Goal: Communication & Community: Answer question/provide support

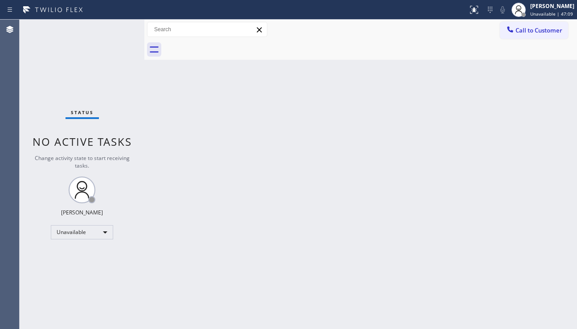
click at [385, 177] on div "Back to Dashboard Change Sender ID Customers Technicians Select a contact Outbo…" at bounding box center [360, 174] width 432 height 309
drag, startPoint x: 510, startPoint y: 250, endPoint x: 506, endPoint y: 245, distance: 6.7
click at [510, 250] on div "Back to Dashboard Change Sender ID Customers Technicians Select a contact Outbo…" at bounding box center [360, 174] width 432 height 309
click at [214, 236] on div "Back to Dashboard Change Sender ID Customers Technicians Select a contact Outbo…" at bounding box center [360, 174] width 432 height 309
click at [529, 247] on div "Back to Dashboard Change Sender ID Customers Technicians Select a contact Outbo…" at bounding box center [360, 174] width 432 height 309
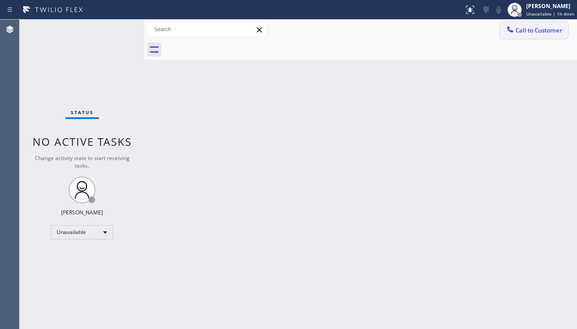
click at [539, 34] on button "Call to Customer" at bounding box center [534, 30] width 68 height 17
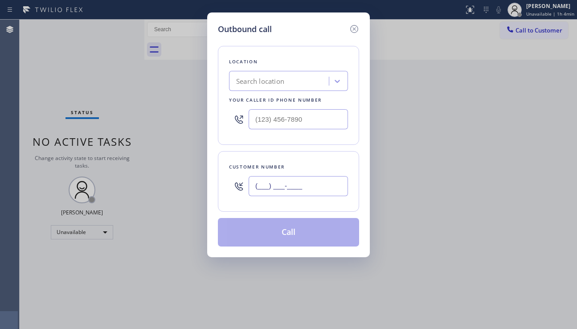
click at [280, 191] on input "(___) ___-____" at bounding box center [298, 186] width 99 height 20
paste input "310) 729-0450"
type input "[PHONE_NUMBER]"
type input "(___) ___-____"
click at [270, 124] on input "(___) ___-____" at bounding box center [298, 119] width 99 height 20
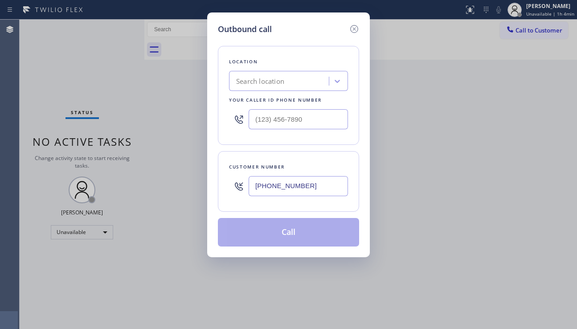
click at [237, 76] on div "Search location" at bounding box center [260, 81] width 48 height 10
type input "hvac alliance exper"
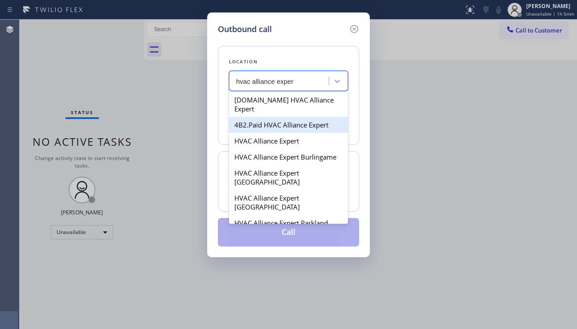
click at [266, 122] on div "4B2.Paid HVAC Alliance Expert" at bounding box center [288, 125] width 119 height 16
type input "[PHONE_NUMBER]"
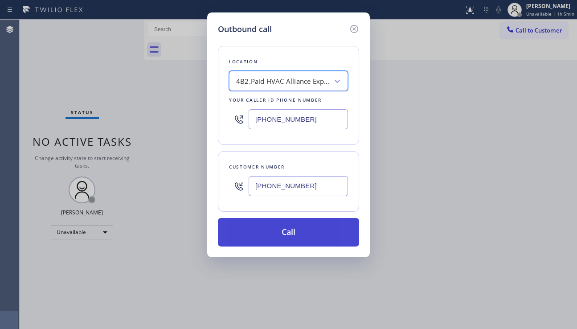
drag, startPoint x: 289, startPoint y: 235, endPoint x: 317, endPoint y: 236, distance: 28.5
click at [289, 234] on button "Call" at bounding box center [288, 232] width 141 height 29
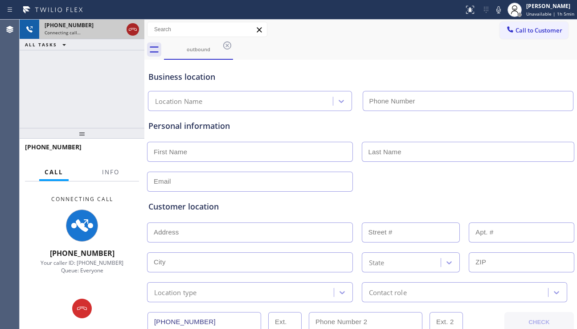
click at [134, 29] on icon at bounding box center [133, 29] width 8 height 3
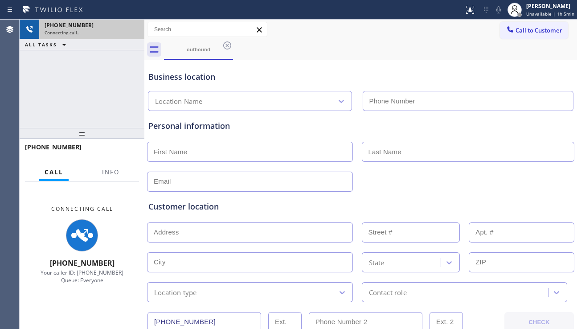
type input "[PHONE_NUMBER]"
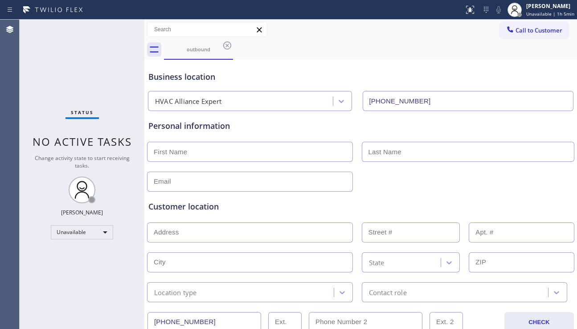
click at [514, 194] on div "Customer location >> ADD NEW ADDRESS << + NEW ADDRESS State Location type Conta…" at bounding box center [361, 247] width 428 height 110
click at [213, 143] on input "text" at bounding box center [250, 152] width 206 height 20
paste input "[PERSON_NAME]"
type input "[PERSON_NAME]"
click at [381, 155] on input "text" at bounding box center [468, 152] width 213 height 20
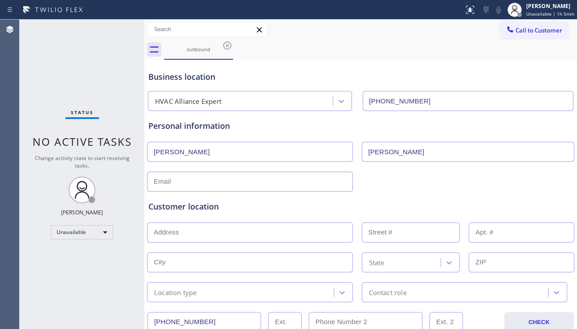
type input "[PERSON_NAME]"
drag, startPoint x: 506, startPoint y: 211, endPoint x: 498, endPoint y: 210, distance: 7.6
click at [506, 211] on div "Customer location" at bounding box center [360, 206] width 424 height 12
click at [243, 224] on input "text" at bounding box center [250, 232] width 206 height 20
paste input "[STREET_ADDRESS]"
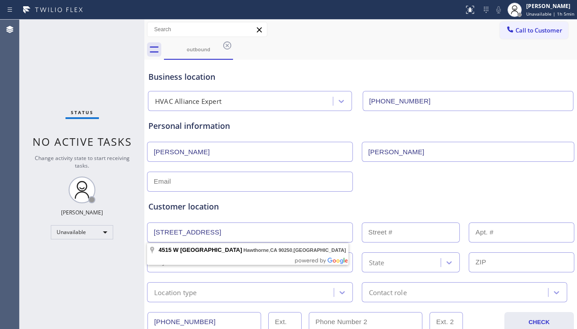
type input "[STREET_ADDRESS]"
type input "4515"
type input "Hawthorne"
type input "90250"
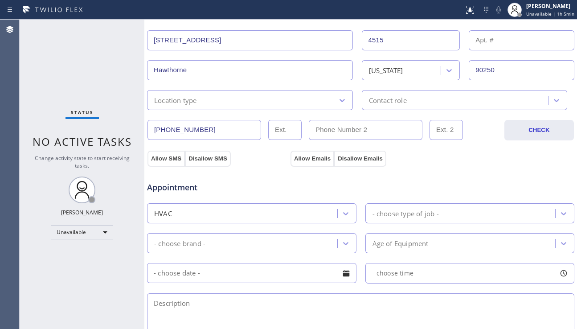
scroll to position [312, 0]
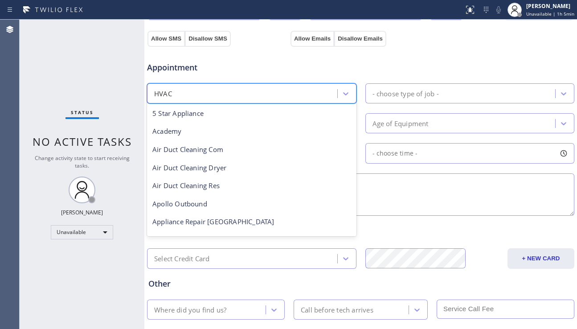
click at [316, 97] on div "HVAC" at bounding box center [244, 94] width 188 height 16
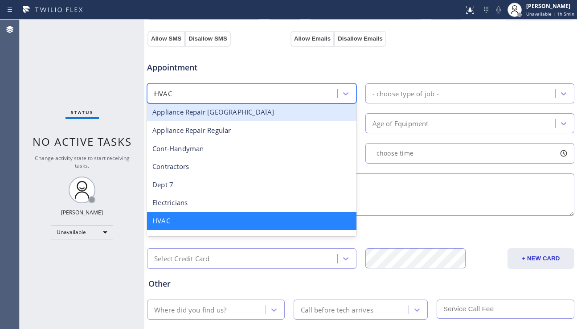
scroll to position [0, 0]
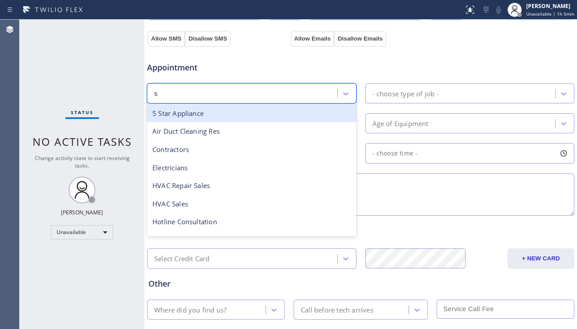
type input "sa"
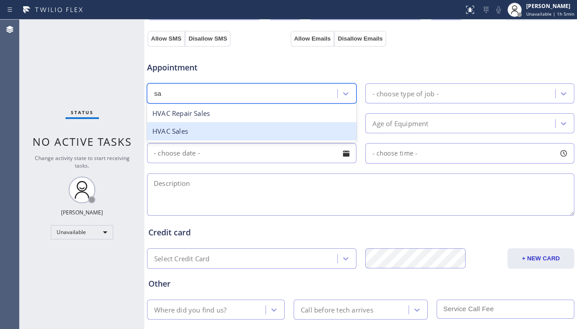
click at [221, 128] on div "HVAC Sales" at bounding box center [251, 131] width 209 height 18
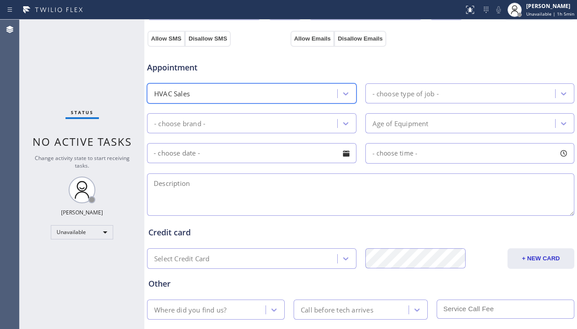
click at [416, 95] on div "- choose type of job -" at bounding box center [405, 93] width 66 height 10
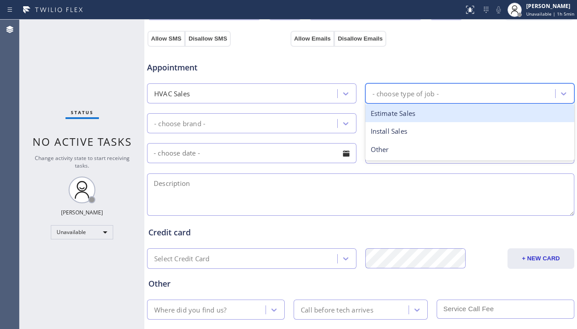
click at [400, 115] on div "Estimate Sales" at bounding box center [469, 113] width 209 height 18
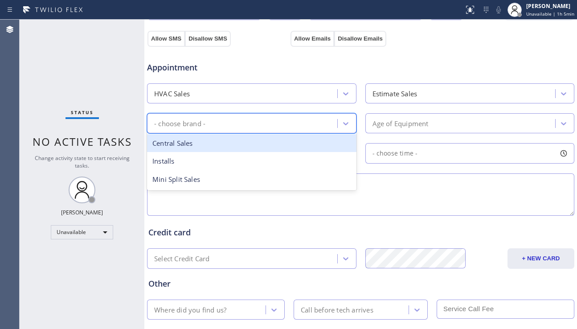
click at [309, 128] on div "- choose brand -" at bounding box center [244, 123] width 188 height 16
click at [241, 146] on div "Central Sales" at bounding box center [251, 143] width 209 height 18
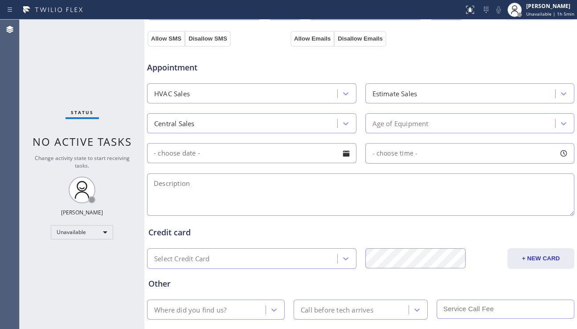
drag, startPoint x: 509, startPoint y: 198, endPoint x: 505, endPoint y: 190, distance: 9.4
click at [508, 197] on textarea at bounding box center [360, 194] width 427 height 42
click at [524, 196] on textarea at bounding box center [360, 194] width 427 height 42
click at [343, 156] on div at bounding box center [345, 153] width 15 height 15
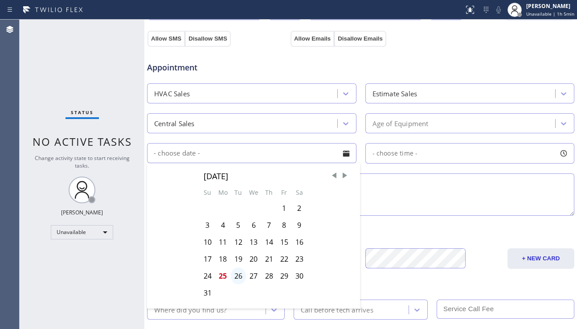
click at [243, 275] on div "26" at bounding box center [238, 275] width 15 height 17
type input "[DATE]"
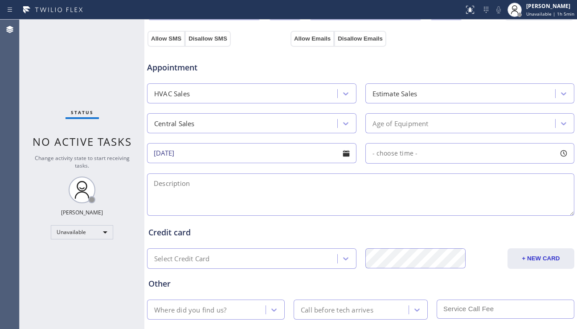
click at [416, 148] on div "- choose time -" at bounding box center [469, 153] width 209 height 20
drag, startPoint x: 370, startPoint y: 208, endPoint x: 498, endPoint y: 212, distance: 127.9
click at [502, 211] on div at bounding box center [505, 207] width 11 height 19
drag, startPoint x: 371, startPoint y: 209, endPoint x: 469, endPoint y: 207, distance: 97.1
click at [471, 207] on div at bounding box center [476, 207] width 11 height 19
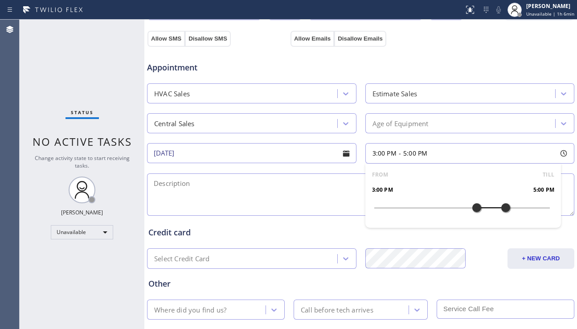
click at [268, 197] on textarea at bounding box center [360, 194] width 427 height 42
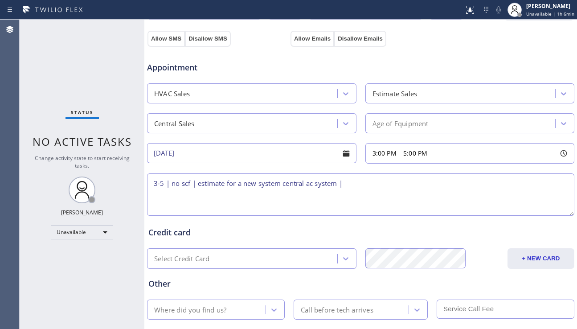
paste textarea "[STREET_ADDRESS]"
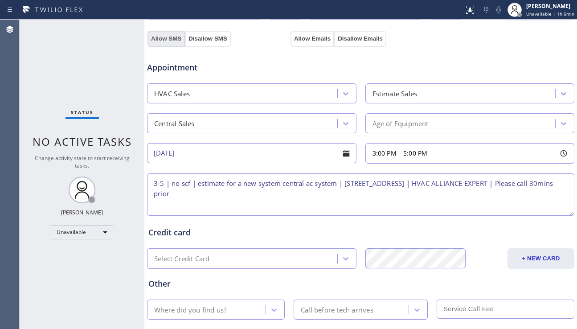
type textarea "3-5 | no scf | estimate for a new system central ac system | [STREET_ADDRESS] |…"
click at [169, 38] on button "Allow SMS" at bounding box center [165, 39] width 37 height 16
click at [297, 39] on button "Allow Emails" at bounding box center [312, 39] width 44 height 16
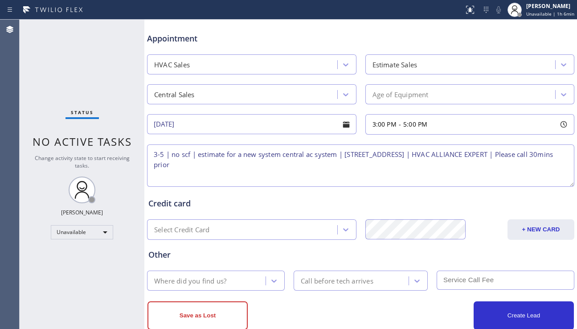
scroll to position [356, 0]
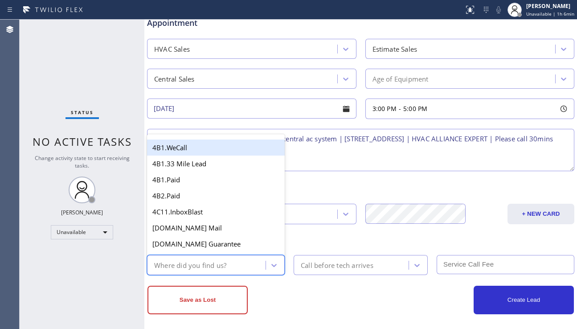
click at [230, 261] on div "Where did you find us?" at bounding box center [208, 265] width 116 height 16
type input "paid"
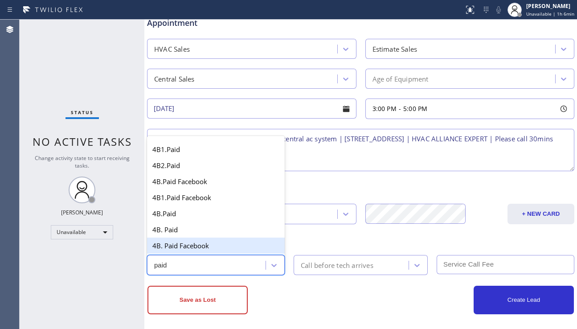
click at [215, 247] on div "4B. Paid Facebook" at bounding box center [216, 245] width 138 height 16
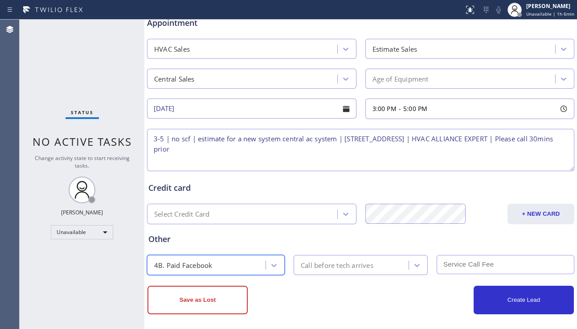
click at [338, 270] on div "Call before tech arrives" at bounding box center [352, 265] width 112 height 16
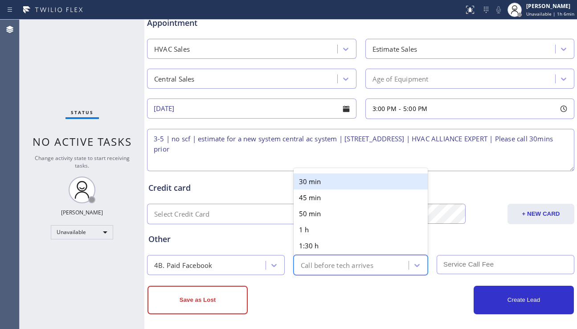
click at [330, 186] on div "30 min" at bounding box center [360, 181] width 134 height 16
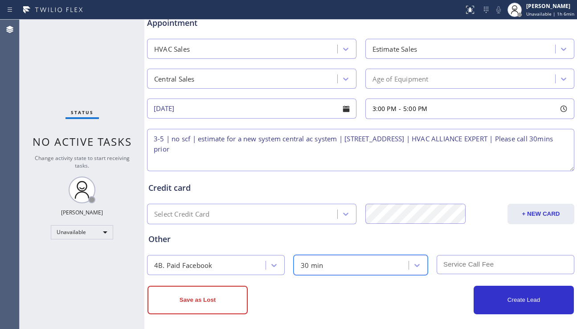
click at [448, 263] on input "text" at bounding box center [505, 264] width 138 height 19
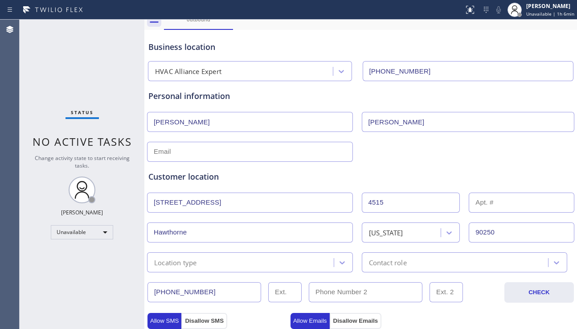
scroll to position [45, 0]
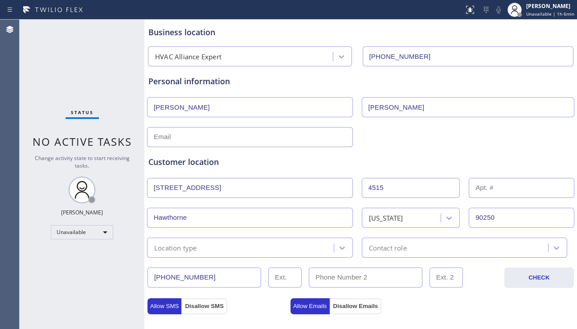
type input "0"
click at [261, 248] on div "Location type" at bounding box center [242, 248] width 184 height 16
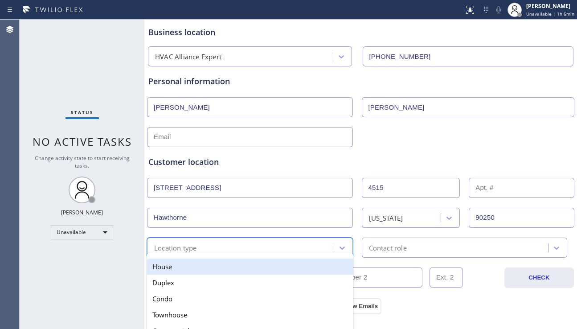
click at [232, 263] on div "House" at bounding box center [250, 266] width 206 height 16
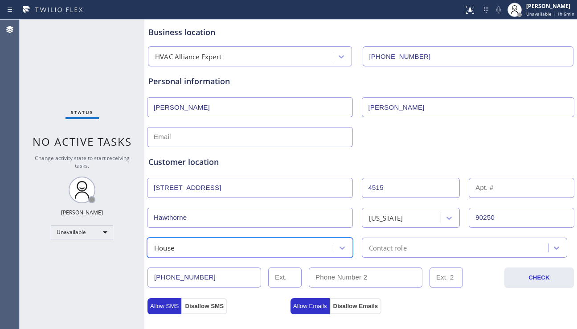
click at [379, 251] on div "Contact role" at bounding box center [388, 247] width 38 height 10
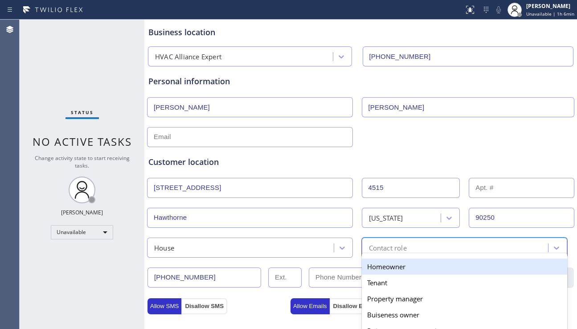
click at [376, 266] on div "Homeowner" at bounding box center [465, 266] width 206 height 16
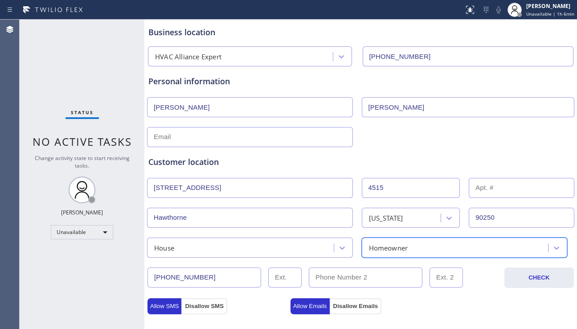
click at [241, 137] on input "text" at bounding box center [250, 137] width 206 height 20
drag, startPoint x: 529, startPoint y: 142, endPoint x: 445, endPoint y: 143, distance: 84.2
click at [528, 142] on div at bounding box center [360, 136] width 429 height 22
click at [239, 130] on input "text" at bounding box center [250, 137] width 206 height 20
paste input "[EMAIL_ADDRESS][DOMAIN_NAME]"
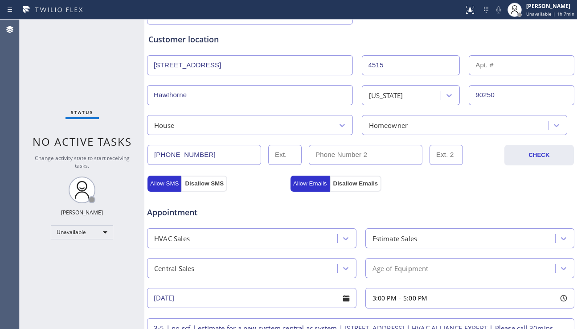
scroll to position [267, 0]
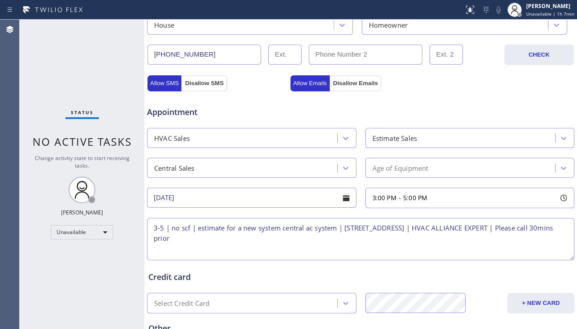
type input "[EMAIL_ADDRESS][DOMAIN_NAME]"
drag, startPoint x: 47, startPoint y: 261, endPoint x: 64, endPoint y: 262, distance: 16.9
click at [47, 261] on div "Status No active tasks Change activity state to start receiving tasks. [PERSON_…" at bounding box center [82, 174] width 125 height 309
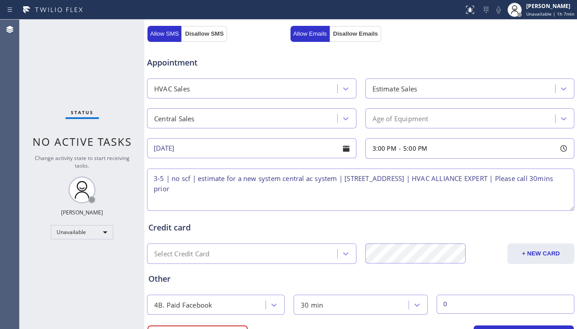
scroll to position [362, 0]
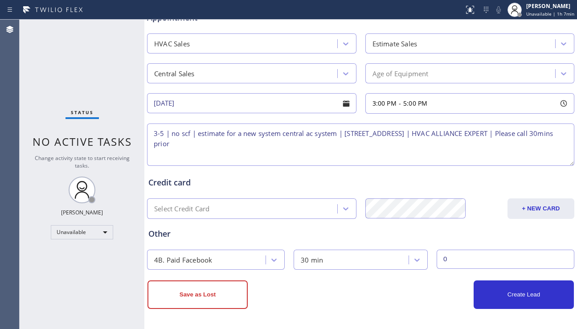
click at [272, 133] on textarea "3-5 | no scf | estimate for a new system central ac system | [STREET_ADDRESS] |…" at bounding box center [360, 144] width 427 height 42
click at [314, 134] on textarea "3-5 | no scf | estimate for a new central ac system | [STREET_ADDRESS] | HVAC A…" at bounding box center [360, 144] width 427 height 42
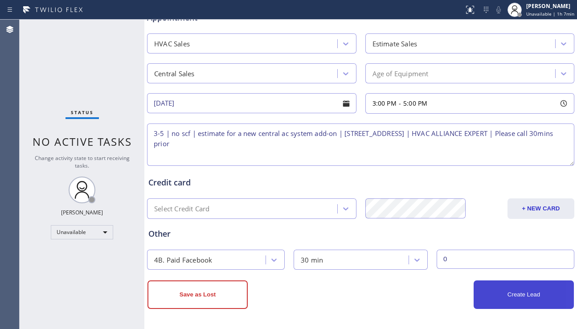
type textarea "3-5 | no scf | estimate for a new central ac system add-on | [STREET_ADDRESS] |…"
click at [514, 296] on button "Create Lead" at bounding box center [523, 294] width 100 height 29
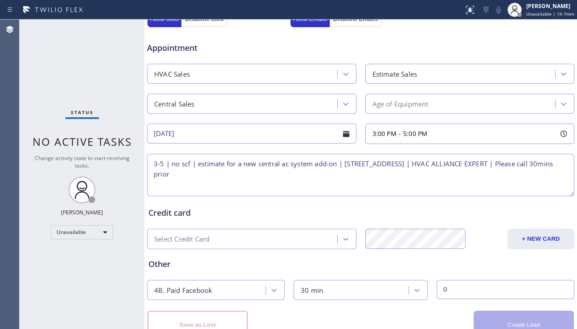
scroll to position [392, 0]
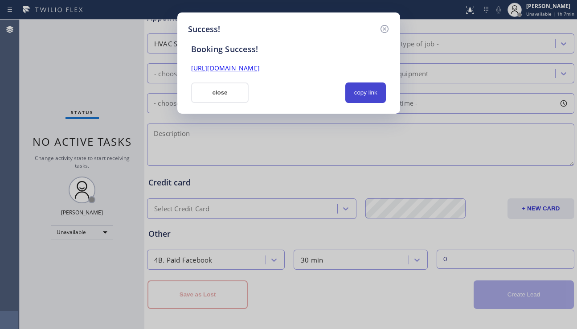
click at [366, 98] on button "copy link" at bounding box center [365, 92] width 41 height 20
click at [260, 71] on link "[URL][DOMAIN_NAME]" at bounding box center [225, 68] width 69 height 8
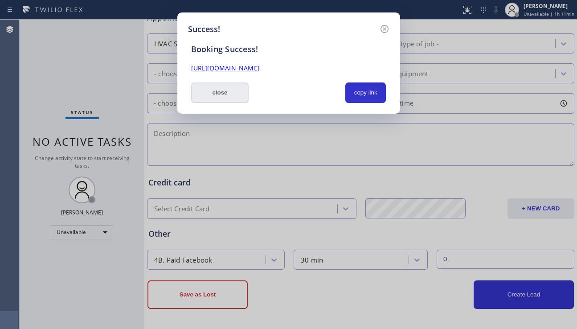
click at [223, 99] on button "close" at bounding box center [220, 92] width 58 height 20
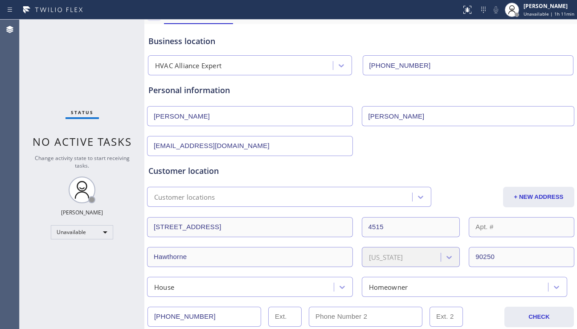
scroll to position [0, 0]
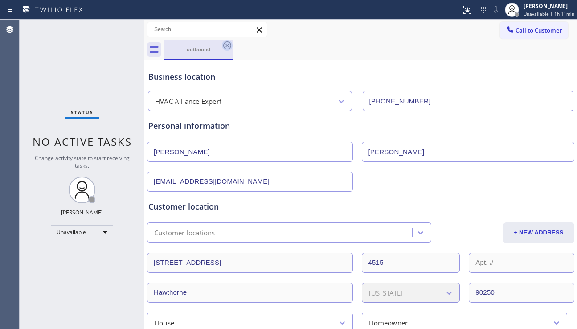
click at [225, 41] on icon at bounding box center [227, 45] width 11 height 11
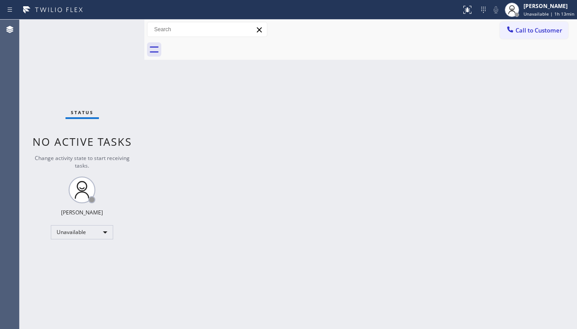
drag, startPoint x: 526, startPoint y: 225, endPoint x: 514, endPoint y: 224, distance: 12.2
click at [526, 225] on div "Back to Dashboard Change Sender ID Customers Technicians Select a contact Outbo…" at bounding box center [360, 174] width 432 height 309
drag, startPoint x: 531, startPoint y: 35, endPoint x: 467, endPoint y: 64, distance: 71.0
click at [530, 34] on button "Call to Customer" at bounding box center [534, 30] width 68 height 17
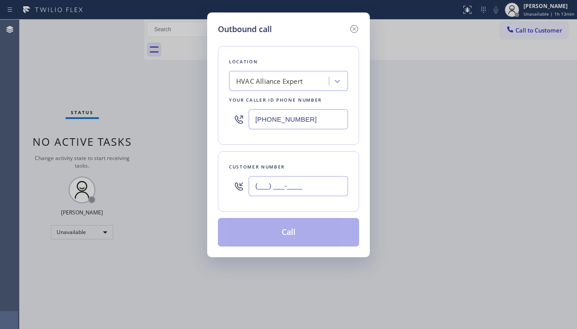
click at [290, 180] on input "(___) ___-____" at bounding box center [298, 186] width 99 height 20
paste input "808) 346-6946"
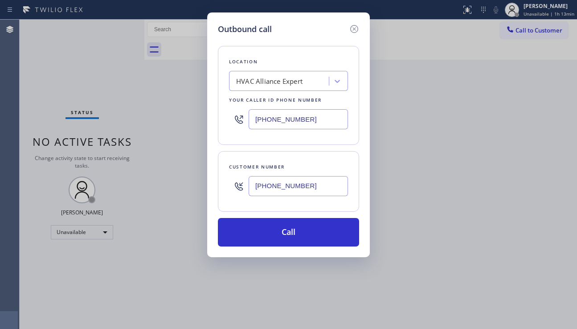
click at [516, 245] on div "Outbound call Location HVAC Alliance Expert Your caller id phone number [PHONE_…" at bounding box center [288, 164] width 577 height 329
click at [356, 31] on icon at bounding box center [354, 29] width 11 height 11
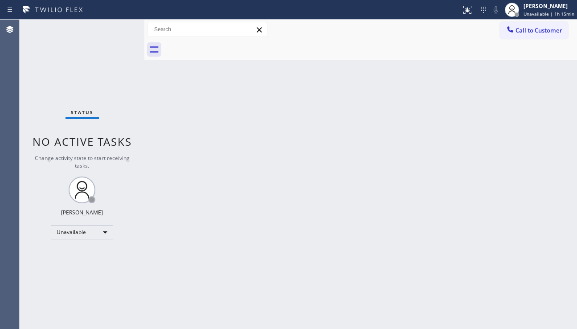
click at [231, 105] on div "Back to Dashboard Change Sender ID Customers Technicians Select a contact Outbo…" at bounding box center [360, 174] width 432 height 309
click at [522, 217] on div "Back to Dashboard Change Sender ID Customers Technicians Select a contact Outbo…" at bounding box center [360, 174] width 432 height 309
click at [520, 37] on button "Call to Customer" at bounding box center [534, 30] width 68 height 17
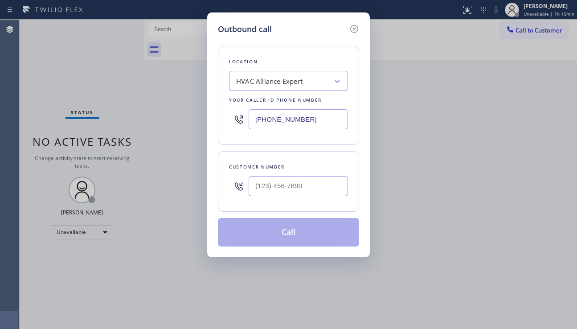
click at [274, 196] on div at bounding box center [298, 185] width 99 height 29
click at [277, 188] on input "(___) ___-____" at bounding box center [298, 186] width 99 height 20
paste input "323) 806-2400"
type input "[PHONE_NUMBER]"
click at [266, 87] on div "HVAC Alliance Expert" at bounding box center [280, 81] width 97 height 16
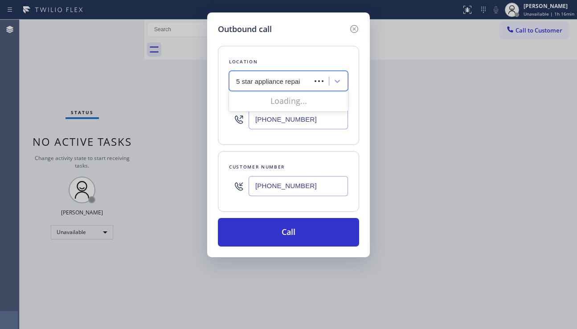
type input "5 star appliance repair"
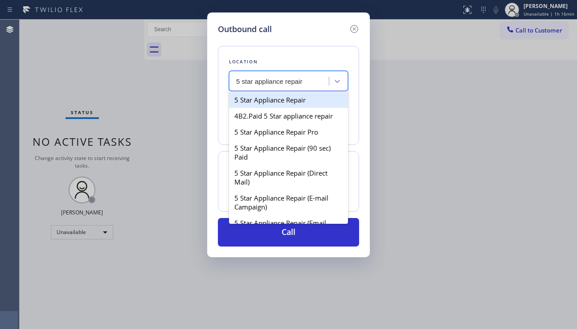
click at [269, 100] on div "5 Star Appliance Repair" at bounding box center [288, 100] width 119 height 16
type input "[PHONE_NUMBER]"
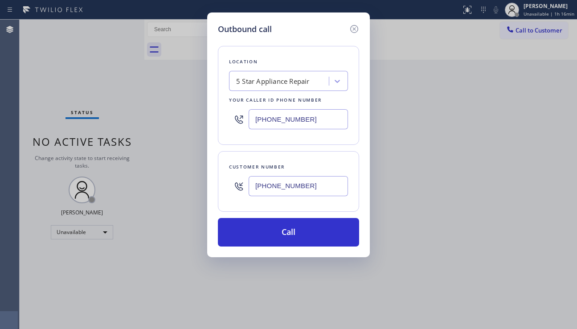
drag, startPoint x: 281, startPoint y: 236, endPoint x: 102, endPoint y: 85, distance: 233.2
click at [279, 234] on button "Call" at bounding box center [288, 232] width 141 height 29
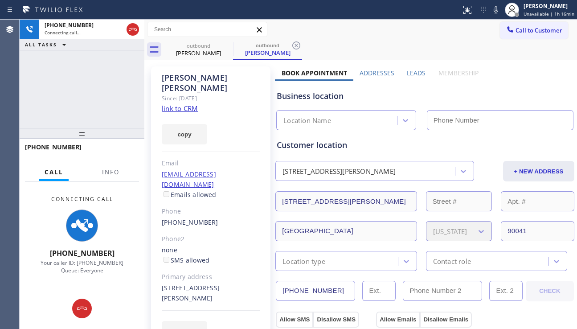
type input "[PHONE_NUMBER]"
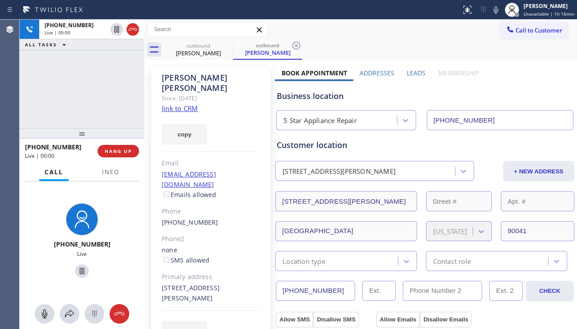
click at [508, 86] on div "Business location 5 Star Appliance Repair [PHONE_NUMBER]" at bounding box center [425, 105] width 300 height 49
click at [116, 152] on span "HANG UP" at bounding box center [118, 151] width 27 height 6
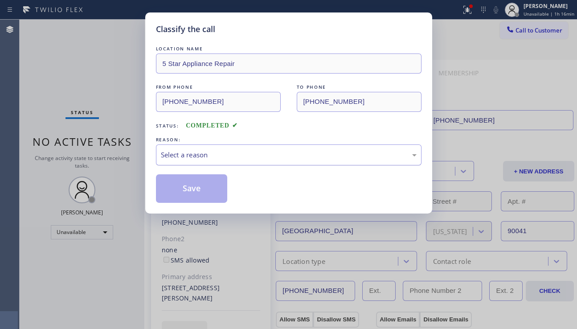
click at [257, 155] on div "Select a reason" at bounding box center [289, 155] width 256 height 10
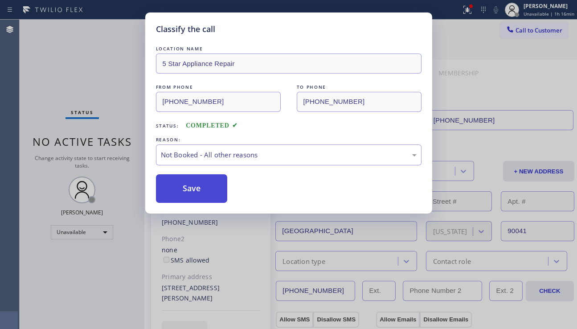
drag, startPoint x: 192, startPoint y: 191, endPoint x: 206, endPoint y: 186, distance: 15.1
click at [192, 190] on button "Save" at bounding box center [192, 188] width 72 height 29
click at [526, 33] on div "Classify the call LOCATION NAME 5 Star Appliance Repair FROM PHONE [PHONE_NUMBE…" at bounding box center [288, 164] width 577 height 329
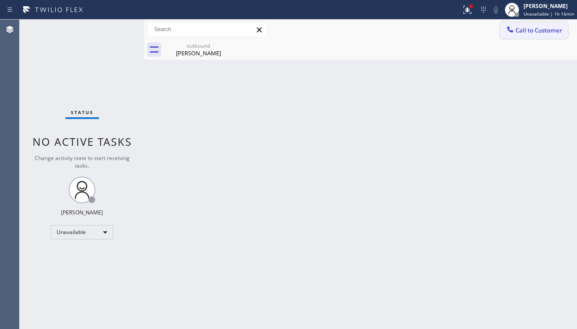
click at [515, 33] on div at bounding box center [510, 30] width 11 height 11
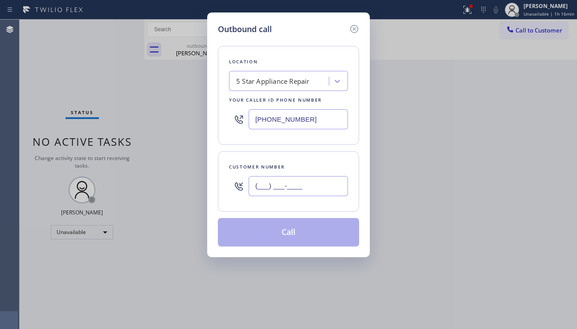
click at [307, 181] on input "(___) ___-____" at bounding box center [298, 186] width 99 height 20
paste input "323) 854-0411"
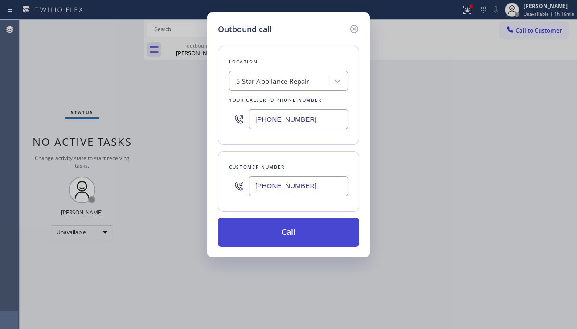
type input "[PHONE_NUMBER]"
click at [293, 235] on button "Call" at bounding box center [288, 232] width 141 height 29
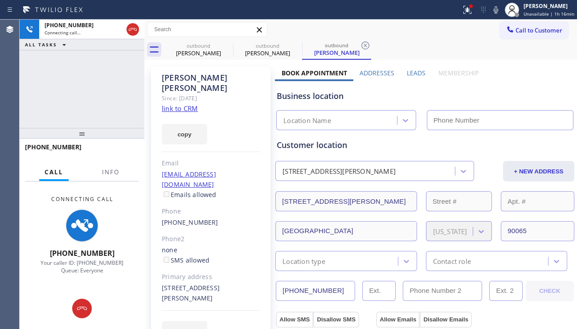
type input "[PHONE_NUMBER]"
drag, startPoint x: 36, startPoint y: 94, endPoint x: 41, endPoint y: 97, distance: 5.2
click at [37, 94] on div "[PHONE_NUMBER] Connecting call… ALL TASKS ALL TASKS ACTIVE TASKS TASKS IN WRAP …" at bounding box center [82, 74] width 125 height 108
click at [417, 73] on label "Leads" at bounding box center [416, 73] width 19 height 8
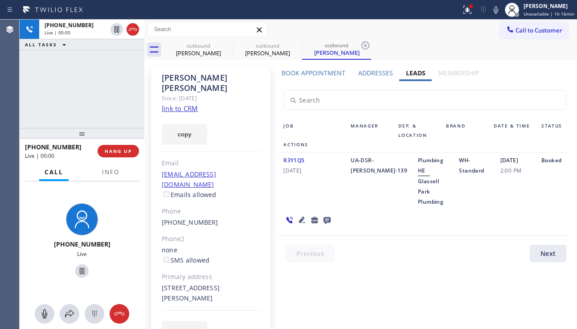
click at [299, 214] on icon at bounding box center [302, 219] width 11 height 11
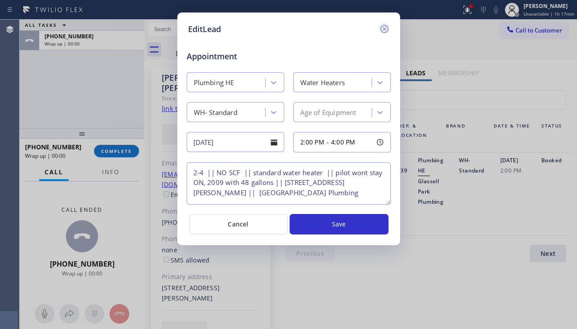
click at [385, 29] on icon at bounding box center [384, 29] width 8 height 8
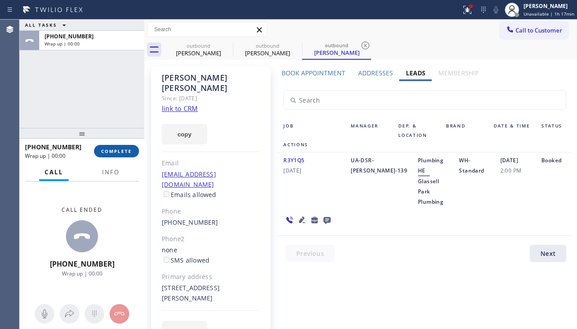
click at [122, 150] on span "COMPLETE" at bounding box center [116, 151] width 31 height 6
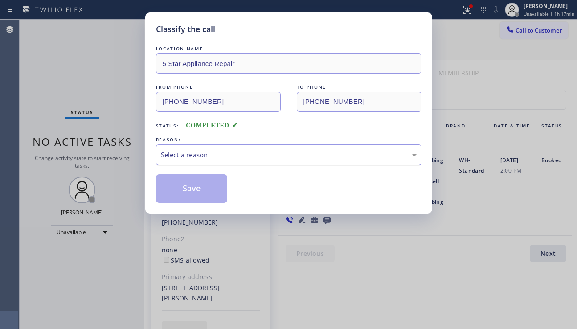
click at [228, 159] on div "Select a reason" at bounding box center [289, 155] width 256 height 10
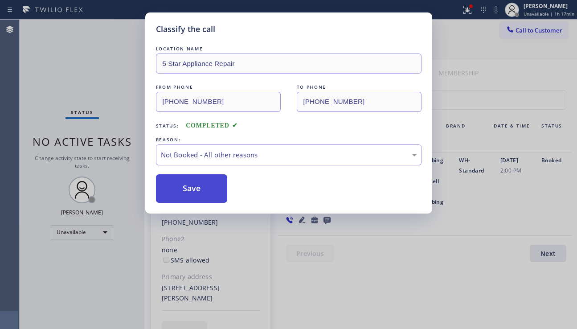
click at [194, 192] on button "Save" at bounding box center [192, 188] width 72 height 29
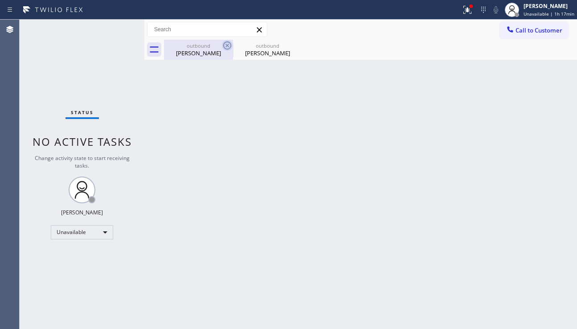
click at [224, 45] on icon at bounding box center [227, 45] width 11 height 11
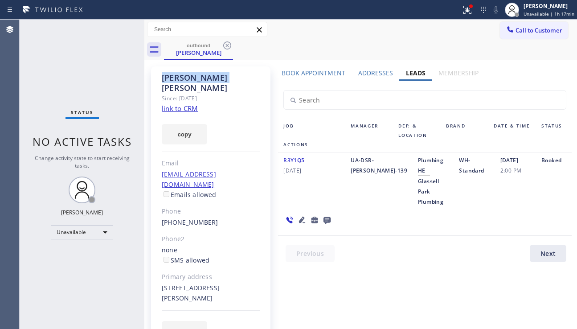
click at [224, 45] on icon at bounding box center [227, 45] width 11 height 11
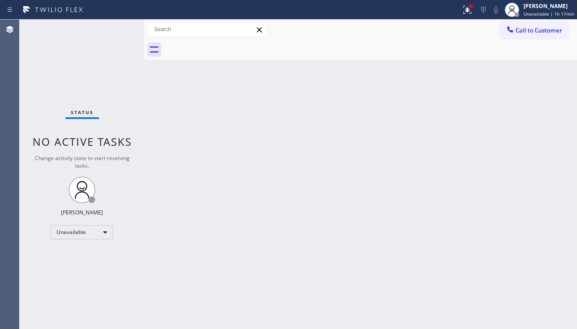
click at [225, 45] on div at bounding box center [370, 50] width 413 height 20
click at [540, 36] on button "Call to Customer" at bounding box center [534, 30] width 68 height 17
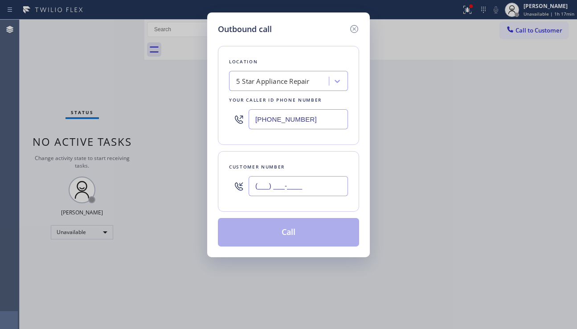
click at [283, 178] on input "(___) ___-____" at bounding box center [298, 186] width 99 height 20
paste input "626) 644-8566"
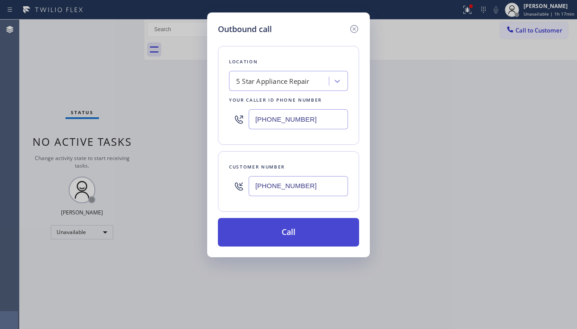
type input "[PHONE_NUMBER]"
click at [285, 234] on button "Call" at bounding box center [288, 232] width 141 height 29
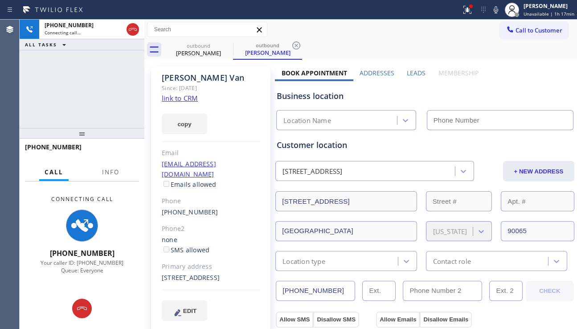
type input "[PHONE_NUMBER]"
click at [529, 90] on div "Business location" at bounding box center [425, 96] width 296 height 12
click at [416, 70] on label "Leads" at bounding box center [416, 73] width 19 height 8
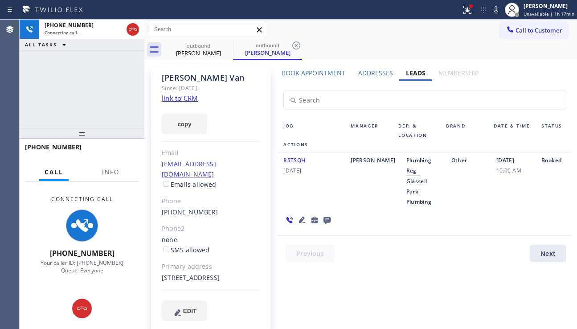
click at [298, 214] on icon at bounding box center [302, 219] width 11 height 11
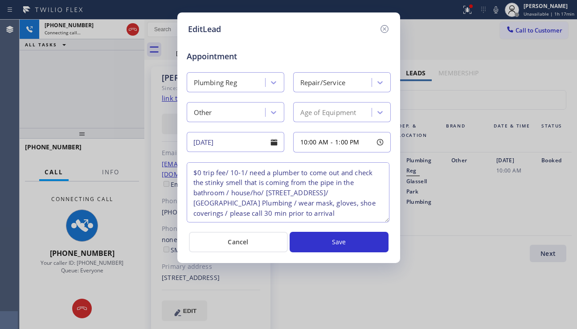
drag, startPoint x: 385, startPoint y: 200, endPoint x: 383, endPoint y: 218, distance: 17.9
click at [383, 218] on textarea "$0 trip fee/ 10-1/ need a plumber to come out and check the stinky smell that i…" at bounding box center [288, 192] width 203 height 60
click at [382, 27] on icon at bounding box center [384, 29] width 8 height 8
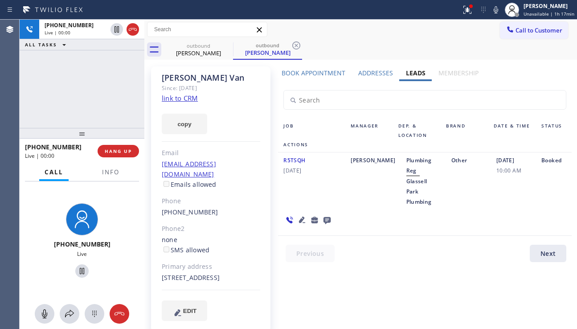
click at [526, 210] on div "R5TSQH [DATE] Don B Plumbing [GEOGRAPHIC_DATA] Plumbing Other [DATE] 10:00 AM B…" at bounding box center [424, 193] width 293 height 83
click at [125, 151] on span "HANG UP" at bounding box center [118, 151] width 27 height 6
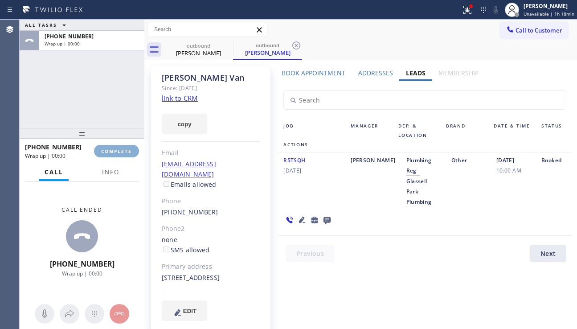
click at [125, 151] on span "COMPLETE" at bounding box center [116, 151] width 31 height 6
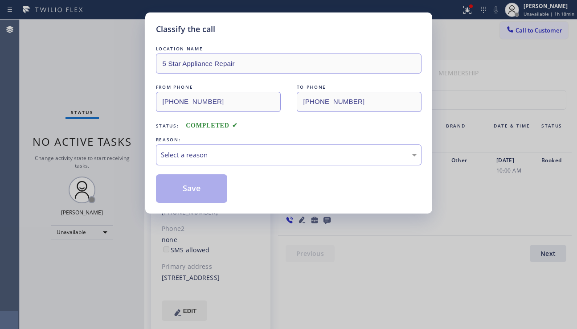
click at [256, 155] on div "Select a reason" at bounding box center [289, 155] width 256 height 10
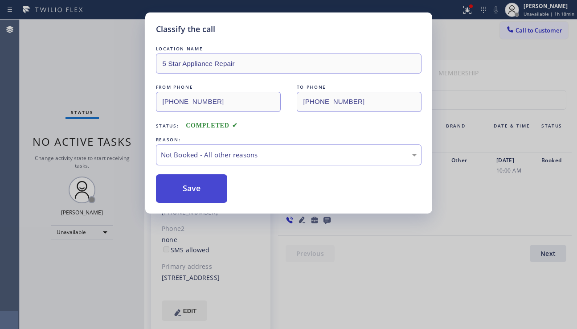
click at [195, 196] on button "Save" at bounding box center [192, 188] width 72 height 29
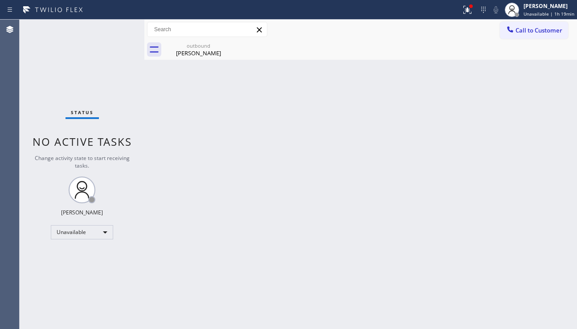
drag, startPoint x: 532, startPoint y: 193, endPoint x: 481, endPoint y: 196, distance: 51.3
click at [532, 192] on div "Back to Dashboard Change Sender ID Customers Technicians Select a contact Outbo…" at bounding box center [360, 174] width 432 height 309
click at [533, 29] on span "Call to Customer" at bounding box center [538, 30] width 47 height 8
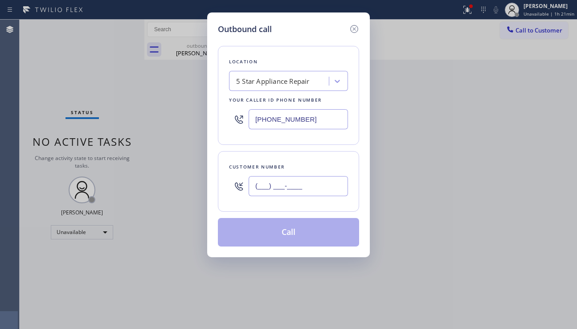
click at [273, 178] on input "(___) ___-____" at bounding box center [298, 186] width 99 height 20
paste input "714) 715-7558"
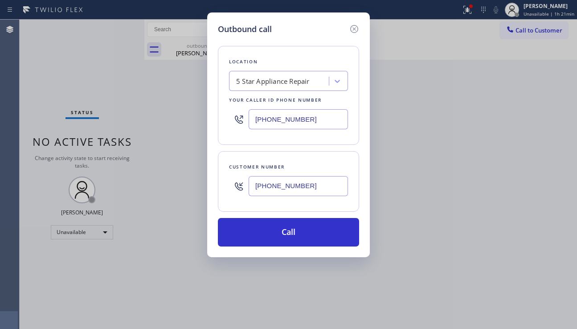
type input "[PHONE_NUMBER]"
drag, startPoint x: 314, startPoint y: 115, endPoint x: 250, endPoint y: 116, distance: 64.6
click at [250, 116] on input "[PHONE_NUMBER]" at bounding box center [298, 119] width 99 height 20
paste input "949) 523-3220"
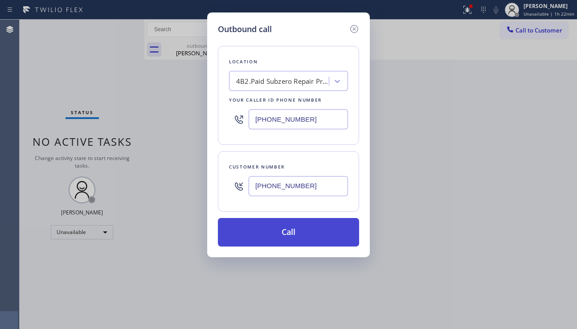
type input "[PHONE_NUMBER]"
click at [270, 239] on button "Call" at bounding box center [288, 232] width 141 height 29
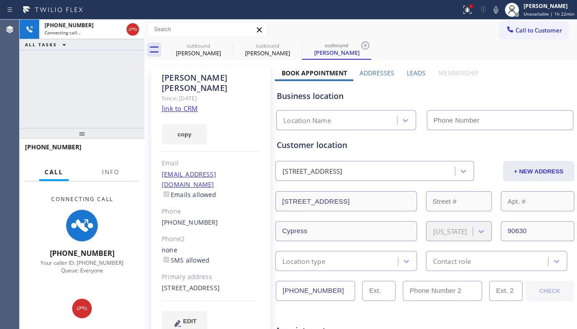
type input "[PHONE_NUMBER]"
click at [544, 88] on div "Business location Subzero Repair Professionals [PHONE_NUMBER]" at bounding box center [425, 105] width 300 height 49
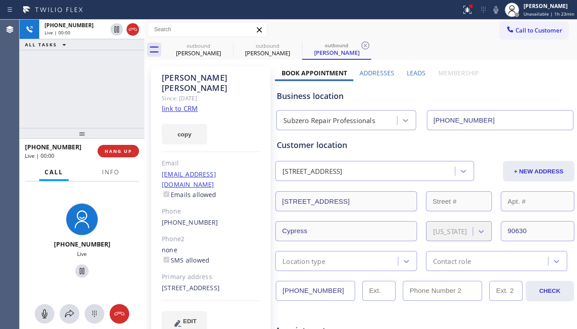
click at [412, 71] on label "Leads" at bounding box center [416, 73] width 19 height 8
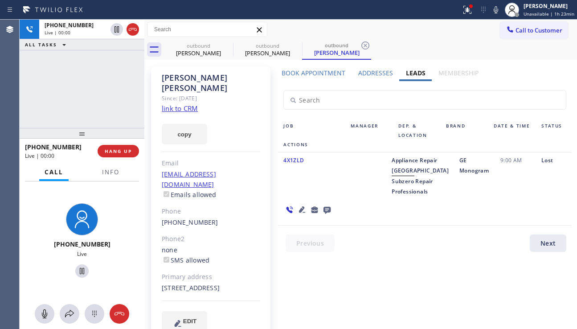
click at [305, 206] on icon at bounding box center [302, 209] width 6 height 6
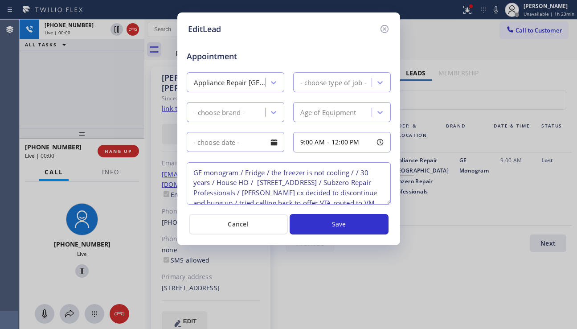
type textarea "GE monogram / Fridge / the freezer is not cooling / / 30 years / House HO / [ST…"
click at [385, 32] on icon at bounding box center [384, 29] width 11 height 11
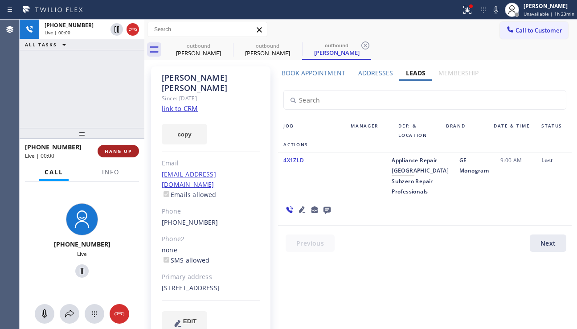
click at [119, 154] on button "HANG UP" at bounding box center [118, 151] width 41 height 12
click at [119, 154] on span "HANG UP" at bounding box center [118, 151] width 27 height 6
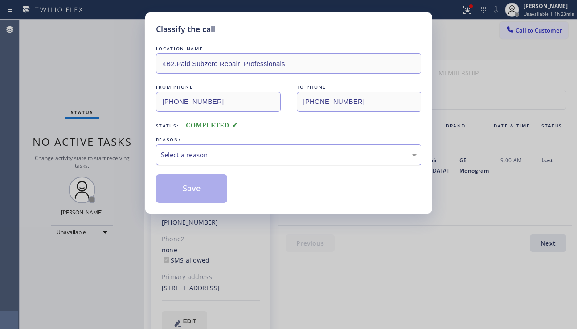
click at [212, 153] on div "Select a reason" at bounding box center [289, 155] width 256 height 10
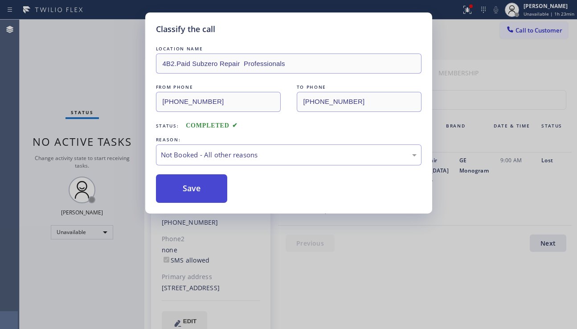
click at [197, 188] on button "Save" at bounding box center [192, 188] width 72 height 29
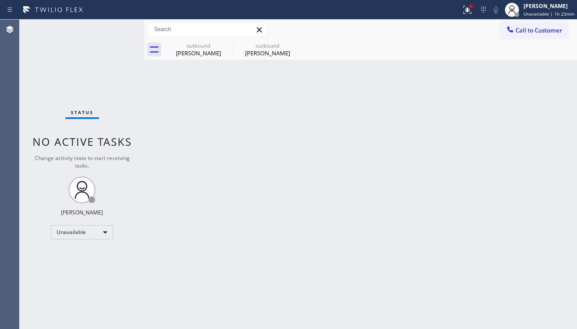
drag, startPoint x: 525, startPoint y: 216, endPoint x: 523, endPoint y: 211, distance: 5.2
click at [525, 216] on div "Back to Dashboard Change Sender ID Customers Technicians Select a contact Outbo…" at bounding box center [360, 174] width 432 height 309
click at [252, 47] on div "outbound" at bounding box center [267, 45] width 67 height 7
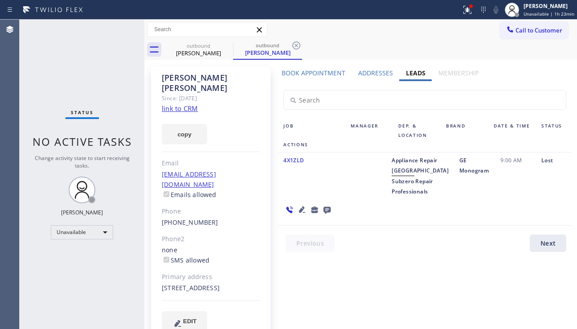
click at [329, 77] on div "Book Appointment" at bounding box center [313, 75] width 77 height 12
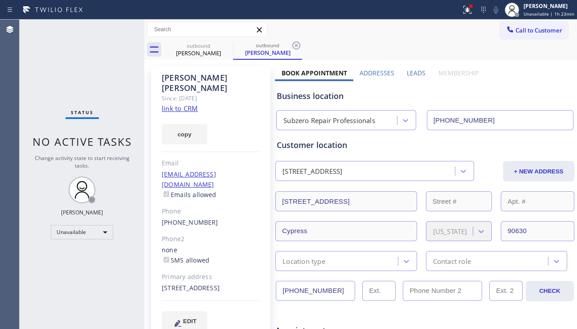
drag, startPoint x: 334, startPoint y: 289, endPoint x: 281, endPoint y: 296, distance: 53.9
click at [281, 296] on input "[PHONE_NUMBER]" at bounding box center [315, 291] width 79 height 20
click at [408, 74] on label "Leads" at bounding box center [416, 73] width 19 height 8
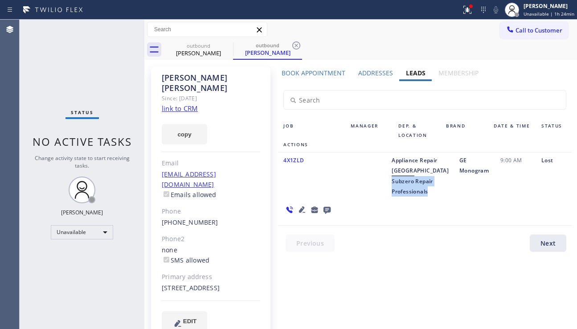
drag, startPoint x: 363, startPoint y: 192, endPoint x: 402, endPoint y: 216, distance: 46.1
click at [402, 196] on div "Appliance Repair High End Subzero Repair Professionals" at bounding box center [420, 175] width 68 height 41
copy span "Subzero Repair Professionals"
click at [332, 131] on div "Job" at bounding box center [311, 130] width 67 height 19
drag, startPoint x: 54, startPoint y: 92, endPoint x: 99, endPoint y: 87, distance: 45.7
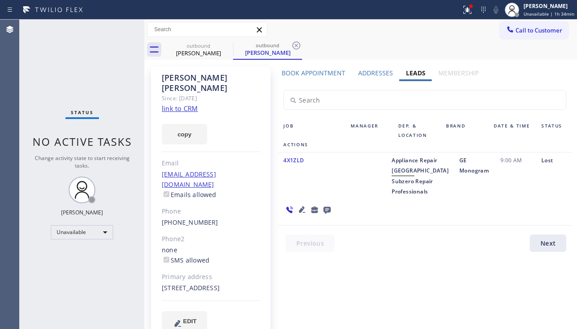
click at [54, 92] on div "Status No active tasks Change activity state to start receiving tasks. [PERSON_…" at bounding box center [82, 174] width 125 height 309
click at [227, 43] on icon at bounding box center [227, 45] width 11 height 11
click at [220, 45] on div "outbound" at bounding box center [198, 45] width 67 height 7
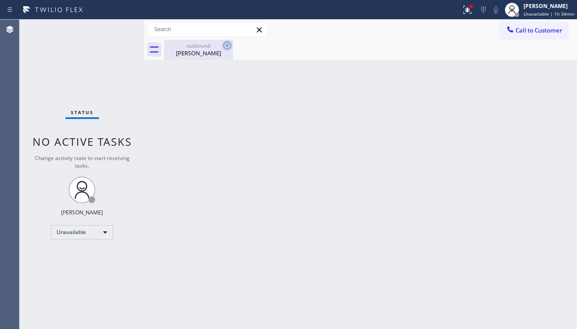
click at [226, 44] on icon at bounding box center [227, 45] width 8 height 8
click at [464, 15] on icon at bounding box center [467, 9] width 11 height 11
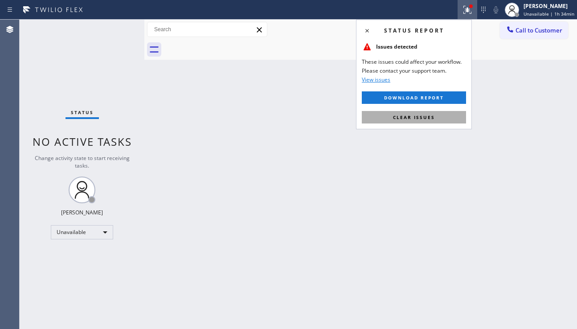
click at [412, 114] on span "Clear issues" at bounding box center [414, 117] width 42 height 6
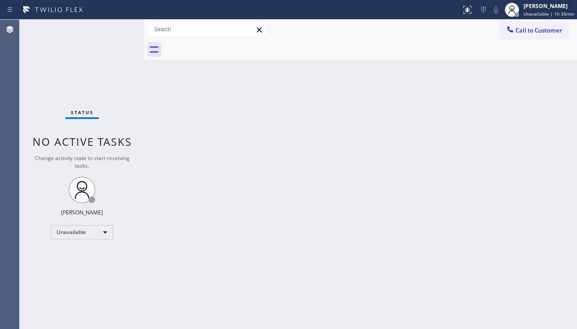
click at [522, 34] on button "Call to Customer" at bounding box center [534, 30] width 68 height 17
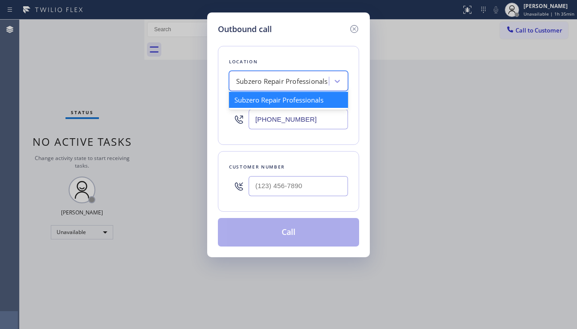
click at [266, 87] on div "Subzero Repair Professionals" at bounding box center [280, 81] width 97 height 16
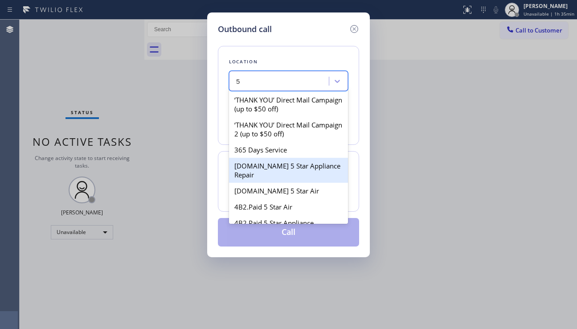
type input "5"
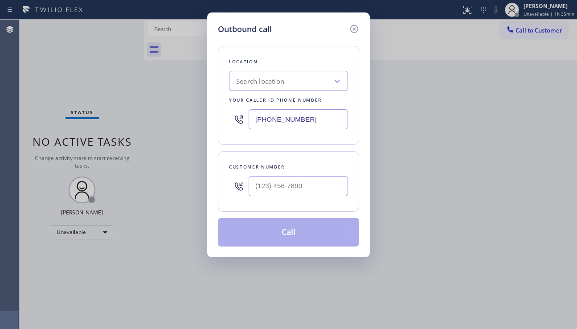
drag, startPoint x: 502, startPoint y: 197, endPoint x: 484, endPoint y: 194, distance: 18.2
click at [501, 197] on div "Outbound call Location Search location Your caller id phone number [PHONE_NUMBE…" at bounding box center [288, 164] width 577 height 329
click at [336, 183] on input "(___) ___-____" at bounding box center [298, 186] width 99 height 20
paste input "810) 571-9672"
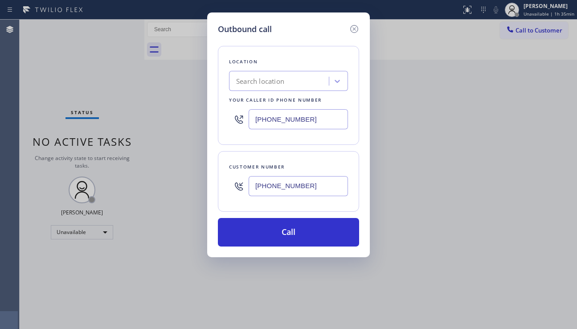
type input "[PHONE_NUMBER]"
click at [261, 82] on div "Search location" at bounding box center [260, 81] width 48 height 10
type input "p"
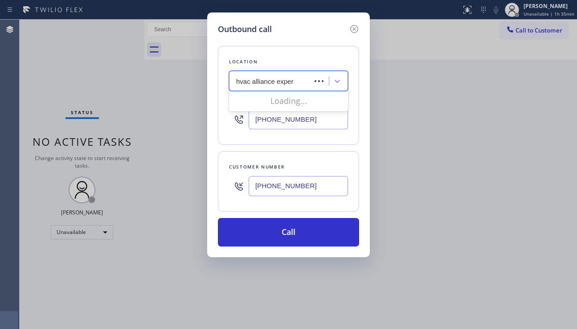
type input "hvac alliance expert"
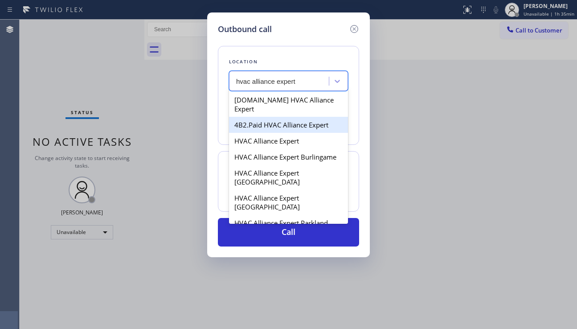
click at [266, 119] on div "4B2.Paid HVAC Alliance Expert" at bounding box center [288, 125] width 119 height 16
type input "[PHONE_NUMBER]"
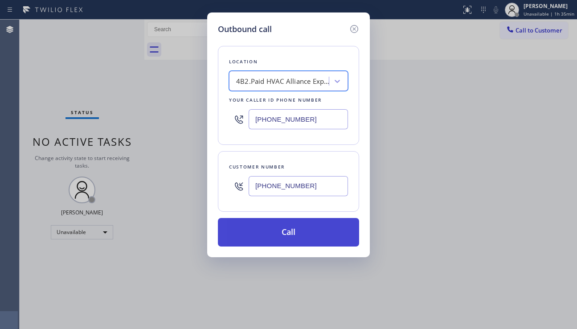
click at [281, 235] on button "Call" at bounding box center [288, 232] width 141 height 29
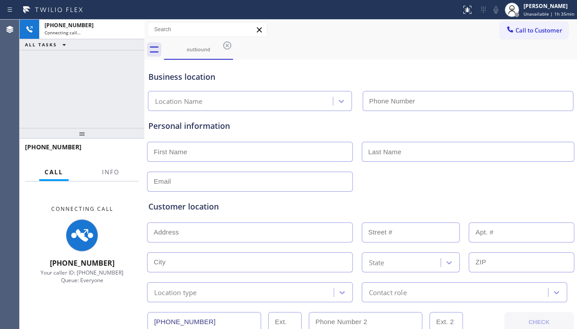
type input "[PHONE_NUMBER]"
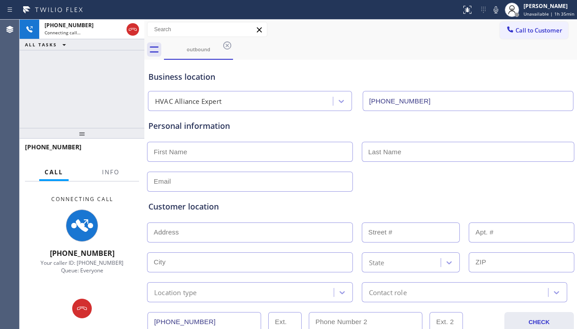
drag, startPoint x: 535, startPoint y: 192, endPoint x: 418, endPoint y: 191, distance: 117.1
click at [534, 192] on div "Customer location >> ADD NEW ADDRESS << + NEW ADDRESS State Location type Conta…" at bounding box center [361, 247] width 428 height 110
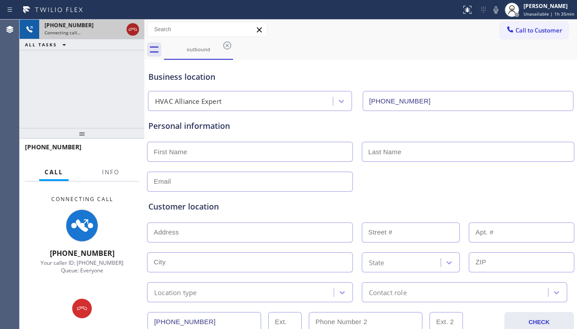
click at [134, 33] on icon at bounding box center [132, 29] width 11 height 11
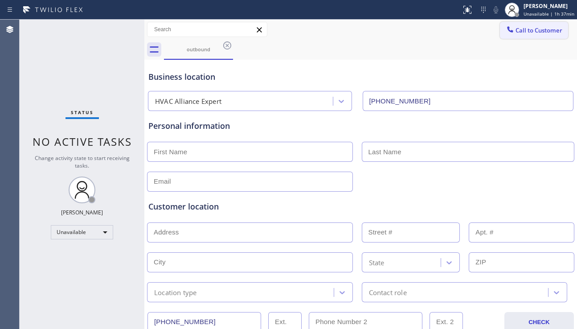
click at [538, 36] on button "Call to Customer" at bounding box center [534, 30] width 68 height 17
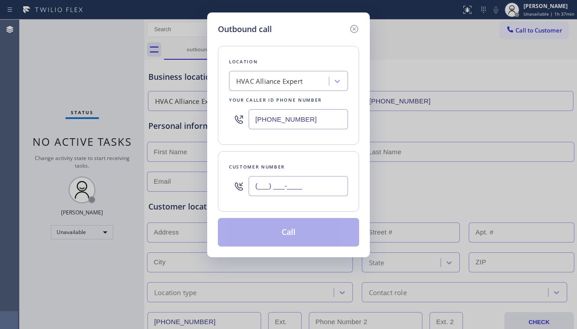
click at [278, 194] on input "(___) ___-____" at bounding box center [298, 186] width 99 height 20
paste input "310) 982-5944"
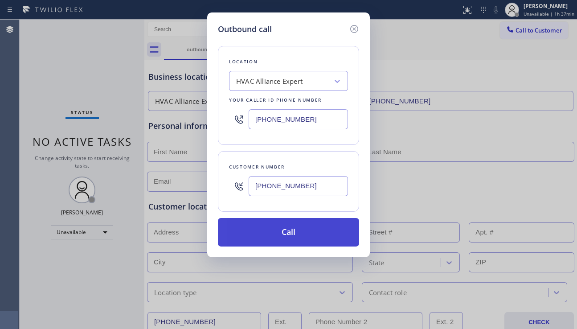
type input "[PHONE_NUMBER]"
click at [291, 234] on button "Call" at bounding box center [288, 232] width 141 height 29
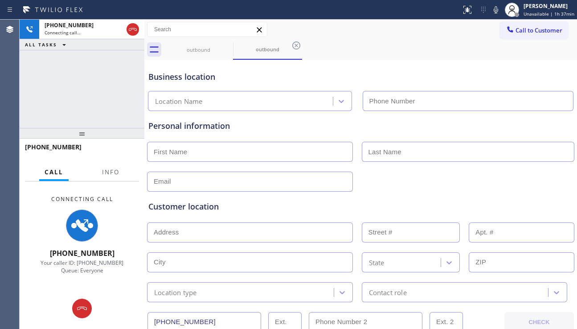
type input "[PHONE_NUMBER]"
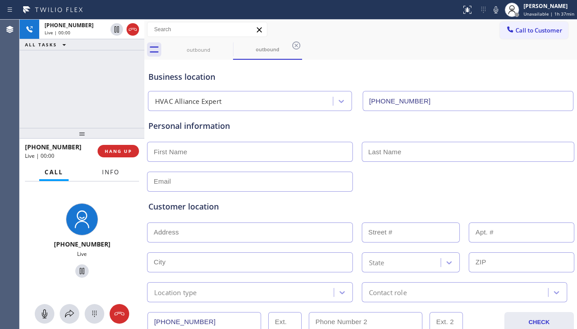
click at [109, 176] on button "Info" at bounding box center [111, 171] width 28 height 17
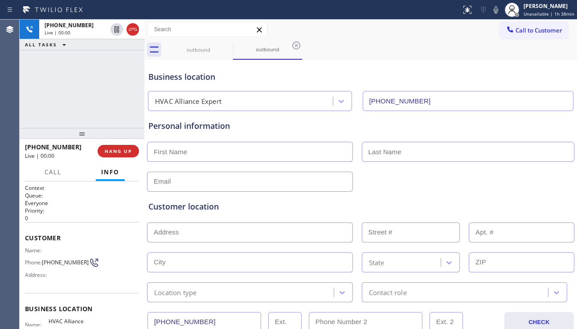
click at [532, 203] on div "Customer location" at bounding box center [360, 206] width 424 height 12
click at [111, 149] on span "HANG UP" at bounding box center [118, 151] width 27 height 6
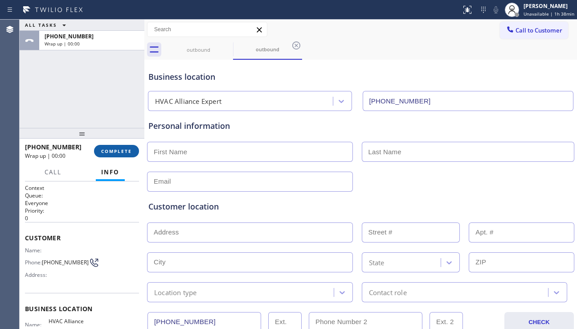
click at [120, 148] on span "COMPLETE" at bounding box center [116, 151] width 31 height 6
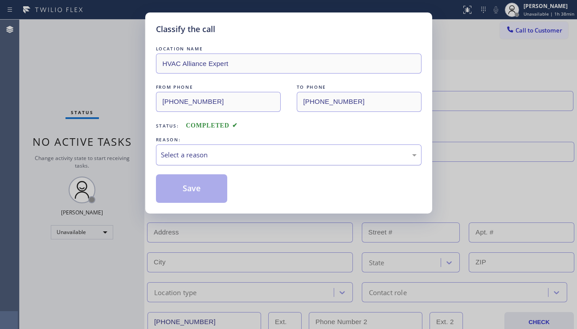
click at [234, 152] on div "Select a reason" at bounding box center [289, 155] width 256 height 10
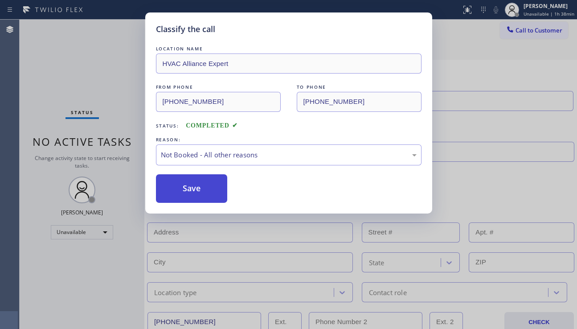
click at [199, 192] on button "Save" at bounding box center [192, 188] width 72 height 29
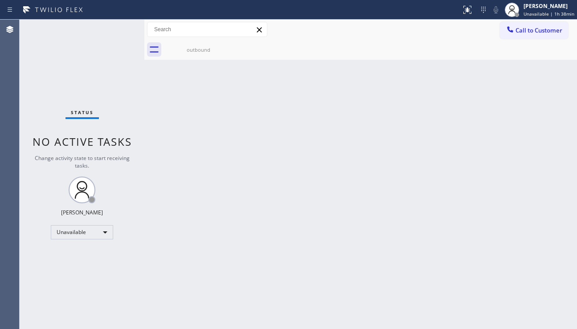
drag, startPoint x: 193, startPoint y: 241, endPoint x: 174, endPoint y: 279, distance: 41.8
click at [193, 241] on div "Back to Dashboard Change Sender ID Customers Technicians Select a contact Outbo…" at bounding box center [360, 174] width 432 height 309
click at [531, 35] on button "Call to Customer" at bounding box center [534, 30] width 68 height 17
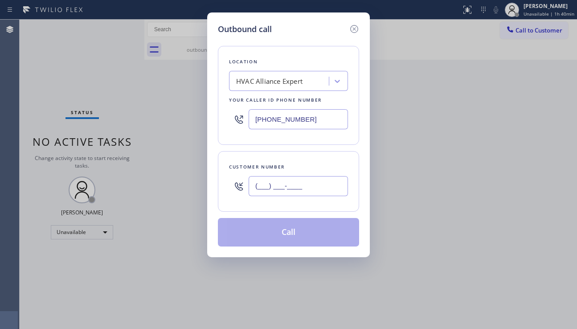
click at [282, 188] on input "(___) ___-____" at bounding box center [298, 186] width 99 height 20
paste input "323) 819-1614"
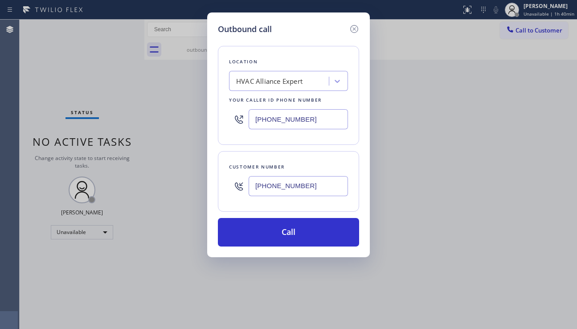
type input "[PHONE_NUMBER]"
click at [264, 81] on div "HVAC Alliance Expert" at bounding box center [269, 81] width 66 height 10
type input "5 star appliance repair"
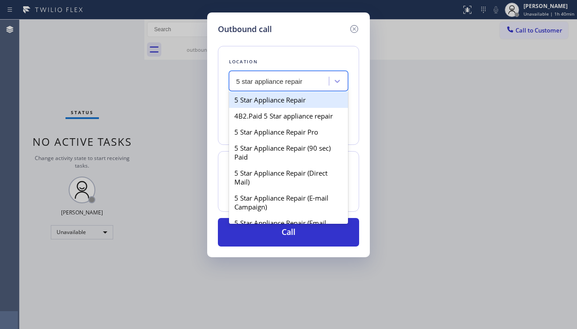
click at [261, 98] on div "5 Star Appliance Repair" at bounding box center [288, 100] width 119 height 16
type input "[PHONE_NUMBER]"
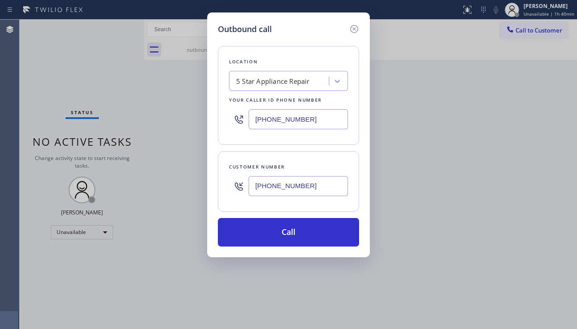
click at [503, 217] on div "Outbound call Location 5 Star Appliance Repair Your caller id phone number [PHO…" at bounding box center [288, 164] width 577 height 329
drag, startPoint x: 293, startPoint y: 225, endPoint x: 220, endPoint y: 159, distance: 99.0
click at [293, 225] on button "Call" at bounding box center [288, 232] width 141 height 29
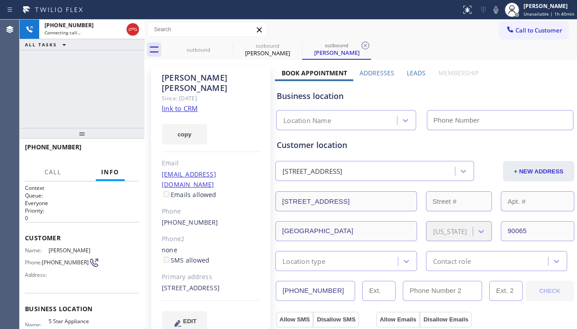
type input "[PHONE_NUMBER]"
click at [38, 112] on div "[PHONE_NUMBER] Connecting call… ALL TASKS ALL TASKS ACTIVE TASKS TASKS IN WRAP …" at bounding box center [82, 74] width 125 height 108
click at [410, 77] on label "Leads" at bounding box center [416, 73] width 19 height 8
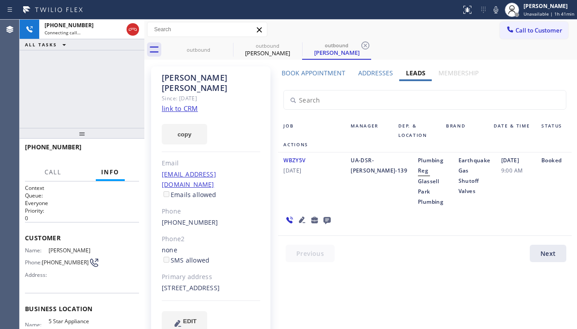
click at [302, 216] on icon at bounding box center [302, 219] width 6 height 6
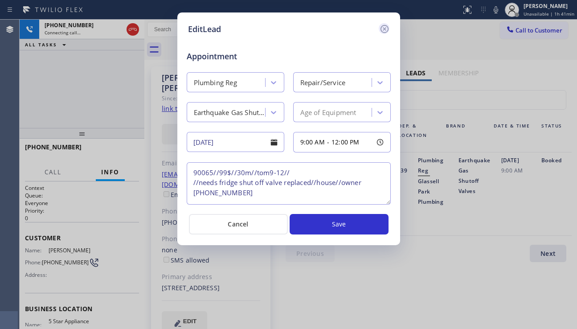
click at [384, 27] on icon at bounding box center [384, 29] width 11 height 11
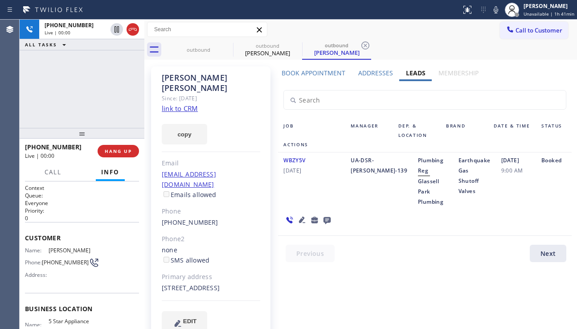
click at [517, 189] on div "[DATE] 9:00 AM" at bounding box center [516, 181] width 40 height 52
click at [298, 214] on icon at bounding box center [302, 219] width 11 height 11
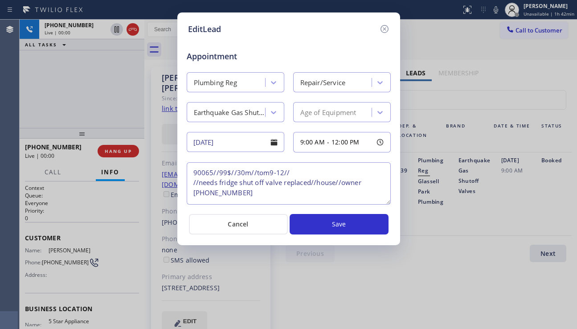
click at [298, 183] on textarea "90065//99$//30m//tom9-12// //needs fridge shut off valve replaced//house//owner…" at bounding box center [289, 183] width 204 height 42
click at [384, 31] on icon at bounding box center [384, 29] width 11 height 11
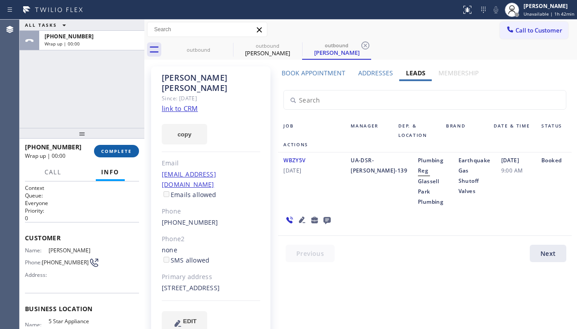
click at [116, 152] on span "COMPLETE" at bounding box center [116, 151] width 31 height 6
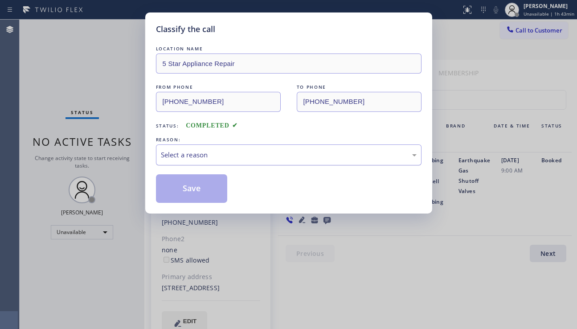
click at [227, 157] on div "Select a reason" at bounding box center [289, 155] width 256 height 10
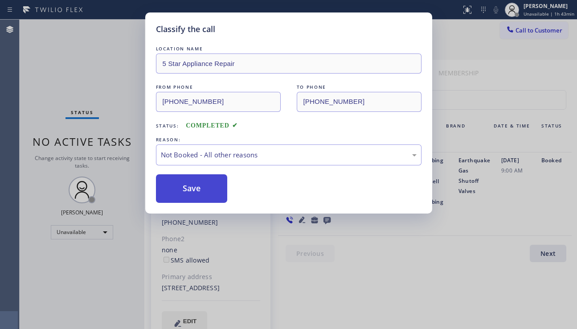
click at [200, 191] on button "Save" at bounding box center [192, 188] width 72 height 29
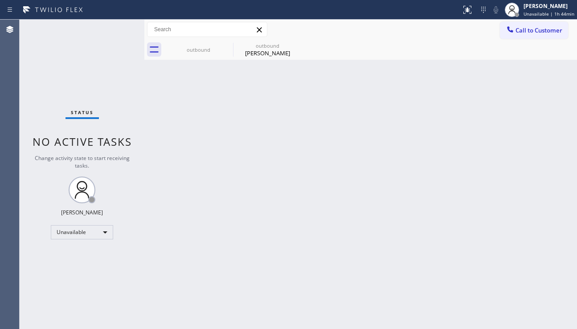
drag, startPoint x: 546, startPoint y: 144, endPoint x: 562, endPoint y: 83, distance: 62.4
click at [546, 135] on div "Back to Dashboard Change Sender ID Customers Technicians Select a contact Outbo…" at bounding box center [360, 174] width 432 height 309
click at [541, 33] on span "Call to Customer" at bounding box center [538, 30] width 47 height 8
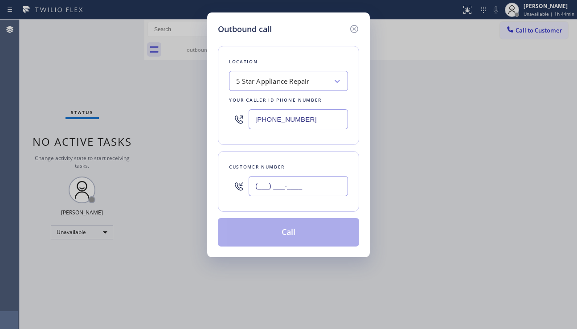
click at [263, 190] on input "(___) ___-____" at bounding box center [298, 186] width 99 height 20
paste input "626) 425-3224"
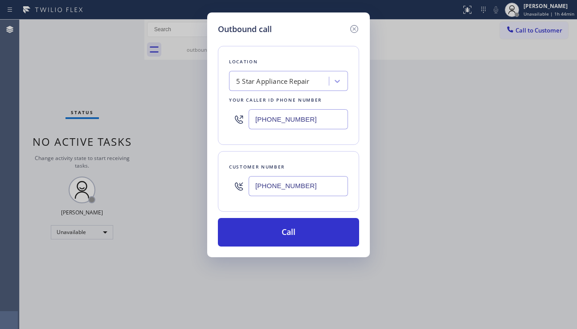
type input "[PHONE_NUMBER]"
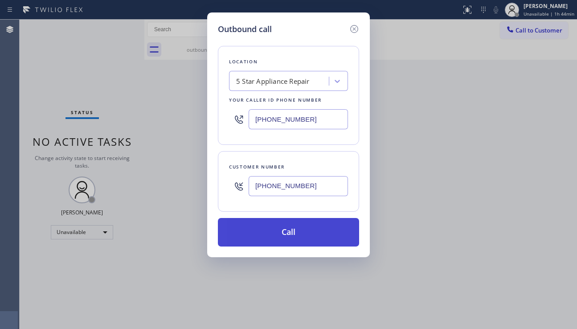
click at [304, 241] on button "Call" at bounding box center [288, 232] width 141 height 29
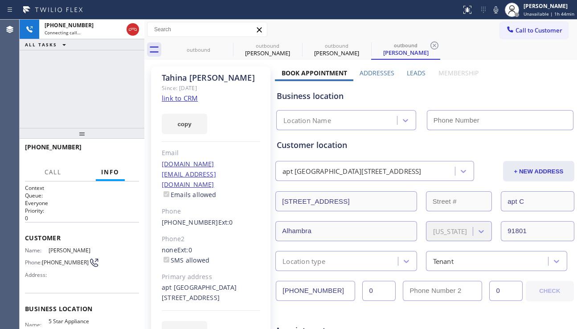
click at [409, 73] on label "Leads" at bounding box center [416, 73] width 19 height 8
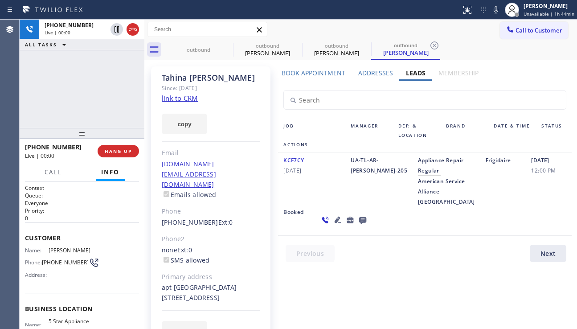
click at [359, 224] on icon at bounding box center [362, 220] width 7 height 7
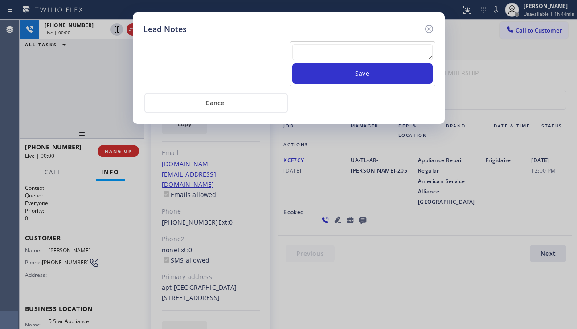
click at [328, 55] on textarea at bounding box center [362, 52] width 140 height 16
click at [321, 45] on textarea at bounding box center [362, 52] width 140 height 16
click at [319, 47] on textarea at bounding box center [362, 52] width 140 height 16
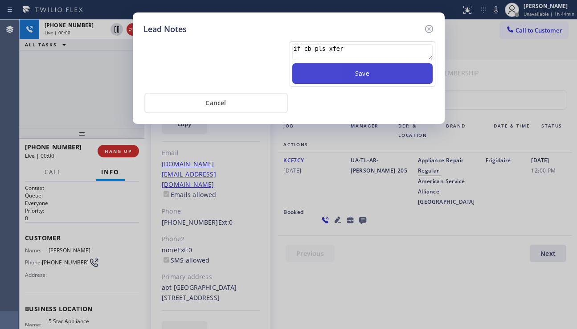
type textarea "if cb pls xfer"
click at [336, 71] on button "Save" at bounding box center [362, 73] width 140 height 20
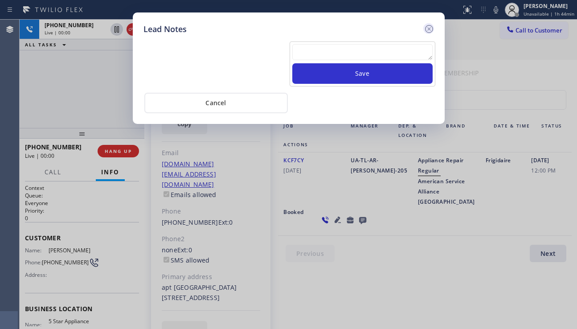
click at [431, 29] on icon at bounding box center [429, 29] width 11 height 11
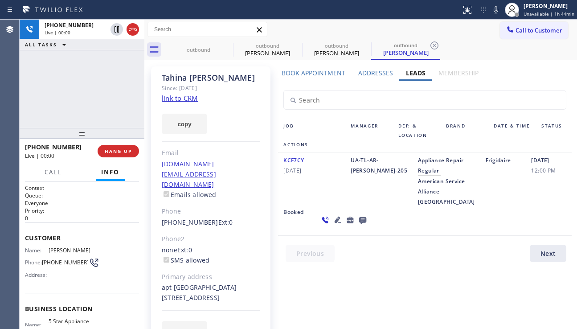
click at [332, 225] on icon at bounding box center [337, 219] width 11 height 11
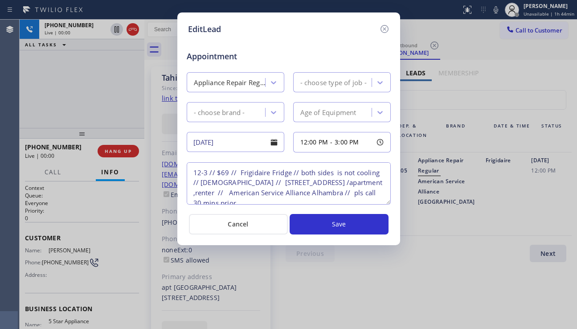
type textarea "12-3 // $69 // Frigidaire Fridge // both sides is not cooling // [DEMOGRAPHIC_D…"
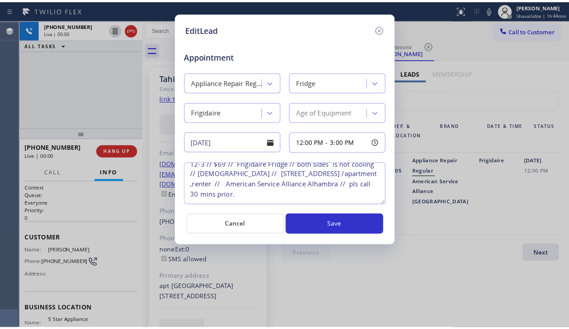
scroll to position [29, 0]
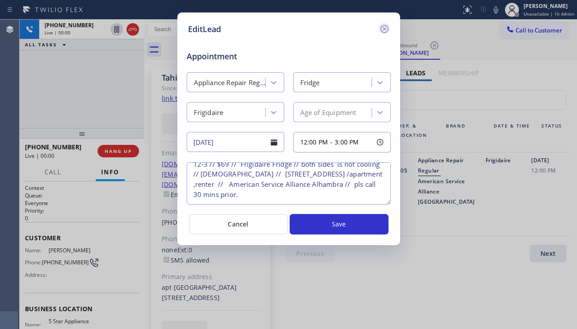
click at [385, 28] on icon at bounding box center [384, 29] width 8 height 8
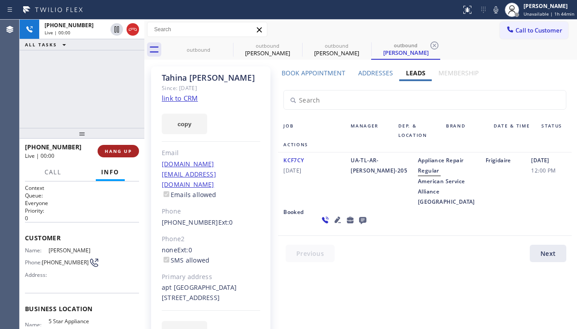
click at [115, 147] on button "HANG UP" at bounding box center [118, 151] width 41 height 12
click at [115, 146] on button "HANG UP" at bounding box center [118, 151] width 41 height 12
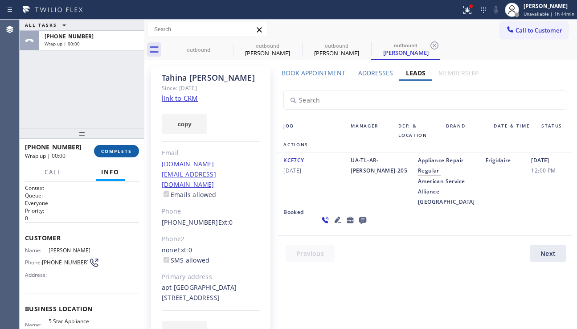
click at [114, 150] on span "COMPLETE" at bounding box center [116, 151] width 31 height 6
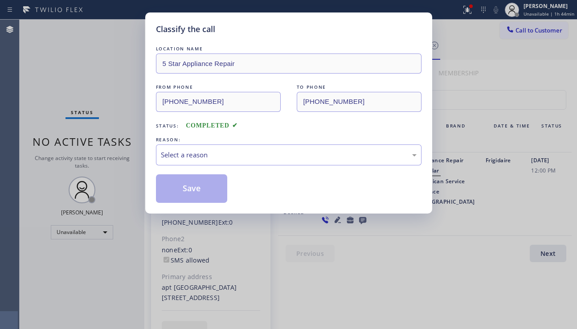
click at [244, 155] on div "Select a reason" at bounding box center [289, 155] width 256 height 10
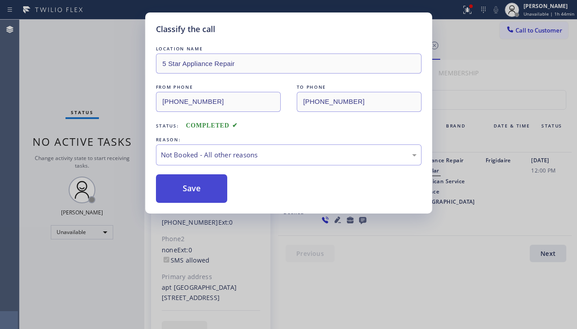
click at [191, 187] on button "Save" at bounding box center [192, 188] width 72 height 29
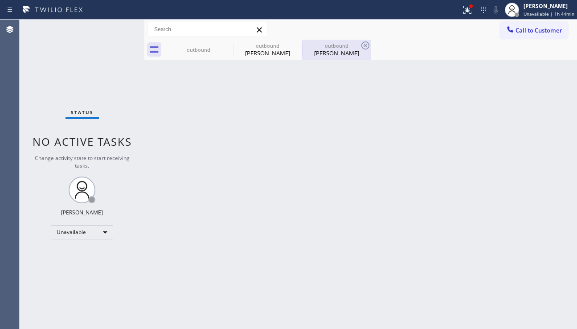
click at [342, 55] on div "[PERSON_NAME]" at bounding box center [336, 53] width 67 height 8
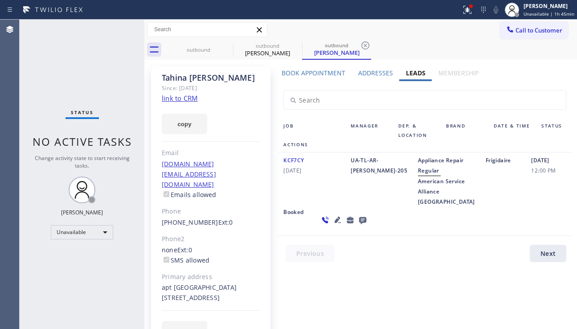
drag, startPoint x: 234, startPoint y: 180, endPoint x: 227, endPoint y: 199, distance: 20.4
click at [234, 180] on div "[PERSON_NAME] Since: [DATE] link to CRM copy Email [DOMAIN_NAME][EMAIL_ADDRESS]…" at bounding box center [210, 208] width 119 height 285
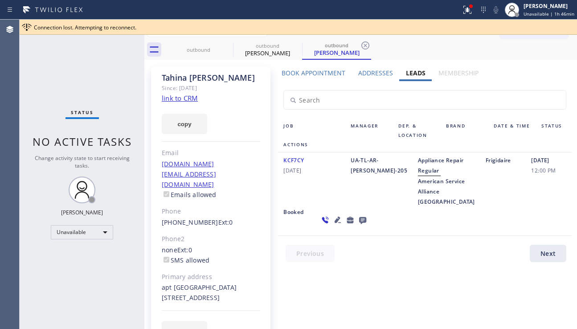
click at [317, 195] on div "KCF7CY [DATE]" at bounding box center [311, 181] width 67 height 52
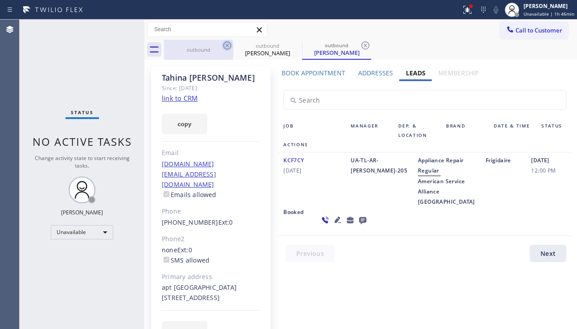
click at [224, 48] on icon at bounding box center [227, 45] width 8 height 8
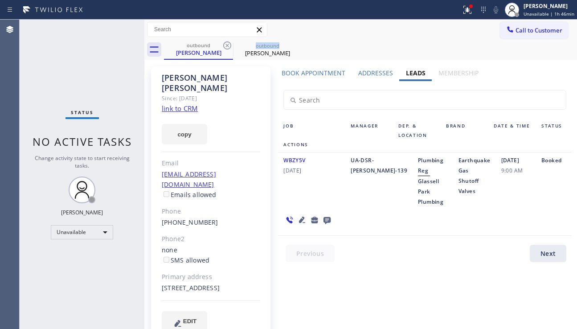
click at [224, 48] on icon at bounding box center [227, 45] width 8 height 8
click at [0, 0] on icon at bounding box center [0, 0] width 0 height 0
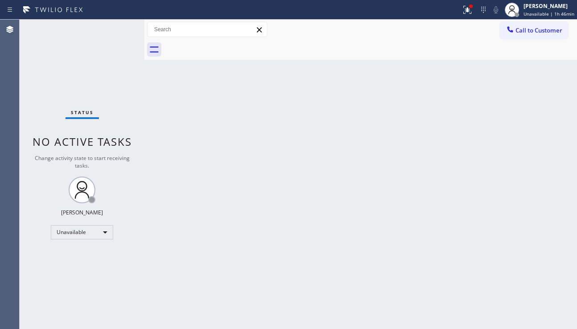
drag, startPoint x: 553, startPoint y: 31, endPoint x: 500, endPoint y: 53, distance: 57.6
click at [553, 31] on span "Call to Customer" at bounding box center [538, 30] width 47 height 8
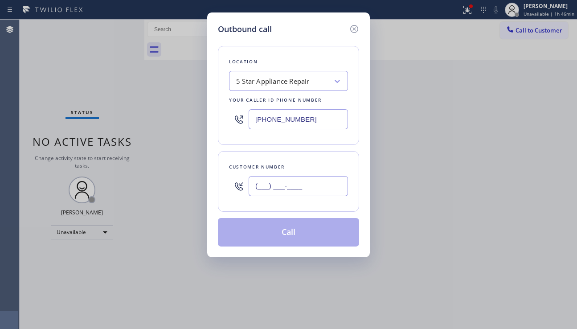
click at [280, 189] on input "(___) ___-____" at bounding box center [298, 186] width 99 height 20
paste input "818) 219-0473"
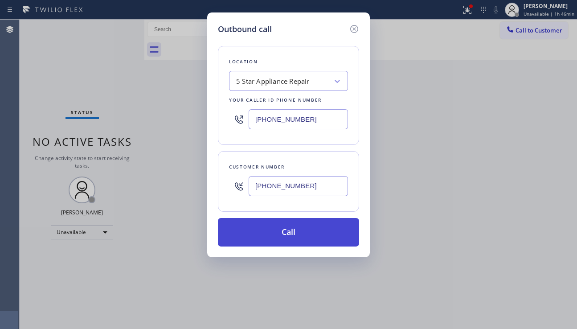
type input "[PHONE_NUMBER]"
click at [303, 239] on button "Call" at bounding box center [288, 232] width 141 height 29
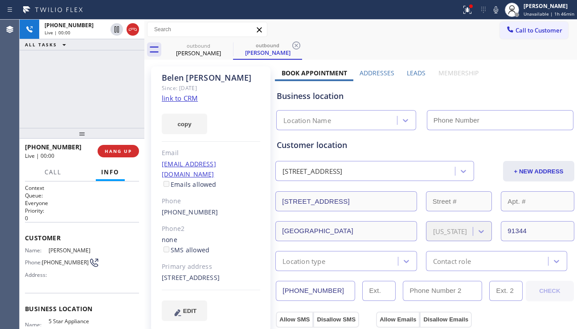
type input "[PHONE_NUMBER]"
click at [116, 153] on span "HANG UP" at bounding box center [118, 151] width 27 height 6
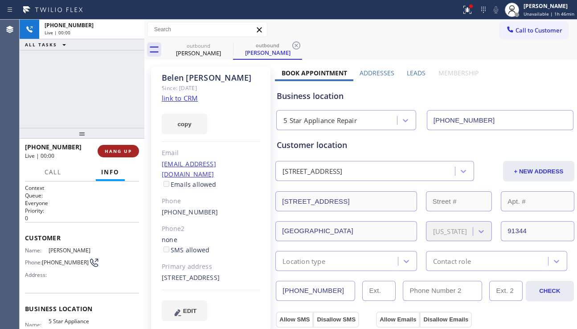
click at [116, 153] on span "HANG UP" at bounding box center [118, 151] width 27 height 6
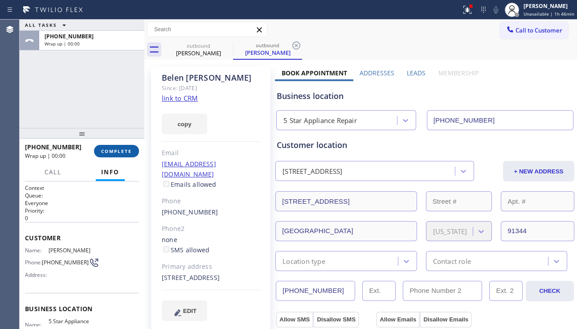
click at [125, 153] on span "COMPLETE" at bounding box center [116, 151] width 31 height 6
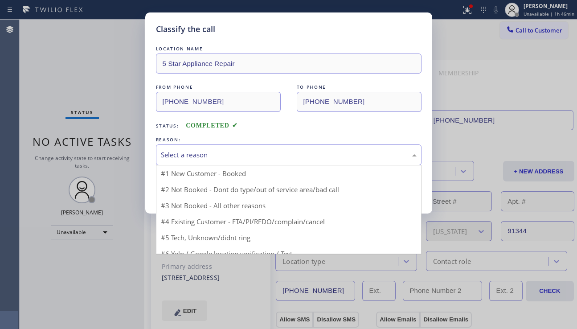
click at [264, 159] on div "Select a reason" at bounding box center [289, 155] width 256 height 10
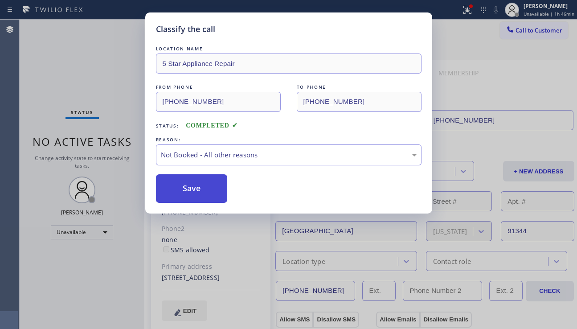
click at [200, 186] on button "Save" at bounding box center [192, 188] width 72 height 29
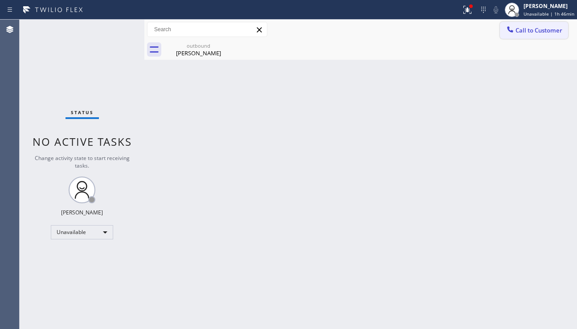
click at [531, 33] on span "Call to Customer" at bounding box center [538, 30] width 47 height 8
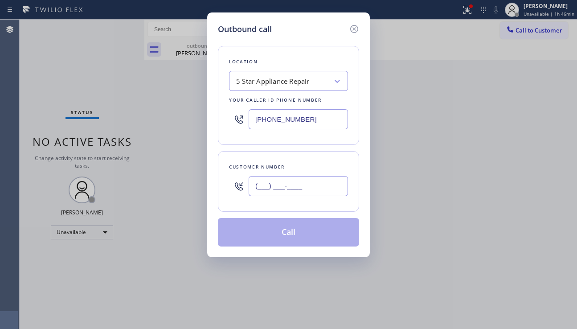
click at [256, 195] on input "(___) ___-____" at bounding box center [298, 186] width 99 height 20
paste input "562) 540-6650"
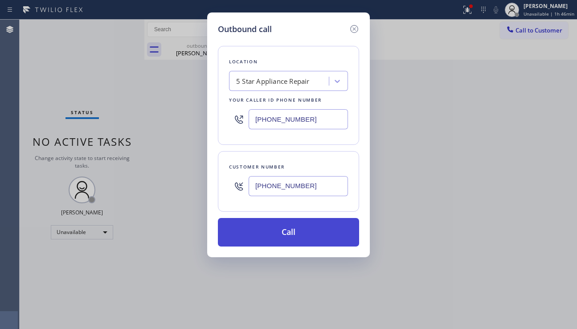
type input "[PHONE_NUMBER]"
click at [284, 228] on button "Call" at bounding box center [288, 232] width 141 height 29
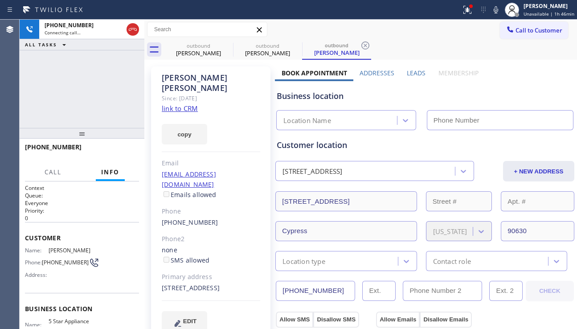
type input "[PHONE_NUMBER]"
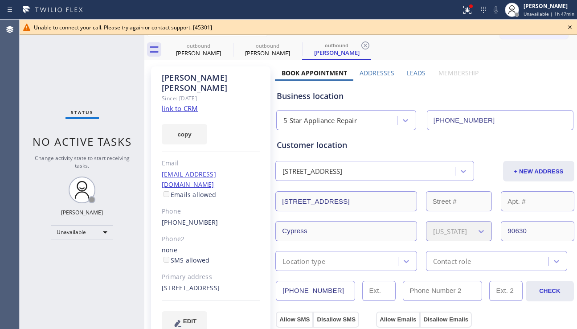
click at [568, 28] on icon at bounding box center [569, 27] width 11 height 11
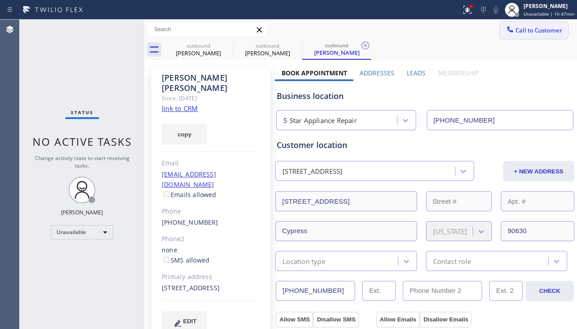
click at [522, 30] on span "Call to Customer" at bounding box center [538, 30] width 47 height 8
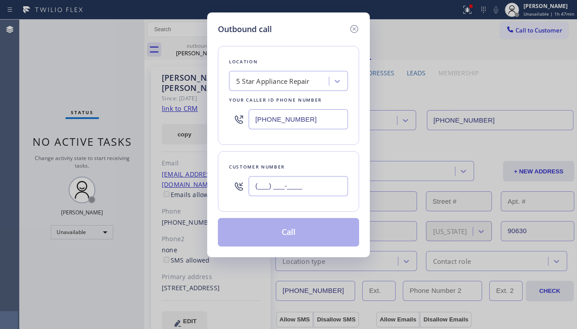
click at [276, 188] on input "(___) ___-____" at bounding box center [298, 186] width 99 height 20
paste input "714) 655-5190"
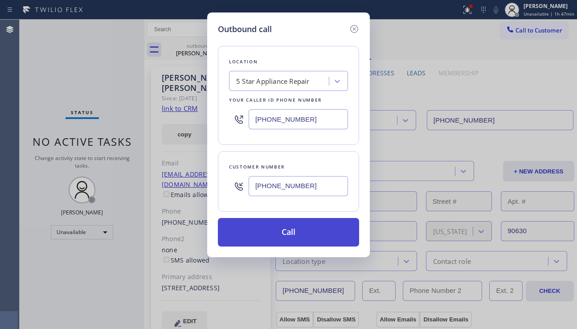
type input "[PHONE_NUMBER]"
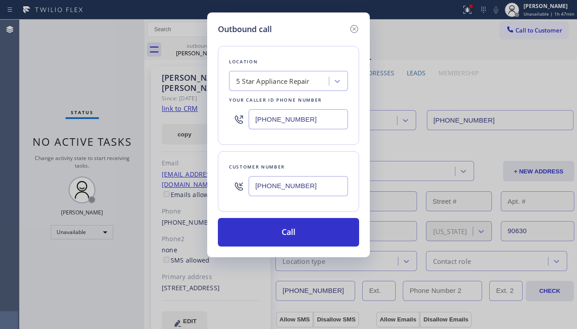
drag, startPoint x: 299, startPoint y: 236, endPoint x: 98, endPoint y: 58, distance: 269.1
click at [299, 236] on button "Call" at bounding box center [288, 232] width 141 height 29
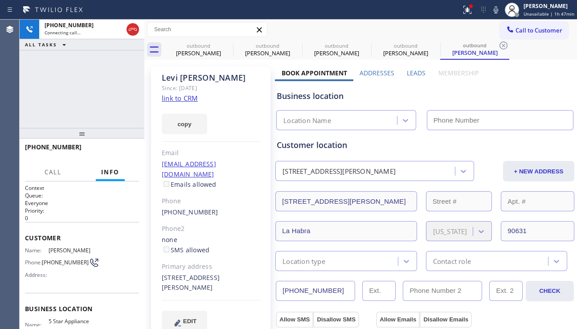
type input "[PHONE_NUMBER]"
click at [44, 104] on div "[PHONE_NUMBER] Connecting call… ALL TASKS ALL TASKS ACTIVE TASKS TASKS IN WRAP …" at bounding box center [82, 74] width 125 height 108
click at [32, 96] on div "[PHONE_NUMBER] Live | 00:00 ALL TASKS ALL TASKS ACTIVE TASKS TASKS IN WRAP UP" at bounding box center [82, 74] width 125 height 108
click at [111, 148] on span "HANG UP" at bounding box center [118, 151] width 27 height 6
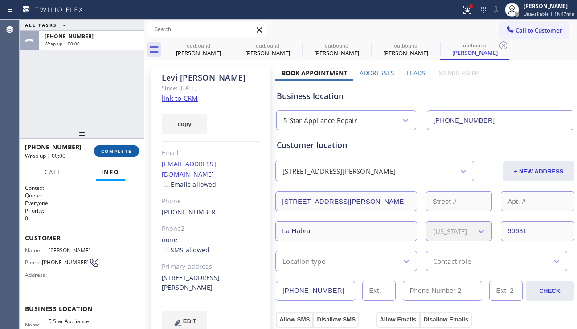
click at [137, 152] on button "COMPLETE" at bounding box center [116, 151] width 45 height 12
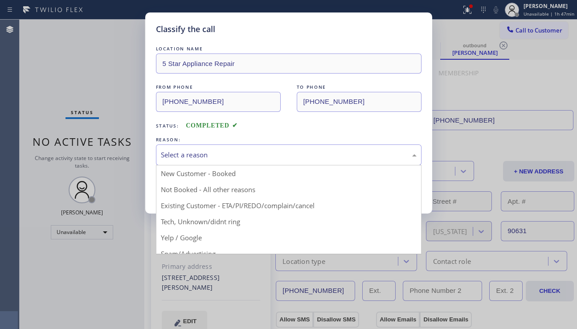
click at [202, 157] on div "Select a reason" at bounding box center [289, 155] width 256 height 10
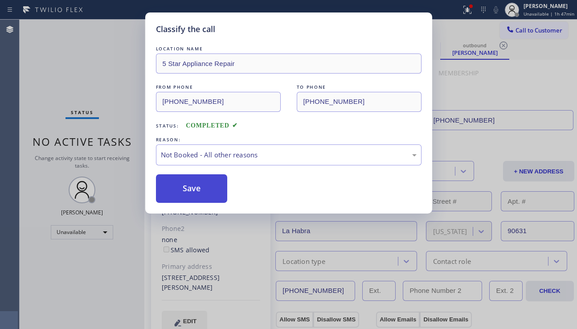
click at [185, 196] on button "Save" at bounding box center [192, 188] width 72 height 29
click at [194, 187] on div "Classify the call LOCATION NAME 5 Star Appliance Repair FROM PHONE [PHONE_NUMBE…" at bounding box center [298, 174] width 557 height 309
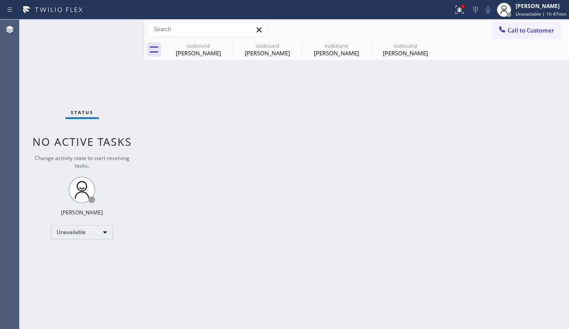
click at [199, 183] on div "Back to Dashboard Change Sender ID Customers Technicians Select a contact Outbo…" at bounding box center [356, 174] width 425 height 309
click at [228, 45] on icon at bounding box center [227, 45] width 11 height 11
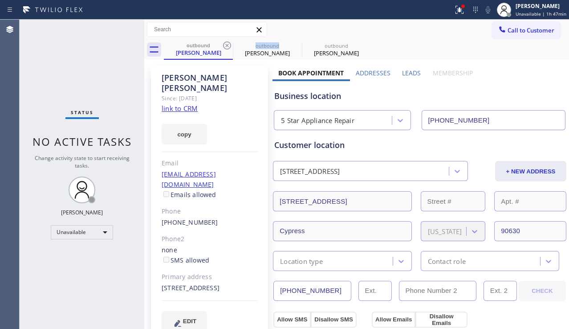
click at [228, 45] on icon at bounding box center [227, 45] width 11 height 11
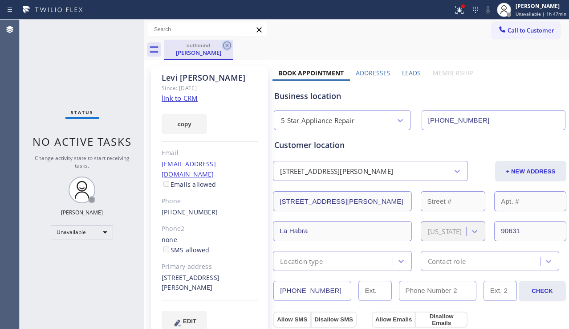
click at [222, 49] on icon at bounding box center [227, 45] width 11 height 11
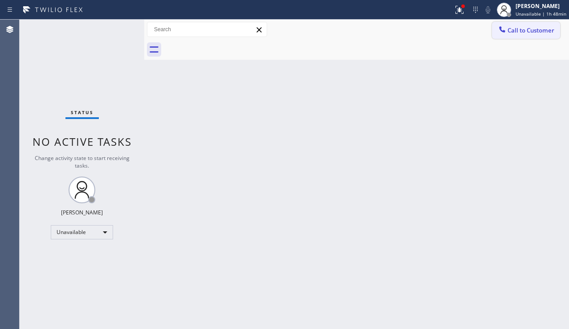
click at [526, 32] on span "Call to Customer" at bounding box center [531, 30] width 47 height 8
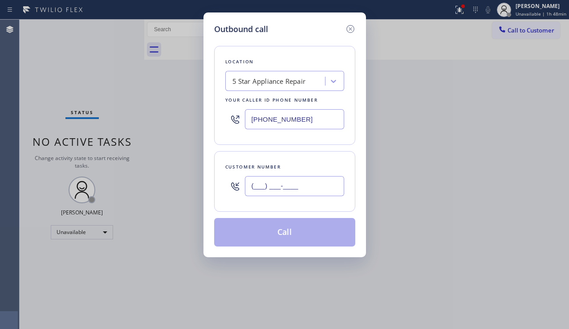
click at [274, 183] on input "(___) ___-____" at bounding box center [294, 186] width 99 height 20
paste input "714) 239-3156"
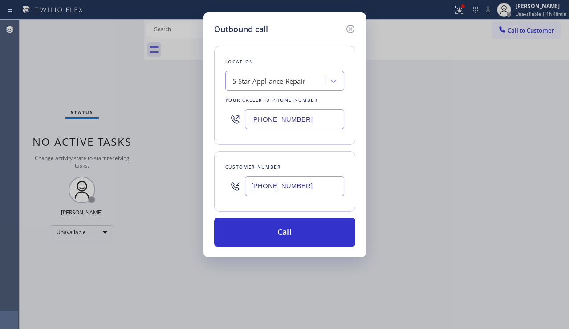
type input "[PHONE_NUMBER]"
drag, startPoint x: 316, startPoint y: 112, endPoint x: 242, endPoint y: 123, distance: 75.3
click at [242, 123] on div "[PHONE_NUMBER]" at bounding box center [284, 119] width 119 height 29
paste input "714) 583-6969"
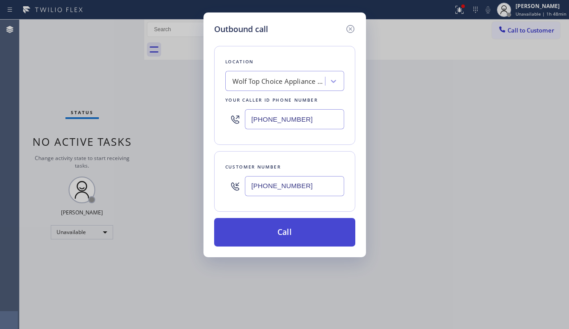
type input "[PHONE_NUMBER]"
click at [270, 230] on button "Call" at bounding box center [284, 232] width 141 height 29
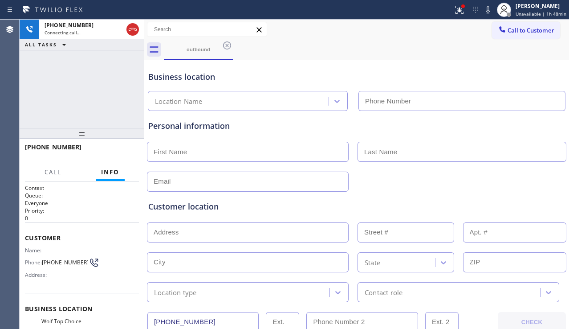
type input "[PHONE_NUMBER]"
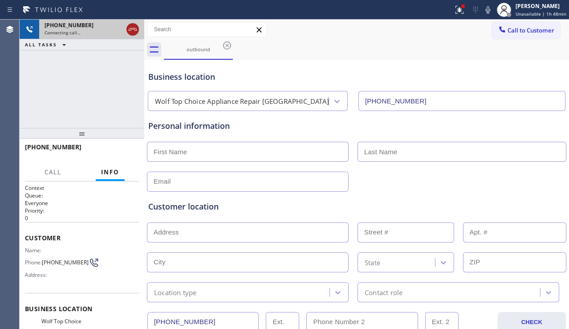
click at [135, 28] on icon at bounding box center [132, 29] width 11 height 11
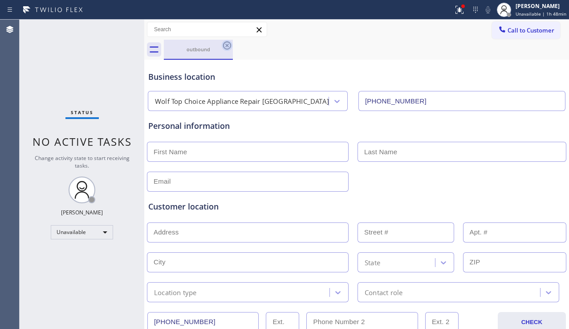
click at [225, 43] on icon at bounding box center [227, 45] width 11 height 11
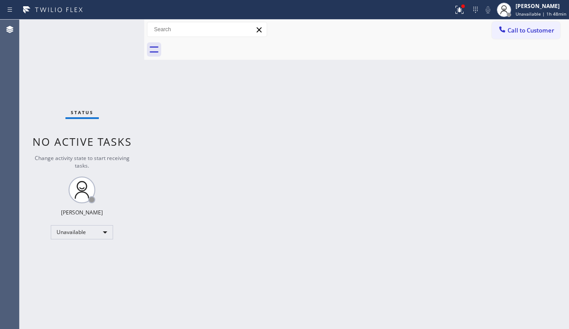
click at [225, 43] on div at bounding box center [366, 50] width 405 height 20
click at [507, 35] on div at bounding box center [502, 30] width 11 height 11
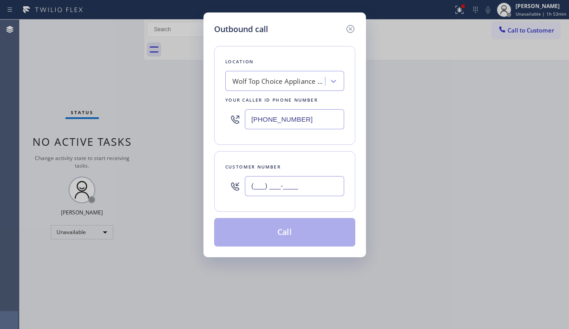
click at [291, 192] on input "(___) ___-____" at bounding box center [294, 186] width 99 height 20
paste input "626) 425-3224"
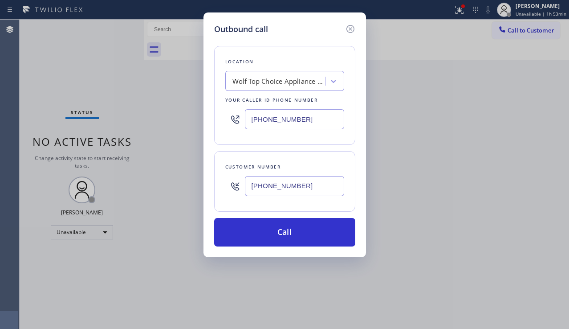
type input "[PHONE_NUMBER]"
click at [508, 206] on div "Outbound call Location Wolf Top Choice Appliance Repair [GEOGRAPHIC_DATA] Your …" at bounding box center [284, 164] width 569 height 329
click at [260, 80] on div "Wolf Top Choice Appliance Repair [GEOGRAPHIC_DATA]" at bounding box center [279, 81] width 94 height 10
type input "5 star appliance repair"
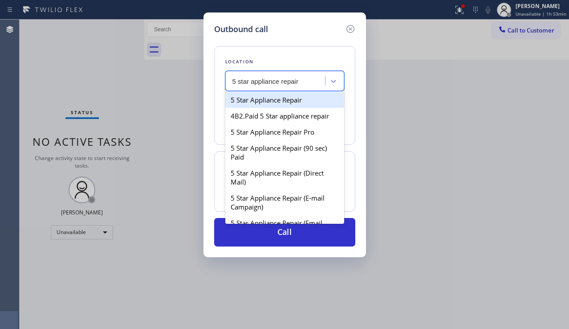
click at [281, 100] on div "5 Star Appliance Repair" at bounding box center [284, 100] width 119 height 16
type input "[PHONE_NUMBER]"
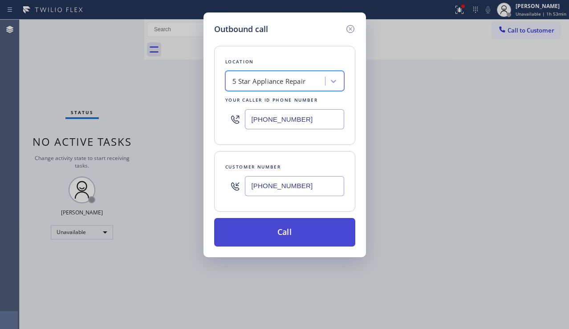
click at [283, 229] on button "Call" at bounding box center [284, 232] width 141 height 29
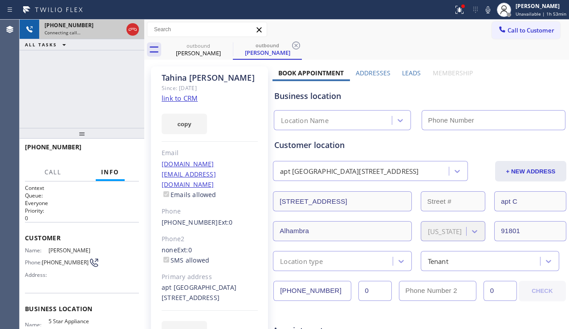
click at [132, 30] on icon at bounding box center [132, 29] width 11 height 11
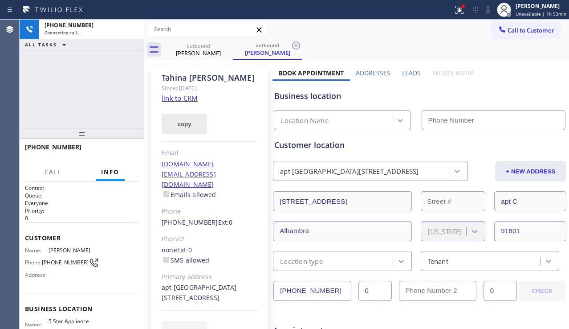
click at [183, 122] on button "copy" at bounding box center [184, 124] width 45 height 20
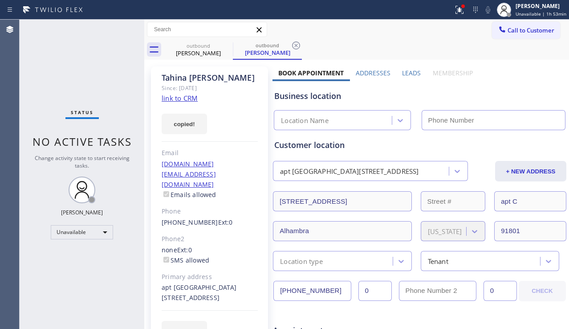
type input "[PHONE_NUMBER]"
click at [522, 91] on div "Business location" at bounding box center [419, 96] width 291 height 12
click at [402, 73] on label "Leads" at bounding box center [411, 73] width 19 height 8
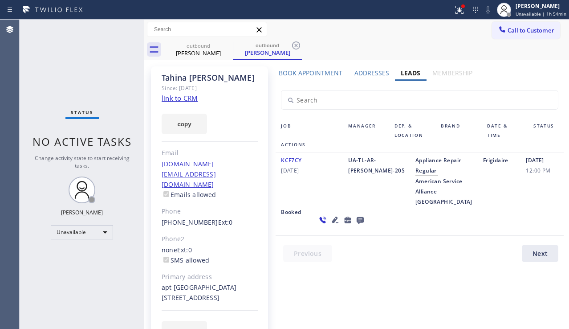
drag, startPoint x: 521, startPoint y: 73, endPoint x: 493, endPoint y: 78, distance: 28.8
click at [521, 73] on div "Book Appointment Addresses Leads Membership Business location 5 Star Appliance …" at bounding box center [420, 213] width 294 height 288
click at [181, 124] on button "copy" at bounding box center [184, 124] width 45 height 20
click at [505, 34] on button "Call to Customer" at bounding box center [526, 30] width 68 height 17
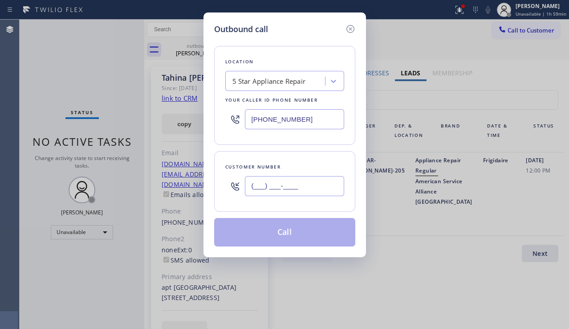
click at [273, 188] on input "(___) ___-____" at bounding box center [294, 186] width 99 height 20
paste input "626) 425-3224"
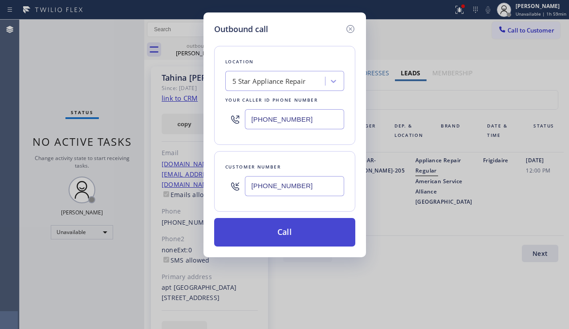
type input "[PHONE_NUMBER]"
click at [289, 235] on button "Call" at bounding box center [284, 232] width 141 height 29
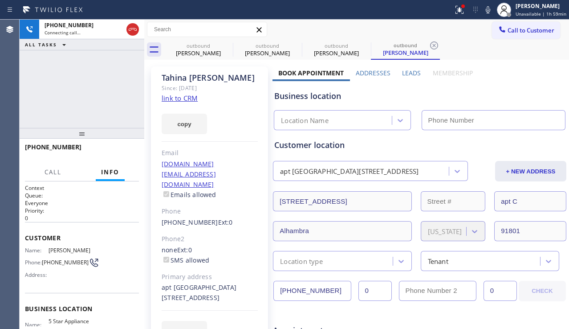
click at [402, 70] on label "Leads" at bounding box center [411, 73] width 19 height 8
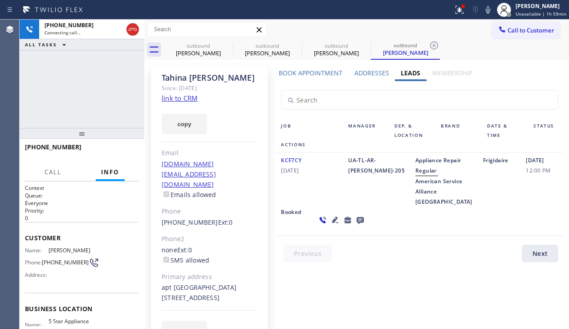
click at [330, 225] on icon at bounding box center [335, 219] width 11 height 11
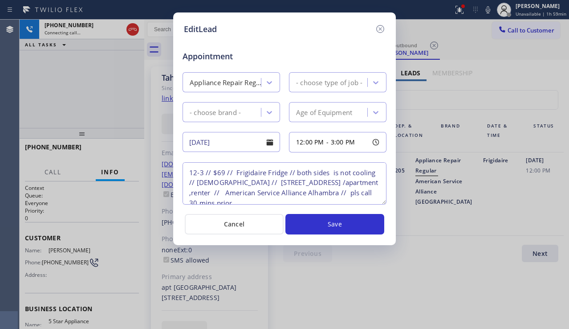
type textarea "12-3 // $69 // Frigidaire Fridge // both sides is not cooling // [DEMOGRAPHIC_D…"
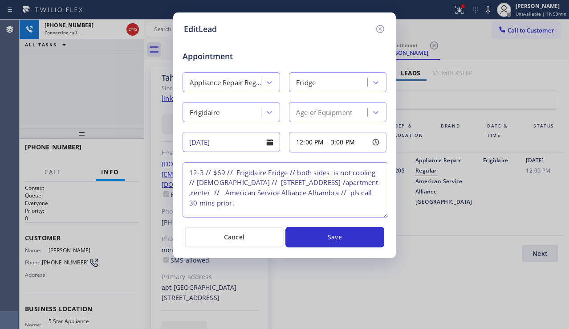
drag, startPoint x: 381, startPoint y: 204, endPoint x: 384, endPoint y: 220, distance: 17.2
click at [384, 217] on textarea "12-3 // $69 // Frigidaire Fridge // both sides is not cooling // [DEMOGRAPHIC_D…" at bounding box center [286, 189] width 206 height 55
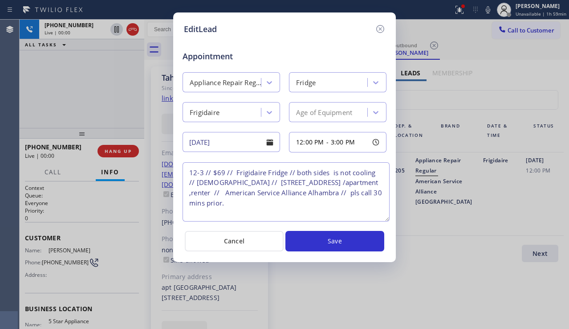
click at [493, 194] on div "EditLead Appointment Appliance Repair Regular Fridge Frigidaire Age of Equipmen…" at bounding box center [284, 164] width 569 height 329
click at [307, 204] on textarea "12-3 // $69 // Frigidaire Fridge // both sides is not cooling // [DEMOGRAPHIC_D…" at bounding box center [286, 191] width 207 height 59
click at [353, 183] on textarea "12-3 // $69 // Frigidaire Fridge // both sides is not cooling // [DEMOGRAPHIC_D…" at bounding box center [286, 191] width 207 height 59
click at [321, 205] on textarea "12-3 // $69 // Frigidaire Fridge // both sides is not cooling // [DEMOGRAPHIC_D…" at bounding box center [286, 191] width 207 height 59
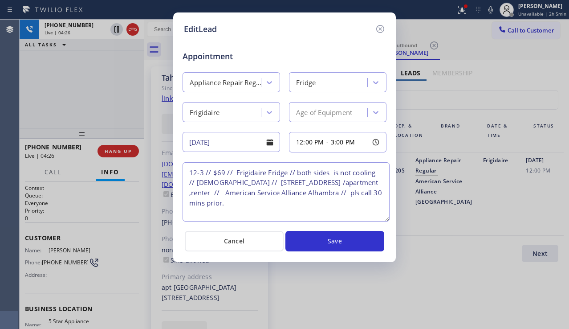
click at [377, 27] on icon at bounding box center [380, 29] width 8 height 8
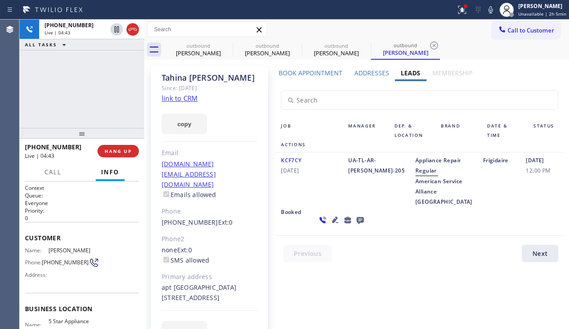
click at [330, 225] on icon at bounding box center [335, 219] width 11 height 11
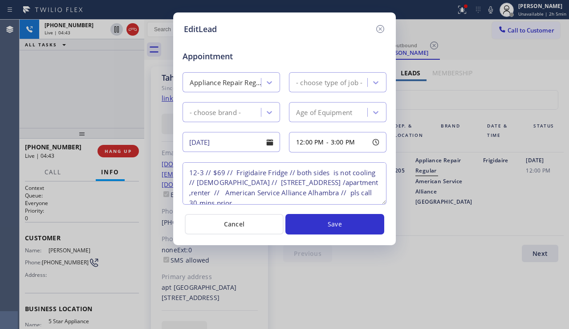
type textarea "12-3 // $69 // Frigidaire Fridge // both sides is not cooling // [DEMOGRAPHIC_D…"
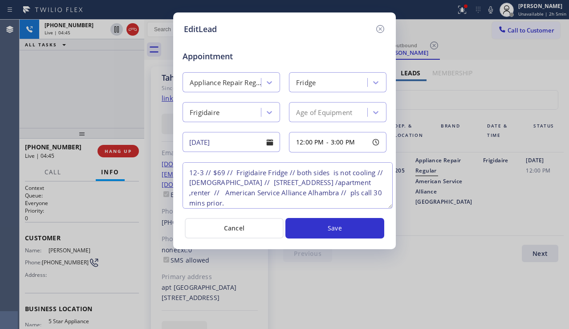
drag, startPoint x: 382, startPoint y: 202, endPoint x: 388, endPoint y: 206, distance: 7.4
click at [388, 206] on textarea "12-3 // $69 // Frigidaire Fridge // both sides is not cooling // [DEMOGRAPHIC_D…" at bounding box center [288, 185] width 210 height 46
click at [380, 32] on icon at bounding box center [380, 29] width 11 height 11
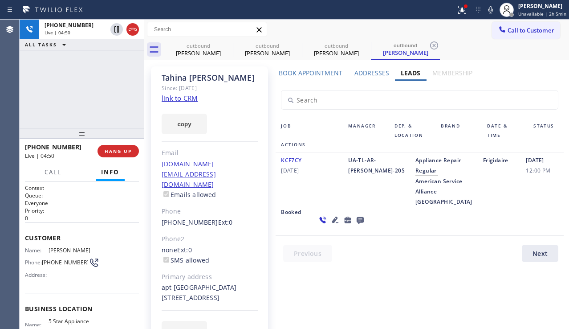
click at [330, 225] on icon at bounding box center [335, 219] width 11 height 11
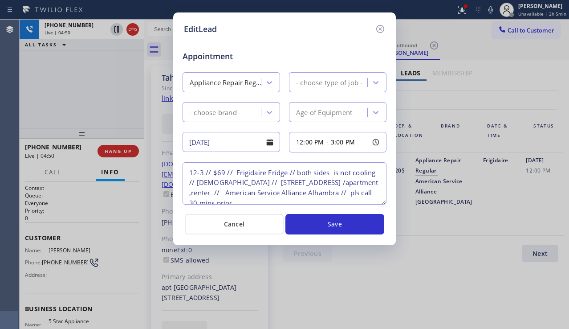
type textarea "12-3 // $69 // Frigidaire Fridge // both sides is not cooling // [DEMOGRAPHIC_D…"
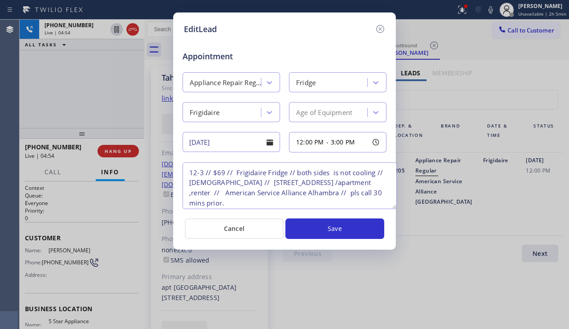
drag, startPoint x: 383, startPoint y: 200, endPoint x: 394, endPoint y: 86, distance: 114.5
click at [393, 204] on textarea "12-3 // $69 // Frigidaire Fridge // both sides is not cooling // [DEMOGRAPHIC_D…" at bounding box center [290, 185] width 214 height 47
click at [381, 30] on icon at bounding box center [380, 29] width 8 height 8
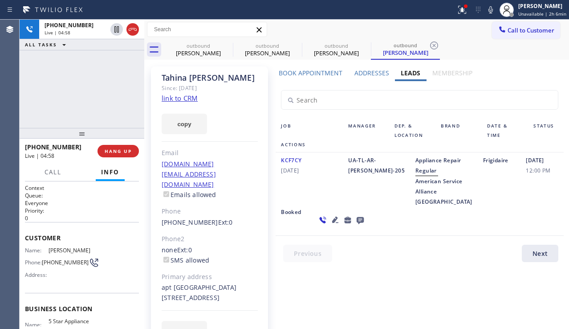
click at [183, 99] on link "link to CRM" at bounding box center [180, 98] width 36 height 9
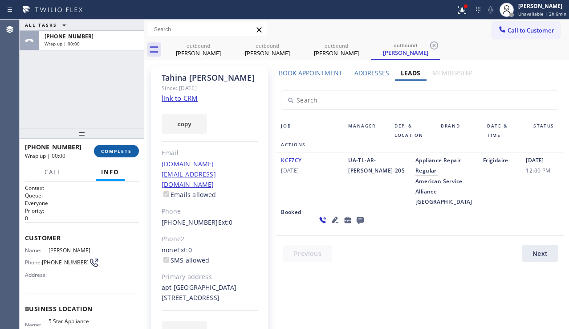
click at [122, 150] on span "COMPLETE" at bounding box center [116, 151] width 31 height 6
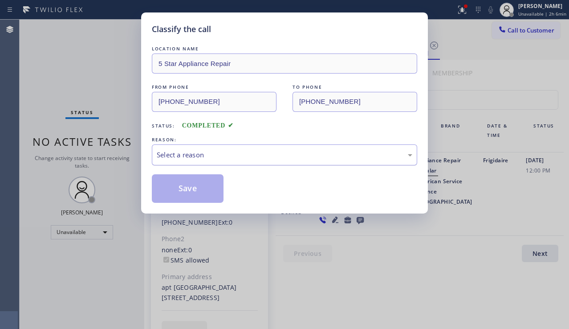
click at [240, 159] on div "Select a reason" at bounding box center [285, 155] width 256 height 10
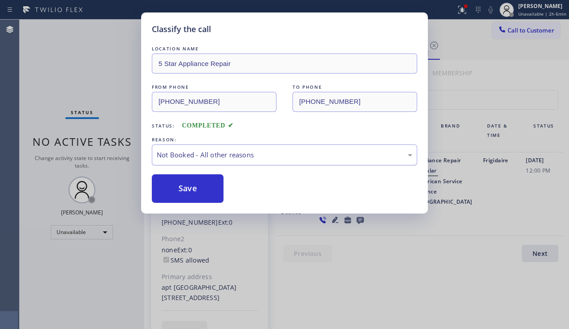
click at [243, 151] on div "Not Booked - All other reasons" at bounding box center [285, 155] width 256 height 10
click at [200, 185] on button "Save" at bounding box center [188, 188] width 72 height 29
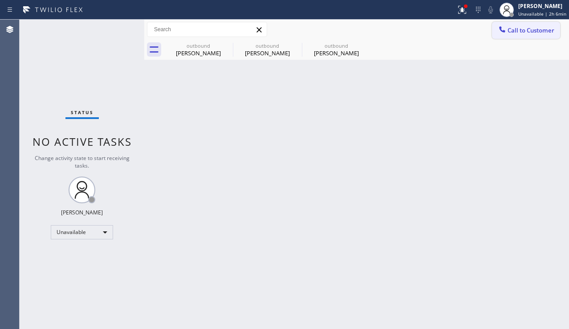
click at [541, 34] on button "Call to Customer" at bounding box center [526, 30] width 68 height 17
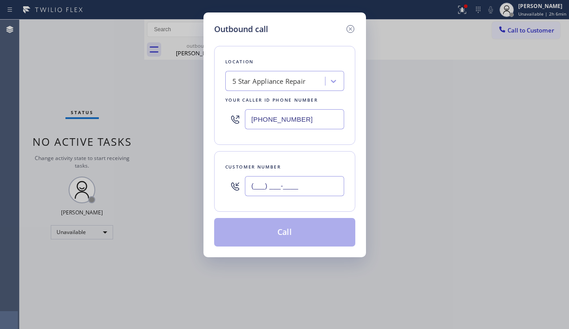
click at [321, 180] on input "(___) ___-____" at bounding box center [294, 186] width 99 height 20
paste input "214) 854-7703"
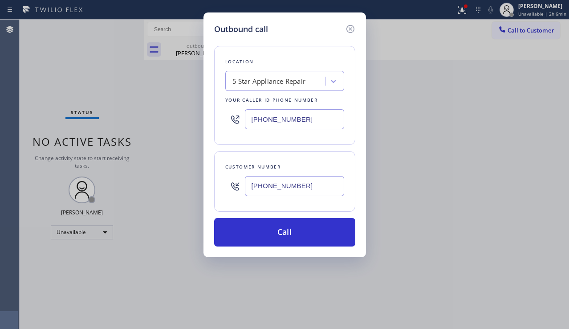
type input "[PHONE_NUMBER]"
drag, startPoint x: 293, startPoint y: 115, endPoint x: 231, endPoint y: 120, distance: 62.6
click at [231, 120] on div "[PHONE_NUMBER]" at bounding box center [284, 119] width 119 height 29
paste input "214) 206-4278"
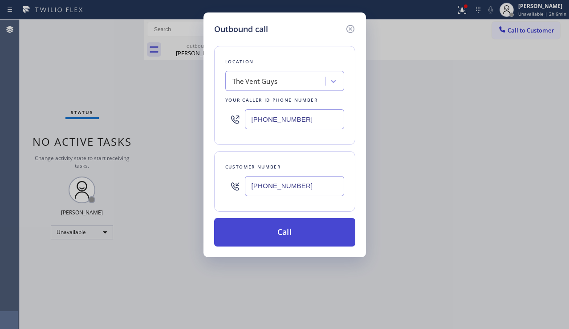
type input "[PHONE_NUMBER]"
click at [284, 228] on button "Call" at bounding box center [284, 232] width 141 height 29
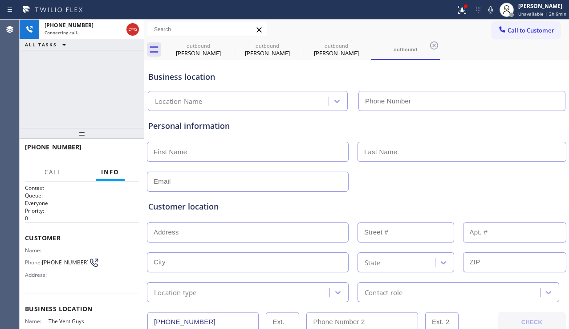
type input "[PHONE_NUMBER]"
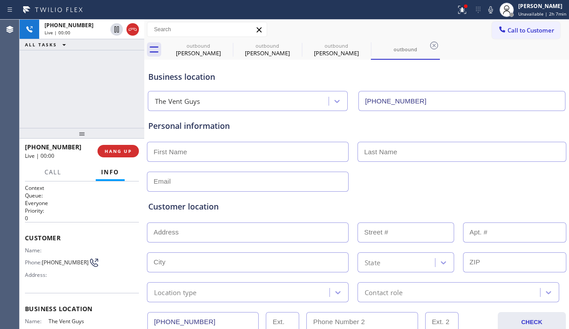
click at [520, 201] on div "Customer location" at bounding box center [356, 206] width 417 height 12
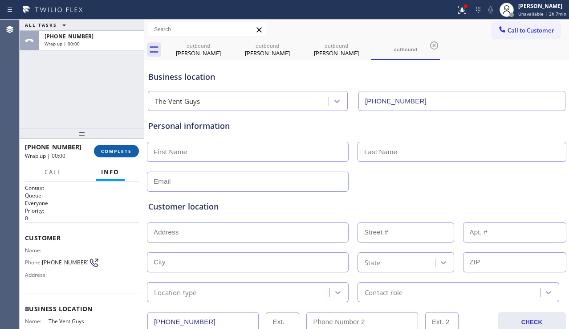
click at [125, 148] on span "COMPLETE" at bounding box center [116, 151] width 31 height 6
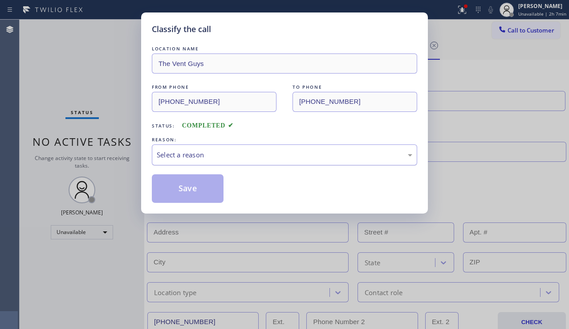
click at [280, 159] on div "Select a reason" at bounding box center [285, 155] width 256 height 10
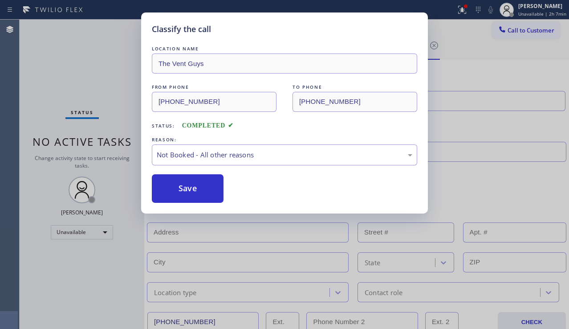
click at [183, 190] on button "Save" at bounding box center [188, 188] width 72 height 29
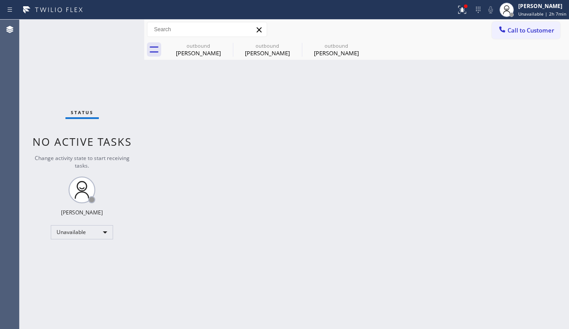
click at [271, 129] on div "Back to Dashboard Change Sender ID Customers Technicians Select a contact Outbo…" at bounding box center [356, 174] width 425 height 309
click at [323, 48] on div "outbound" at bounding box center [336, 45] width 67 height 7
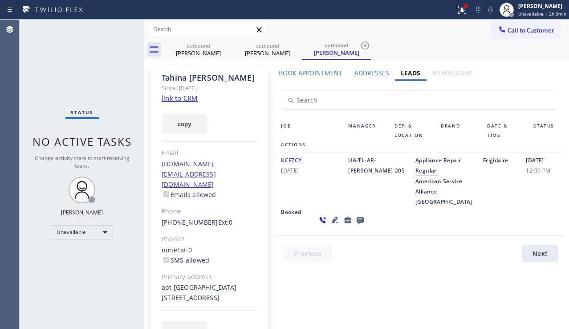
click at [310, 73] on label "Book Appointment" at bounding box center [311, 73] width 64 height 8
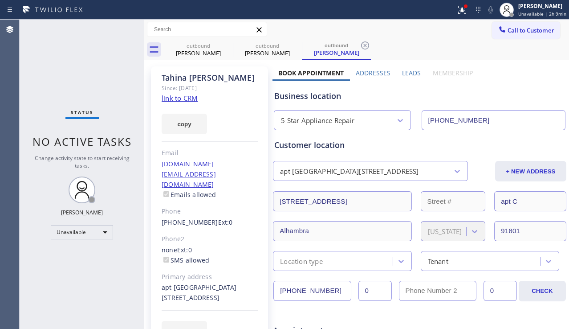
drag, startPoint x: 495, startPoint y: 123, endPoint x: 382, endPoint y: 118, distance: 112.8
click at [382, 118] on div "5 Star Appliance Repair [PHONE_NUMBER]" at bounding box center [419, 118] width 295 height 24
click at [545, 31] on span "Call to Customer" at bounding box center [531, 30] width 47 height 8
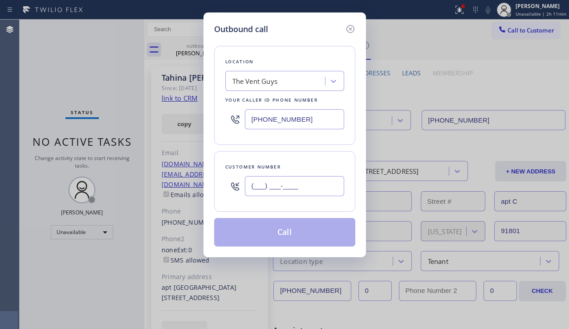
click at [260, 186] on input "(___) ___-____" at bounding box center [294, 186] width 99 height 20
paste input "908) 461-0257"
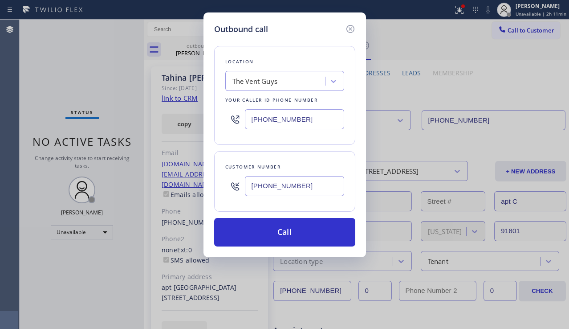
type input "[PHONE_NUMBER]"
click at [491, 206] on div "Outbound call Location The Vent Guys Your caller id phone number [PHONE_NUMBER]…" at bounding box center [284, 164] width 569 height 329
click at [248, 85] on div "The Vent Guys" at bounding box center [254, 81] width 45 height 10
type input "5 star appliance rep"
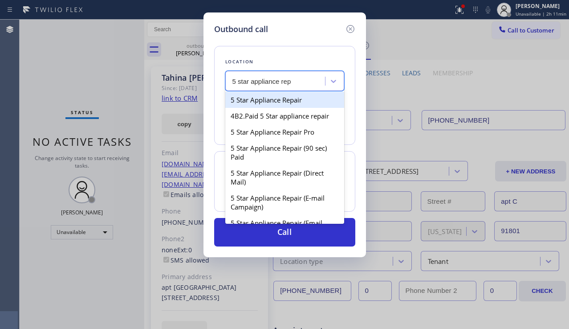
click at [258, 99] on div "5 Star Appliance Repair" at bounding box center [284, 100] width 119 height 16
type input "[PHONE_NUMBER]"
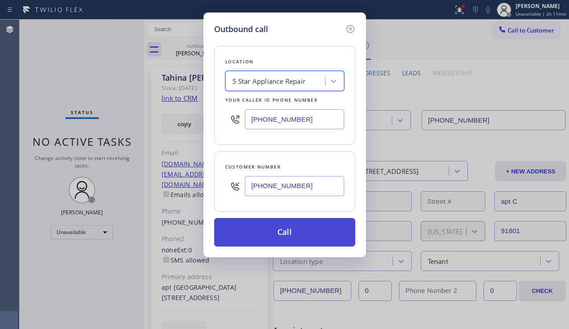
click at [280, 229] on button "Call" at bounding box center [284, 232] width 141 height 29
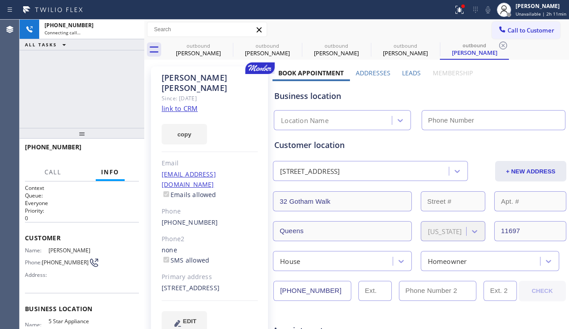
click at [404, 70] on label "Leads" at bounding box center [411, 73] width 19 height 8
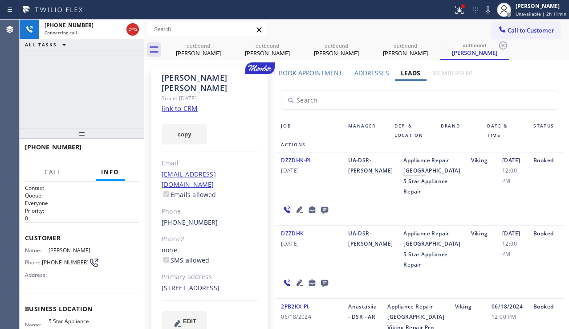
click at [325, 214] on icon at bounding box center [324, 210] width 7 height 7
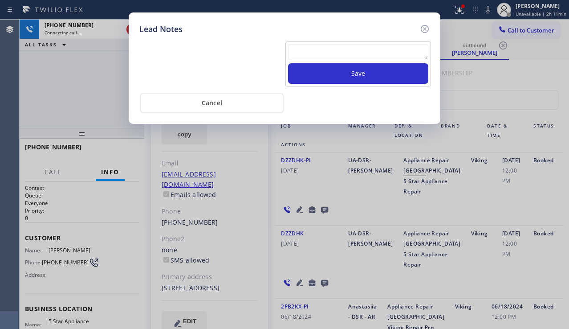
click at [312, 51] on textarea at bounding box center [358, 52] width 140 height 16
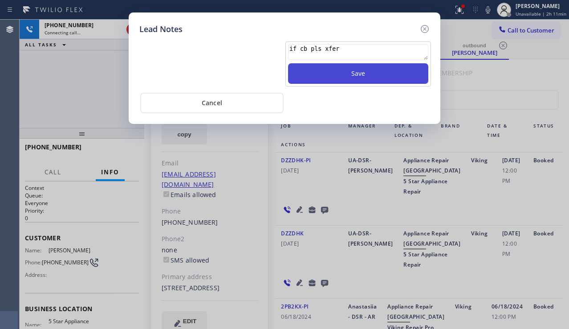
type textarea "if cb pls xfer"
click at [340, 76] on button "Save" at bounding box center [358, 73] width 140 height 20
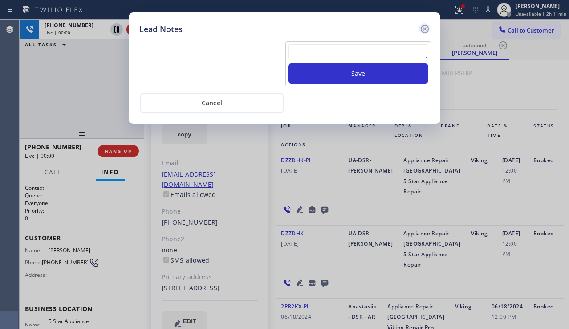
click at [425, 31] on icon at bounding box center [425, 29] width 11 height 11
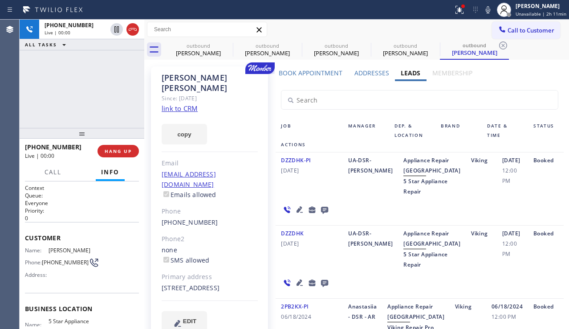
click at [297, 215] on icon at bounding box center [299, 209] width 11 height 11
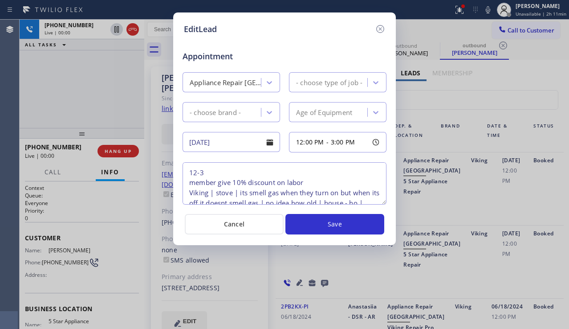
type textarea "12-3 member give 10% discount on labor Viking | stove | its smell gas when they…"
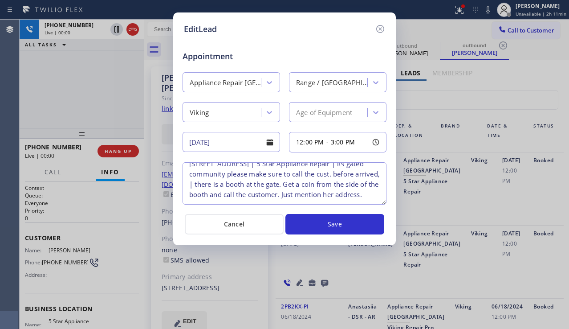
scroll to position [69, 0]
click at [379, 28] on icon at bounding box center [380, 29] width 8 height 8
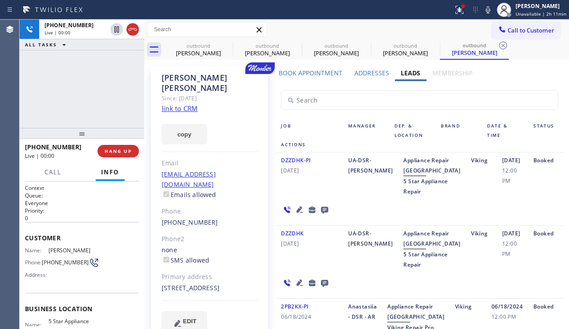
drag, startPoint x: 346, startPoint y: 196, endPoint x: 341, endPoint y: 197, distance: 5.4
click at [346, 195] on div "UA-DSR-[PERSON_NAME]" at bounding box center [370, 175] width 55 height 41
click at [296, 215] on icon at bounding box center [299, 209] width 11 height 11
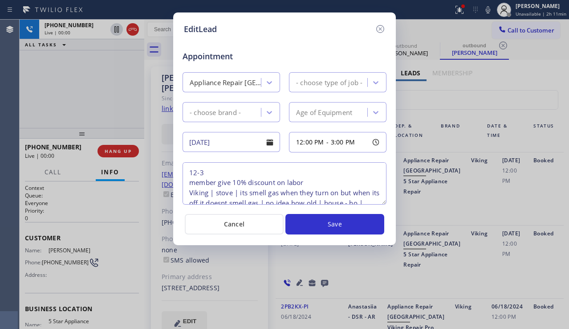
type textarea "12-3 member give 10% discount on labor Viking | stove | its smell gas when they…"
click at [383, 27] on icon at bounding box center [380, 29] width 11 height 11
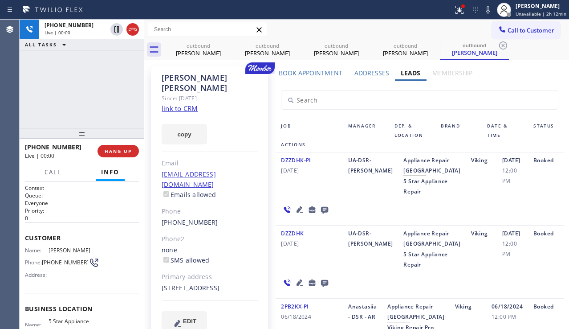
click at [374, 74] on label "Addresses" at bounding box center [372, 73] width 35 height 8
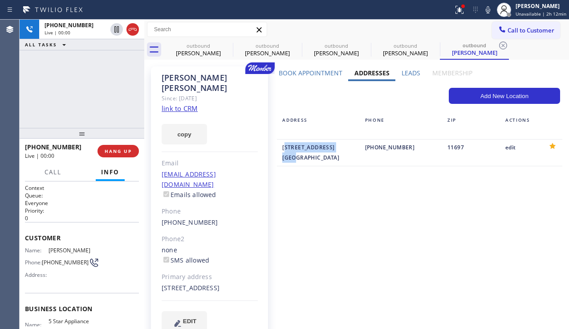
drag, startPoint x: 280, startPoint y: 148, endPoint x: 318, endPoint y: 156, distance: 39.6
click at [318, 156] on div "[STREET_ADDRESS]" at bounding box center [318, 152] width 82 height 21
copy div "[STREET_ADDRESS]"
click at [43, 184] on h1 "Context" at bounding box center [82, 188] width 114 height 8
drag, startPoint x: 295, startPoint y: 157, endPoint x: 279, endPoint y: 159, distance: 16.7
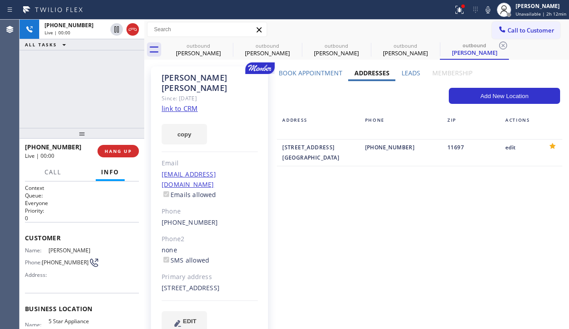
click at [279, 159] on div "[STREET_ADDRESS]" at bounding box center [318, 152] width 82 height 21
copy div "11697"
click at [296, 218] on div "Book Appointment Addresses Leads Membership Business location 5 Star Appliance …" at bounding box center [420, 208] width 294 height 278
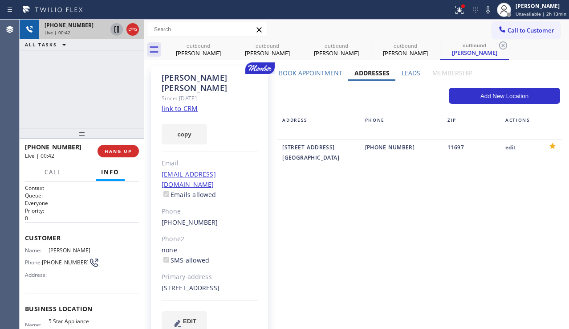
click at [116, 31] on icon at bounding box center [116, 29] width 4 height 6
click at [485, 12] on icon at bounding box center [488, 9] width 11 height 11
click at [192, 124] on button "copy" at bounding box center [184, 134] width 45 height 20
click at [34, 85] on div "[PHONE_NUMBER] Live | 02:04 ALL TASKS ALL TASKS ACTIVE TASKS TASKS IN WRAP UP" at bounding box center [82, 74] width 125 height 108
drag, startPoint x: 280, startPoint y: 146, endPoint x: 329, endPoint y: 155, distance: 49.7
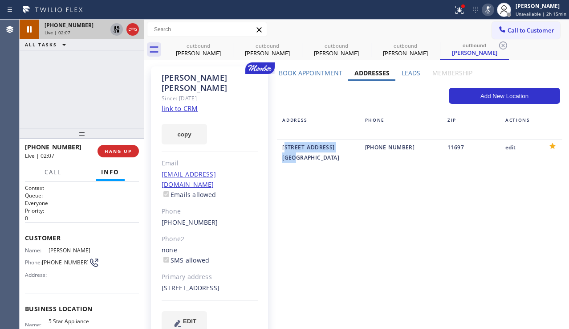
click at [329, 155] on div "[STREET_ADDRESS]" at bounding box center [318, 152] width 72 height 20
copy div "[STREET_ADDRESS]"
drag, startPoint x: 522, startPoint y: 236, endPoint x: 371, endPoint y: 130, distance: 185.4
click at [522, 236] on div "Book Appointment Addresses Leads Membership Business location 5 Star Appliance …" at bounding box center [420, 208] width 294 height 278
click at [396, 72] on div "Leads" at bounding box center [410, 75] width 31 height 12
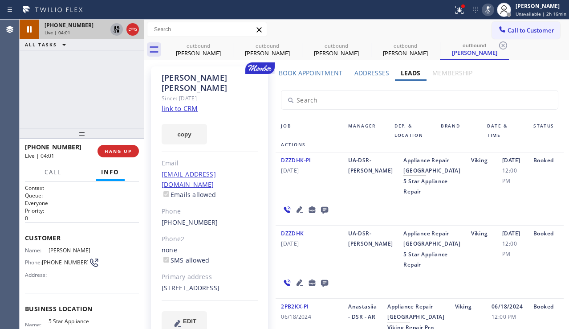
click at [297, 215] on icon at bounding box center [299, 209] width 11 height 11
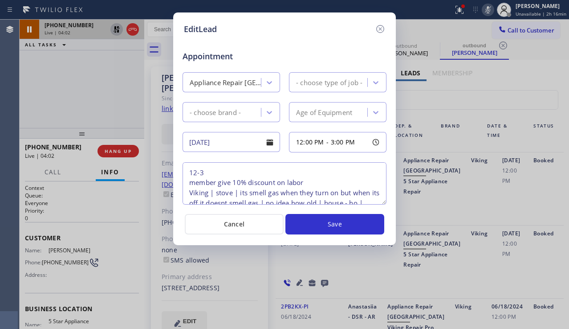
type textarea "12-3 member give 10% discount on labor Viking | stove | its smell gas when they…"
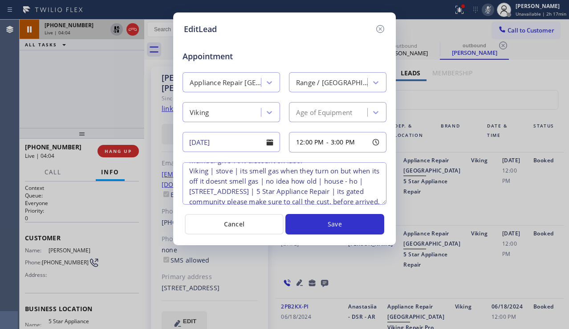
scroll to position [0, 0]
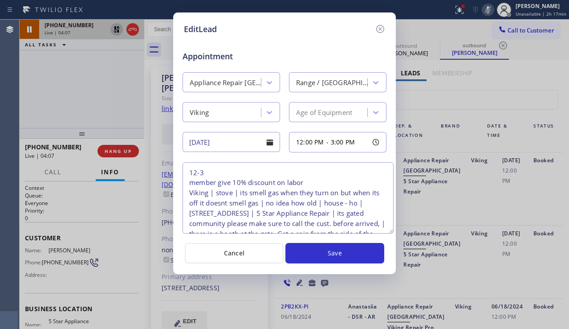
drag, startPoint x: 382, startPoint y: 201, endPoint x: 389, endPoint y: 230, distance: 30.2
click at [389, 230] on textarea "12-3 member give 10% discount on labor Viking | stove | its smell gas when they…" at bounding box center [288, 197] width 211 height 71
click at [377, 29] on icon at bounding box center [380, 29] width 8 height 8
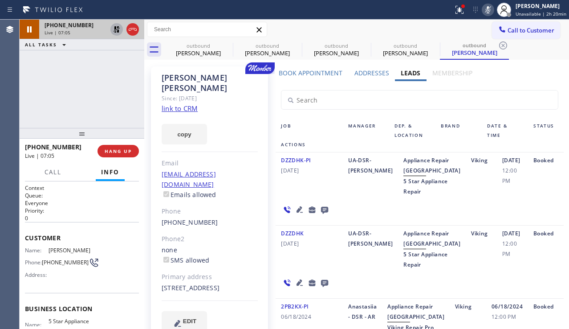
drag, startPoint x: 257, startPoint y: 207, endPoint x: 345, endPoint y: 148, distance: 106.1
click at [257, 205] on div "[PERSON_NAME] Since: [DATE] link to CRM copy Email [EMAIL_ADDRESS][DOMAIN_NAME]…" at bounding box center [209, 204] width 117 height 276
click at [330, 72] on label "Book Appointment" at bounding box center [311, 73] width 64 height 8
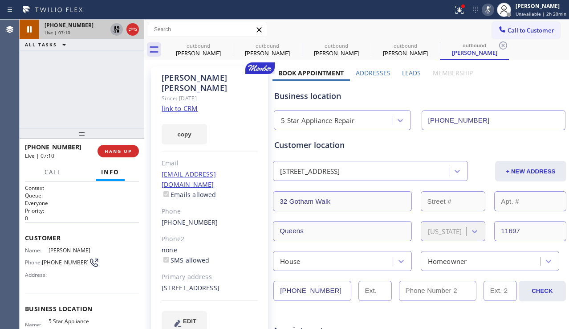
drag, startPoint x: 179, startPoint y: 277, endPoint x: 163, endPoint y: 280, distance: 16.3
click at [163, 283] on div "[STREET_ADDRESS]" at bounding box center [210, 288] width 96 height 10
copy div "11697"
click at [48, 94] on div "[PHONE_NUMBER] Live | 07:38 ALL TASKS ALL TASKS ACTIVE TASKS TASKS IN WRAP UP" at bounding box center [82, 74] width 125 height 108
click at [48, 102] on div "[PHONE_NUMBER] Live | 07:46 ALL TASKS ALL TASKS ACTIVE TASKS TASKS IN WRAP UP" at bounding box center [82, 74] width 125 height 108
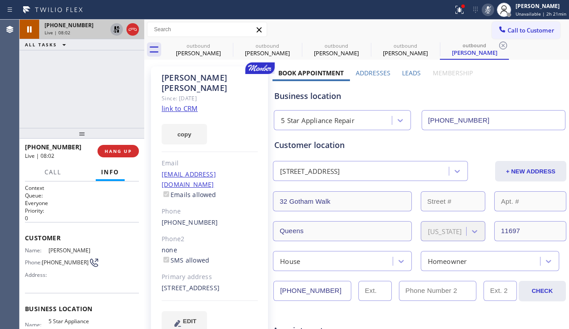
click at [237, 234] on div "Phone2" at bounding box center [210, 239] width 96 height 10
click at [485, 9] on rect at bounding box center [488, 9] width 6 height 6
click at [116, 31] on icon at bounding box center [116, 29] width 11 height 11
click at [410, 75] on label "Leads" at bounding box center [411, 73] width 19 height 8
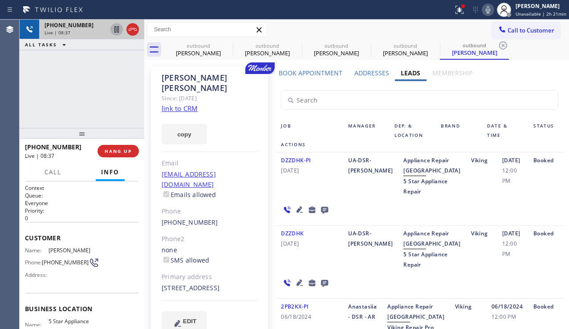
click at [299, 215] on icon at bounding box center [299, 209] width 11 height 11
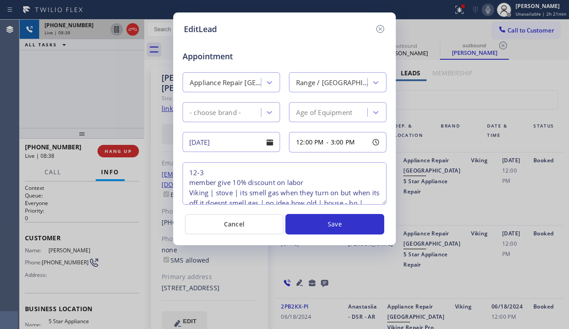
type textarea "12-3 member give 10% discount on labor Viking | stove | its smell gas when they…"
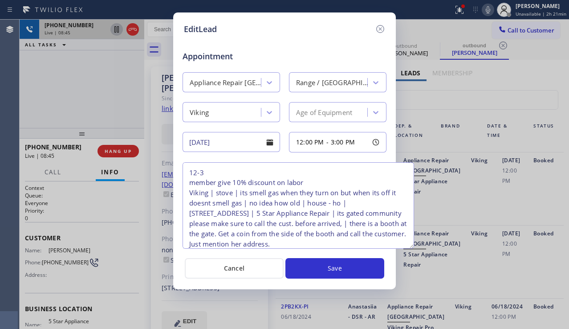
drag, startPoint x: 383, startPoint y: 199, endPoint x: 410, endPoint y: 243, distance: 52.0
click at [410, 243] on textarea "12-3 member give 10% discount on labor Viking | stove | its smell gas when they…" at bounding box center [299, 205] width 232 height 86
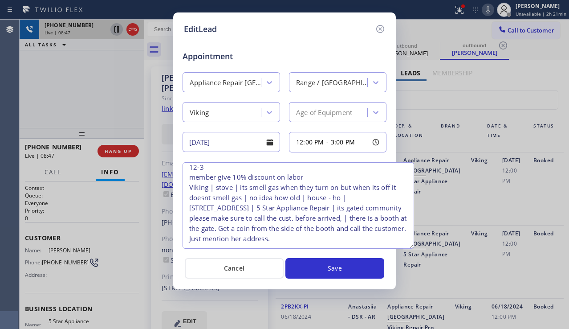
scroll to position [15, 0]
click at [378, 32] on icon at bounding box center [380, 29] width 8 height 8
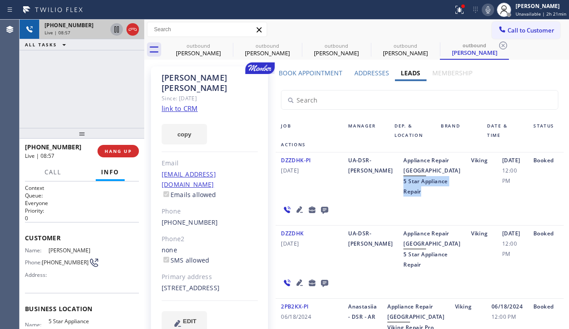
drag, startPoint x: 391, startPoint y: 191, endPoint x: 420, endPoint y: 220, distance: 40.9
click at [420, 220] on div "DZZDHK-PI [DATE] UA-DSR-[PERSON_NAME] Appliance Repair High End 5 Star Applianc…" at bounding box center [420, 188] width 288 height 73
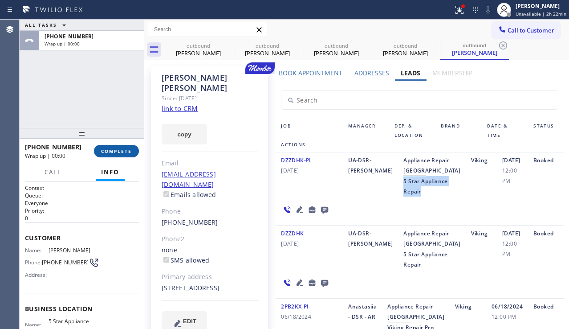
click at [129, 148] on span "COMPLETE" at bounding box center [116, 151] width 31 height 6
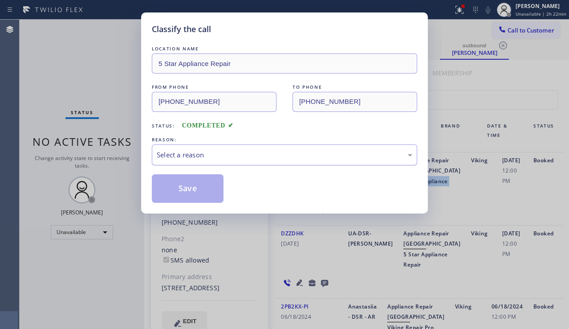
click at [213, 151] on div "Select a reason" at bounding box center [285, 155] width 256 height 10
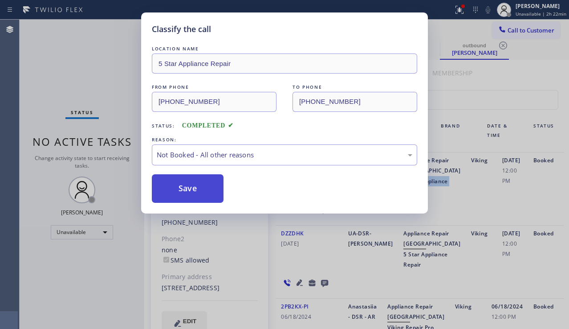
click at [184, 196] on button "Save" at bounding box center [188, 188] width 72 height 29
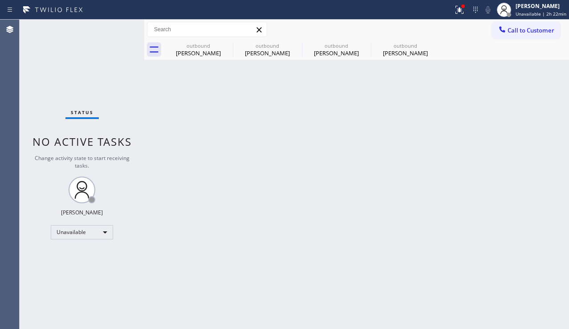
click at [524, 35] on button "Call to Customer" at bounding box center [526, 30] width 68 height 17
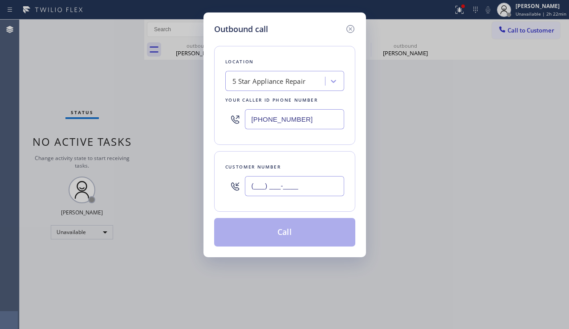
click at [296, 183] on input "(___) ___-____" at bounding box center [294, 186] width 99 height 20
paste input "562) 704-0095"
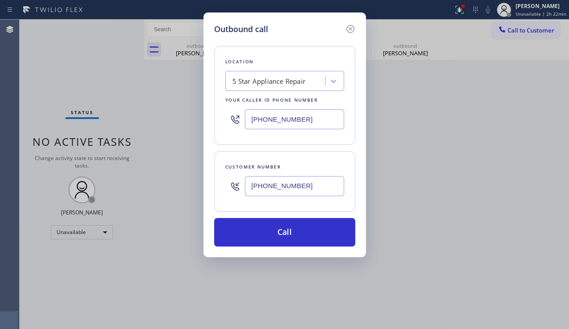
type input "[PHONE_NUMBER]"
drag, startPoint x: 309, startPoint y: 116, endPoint x: 245, endPoint y: 122, distance: 64.0
click at [245, 122] on input "[PHONE_NUMBER]" at bounding box center [294, 119] width 99 height 20
paste input "8) 800-3094"
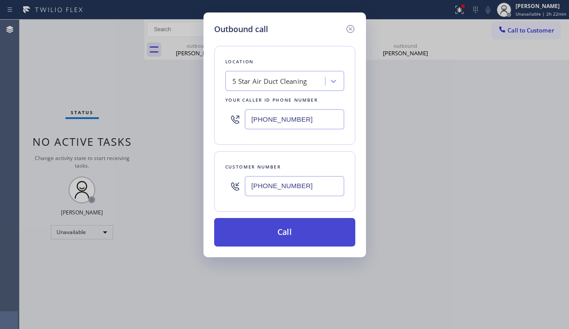
type input "[PHONE_NUMBER]"
click at [277, 237] on button "Call" at bounding box center [284, 232] width 141 height 29
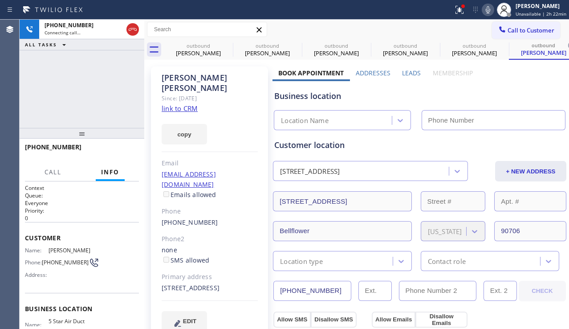
click at [412, 73] on label "Leads" at bounding box center [411, 73] width 19 height 8
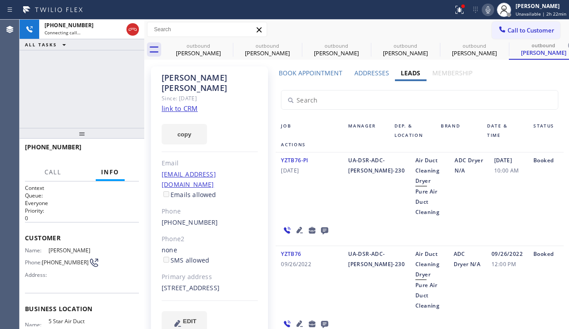
click at [321, 228] on icon at bounding box center [324, 230] width 7 height 7
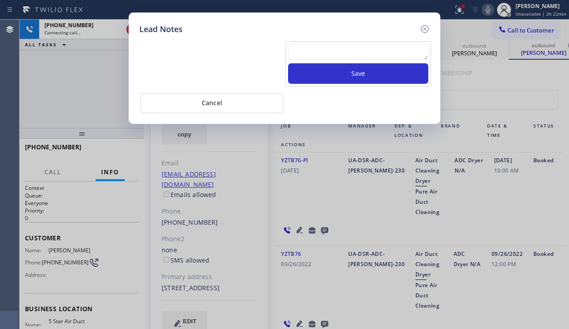
click at [353, 55] on textarea at bounding box center [358, 52] width 140 height 16
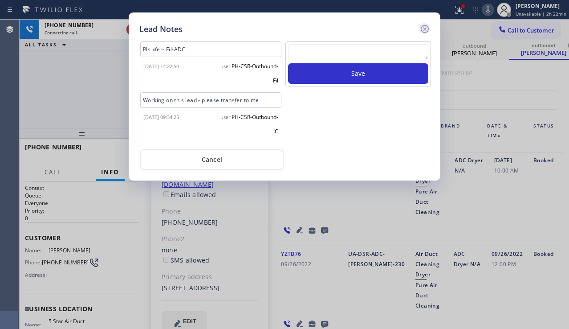
click at [424, 28] on icon at bounding box center [425, 29] width 8 height 8
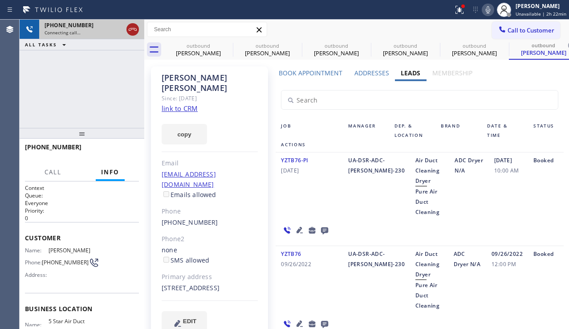
click at [135, 33] on icon at bounding box center [132, 29] width 11 height 11
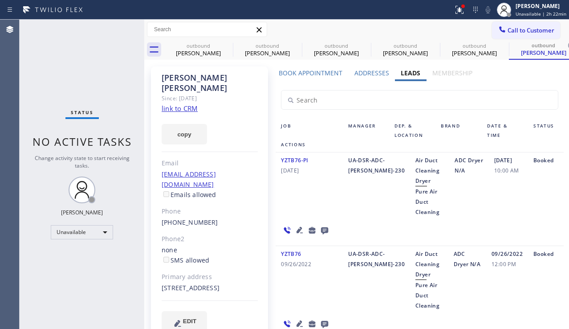
click at [324, 227] on icon at bounding box center [324, 229] width 11 height 11
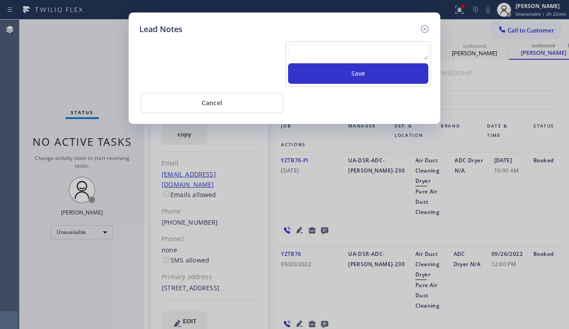
click at [335, 55] on textarea at bounding box center [358, 52] width 140 height 16
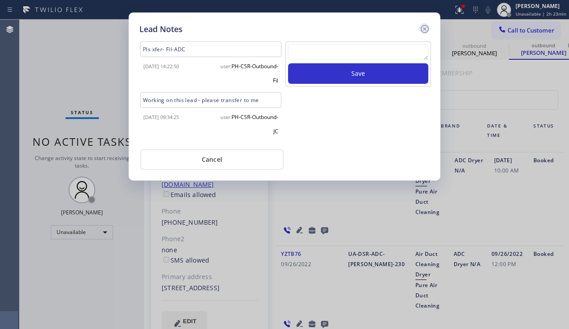
click at [421, 29] on icon at bounding box center [425, 29] width 11 height 11
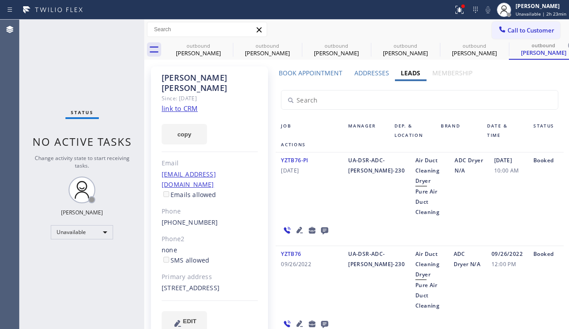
click at [139, 233] on div "Status No active tasks Change activity state to start receiving tasks. [PERSON_…" at bounding box center [82, 174] width 125 height 309
click at [215, 49] on div "outbound" at bounding box center [198, 45] width 67 height 7
type input "[PHONE_NUMBER]"
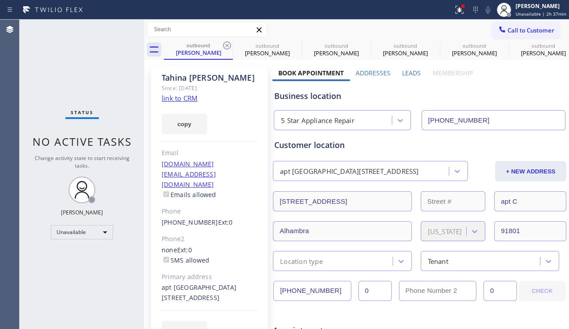
click at [502, 80] on div "Business location 5 Star Appliance Repair [PHONE_NUMBER]" at bounding box center [420, 103] width 294 height 53
click at [230, 45] on icon at bounding box center [227, 45] width 11 height 11
click at [0, 0] on icon at bounding box center [0, 0] width 0 height 0
click at [230, 45] on icon at bounding box center [227, 45] width 11 height 11
click at [0, 0] on icon at bounding box center [0, 0] width 0 height 0
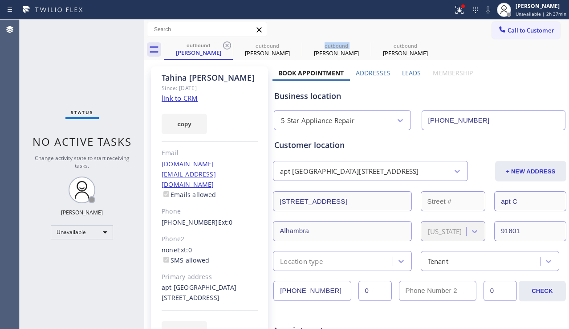
type input "[PHONE_NUMBER]"
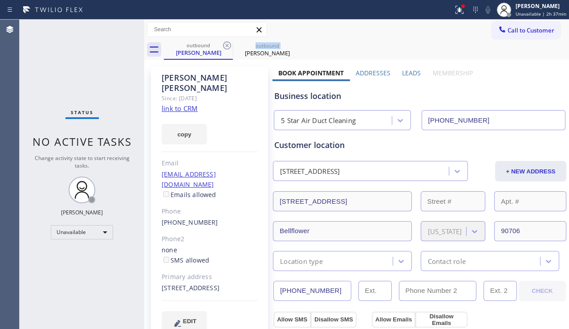
click at [230, 45] on icon at bounding box center [227, 45] width 11 height 11
click at [0, 0] on icon at bounding box center [0, 0] width 0 height 0
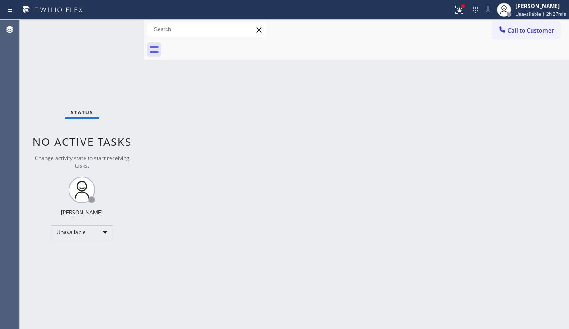
click at [230, 45] on div at bounding box center [366, 50] width 405 height 20
click at [456, 9] on icon at bounding box center [458, 9] width 5 height 6
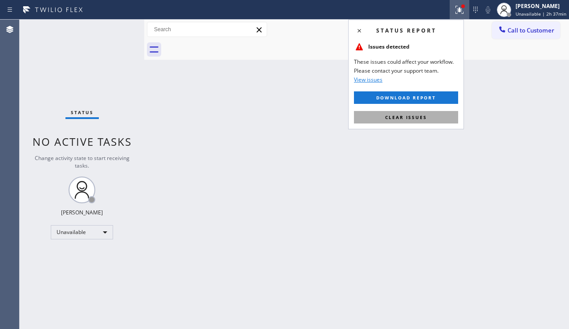
click at [394, 115] on span "Clear issues" at bounding box center [406, 117] width 42 height 6
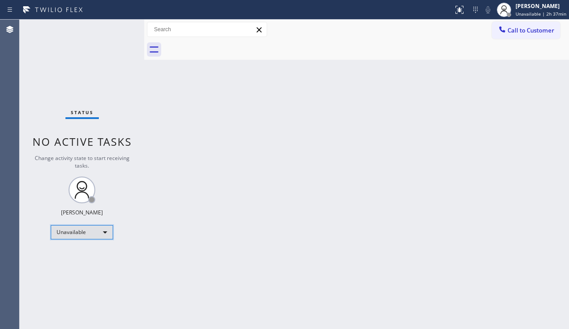
click at [86, 236] on div "Unavailable" at bounding box center [82, 232] width 62 height 14
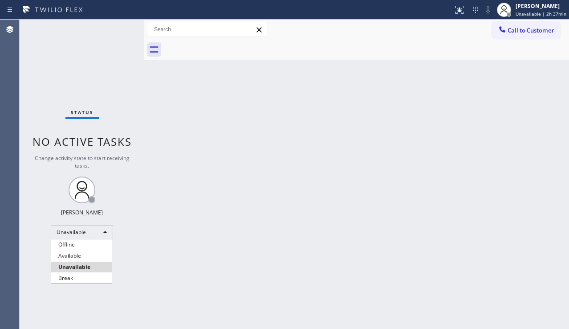
drag, startPoint x: 75, startPoint y: 274, endPoint x: 96, endPoint y: 270, distance: 21.3
click at [75, 274] on li "Break" at bounding box center [81, 278] width 61 height 11
click at [191, 261] on div "Back to Dashboard Change Sender ID Customers Technicians Select a contact Outbo…" at bounding box center [356, 174] width 425 height 309
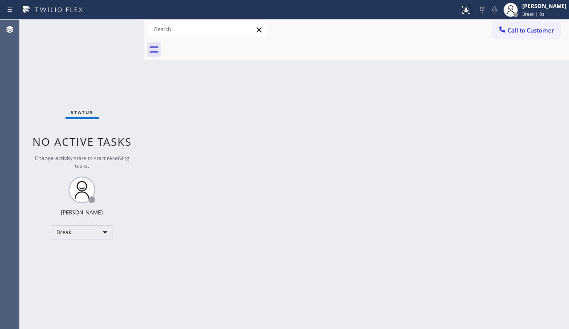
click at [493, 206] on div "Back to Dashboard Change Sender ID Customers Technicians Select a contact Outbo…" at bounding box center [356, 174] width 425 height 309
drag, startPoint x: 516, startPoint y: 264, endPoint x: 311, endPoint y: 264, distance: 205.3
click at [516, 264] on div "Back to Dashboard Change Sender ID Customers Technicians Select a contact Outbo…" at bounding box center [356, 174] width 425 height 309
click at [86, 237] on div "Break" at bounding box center [82, 232] width 62 height 14
click at [83, 264] on li "Unavailable" at bounding box center [81, 266] width 61 height 11
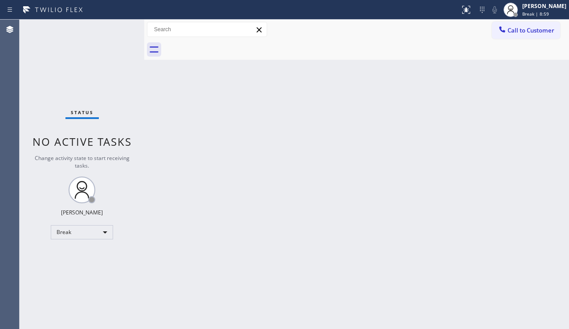
click at [306, 267] on div "Back to Dashboard Change Sender ID Customers Technicians Select a contact Outbo…" at bounding box center [356, 174] width 425 height 309
click at [541, 223] on div "Back to Dashboard Change Sender ID Customers Technicians Select a contact Outbo…" at bounding box center [356, 174] width 425 height 309
click at [521, 28] on span "Call to Customer" at bounding box center [531, 30] width 47 height 8
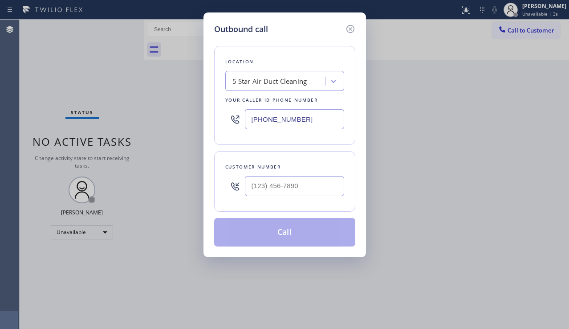
click at [256, 79] on div "5 Star Air Duct Cleaning" at bounding box center [269, 81] width 75 height 10
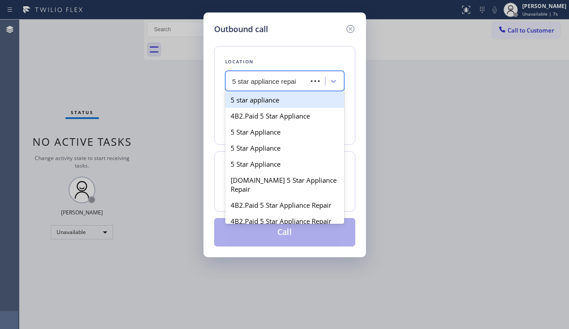
type input "5 star appliance repair"
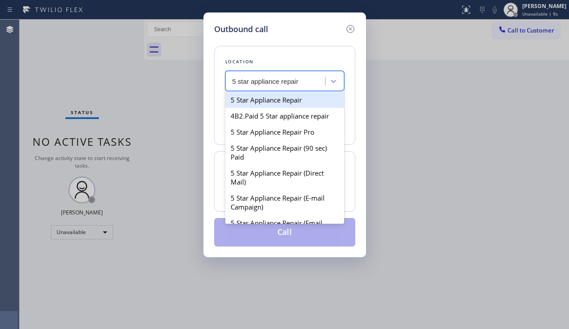
click at [267, 97] on div "5 Star Appliance Repair" at bounding box center [284, 100] width 119 height 16
type input "[PHONE_NUMBER]"
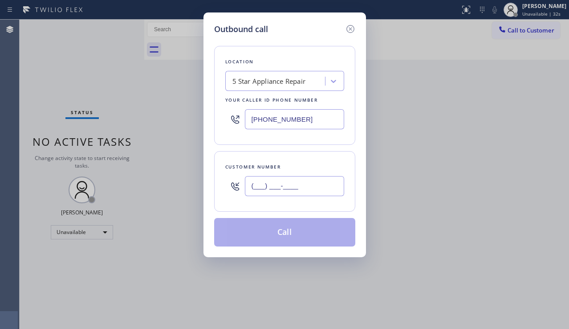
click at [261, 190] on input "(___) ___-____" at bounding box center [294, 186] width 99 height 20
paste input "510) 375-5292"
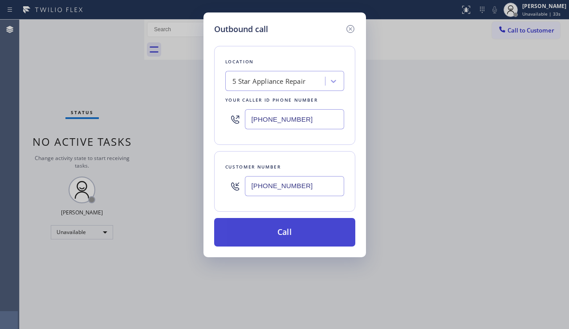
type input "[PHONE_NUMBER]"
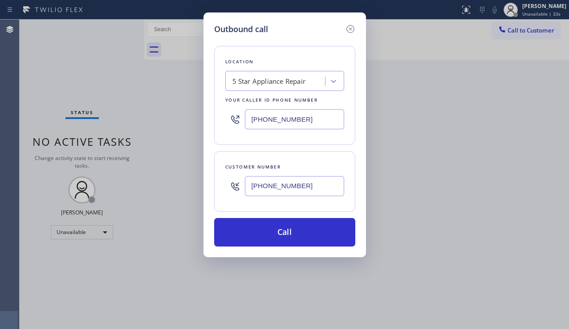
drag, startPoint x: 292, startPoint y: 236, endPoint x: 282, endPoint y: 215, distance: 23.3
click at [292, 235] on button "Call" at bounding box center [284, 232] width 141 height 29
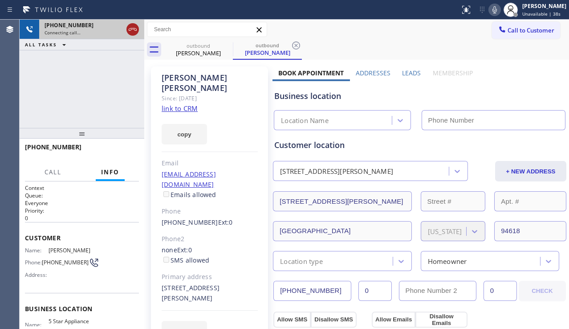
click at [134, 29] on icon at bounding box center [133, 29] width 8 height 3
type input "[PHONE_NUMBER]"
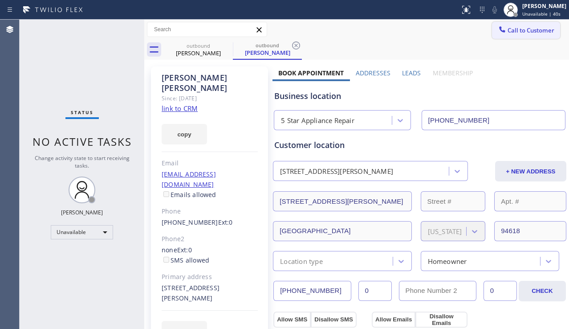
click at [516, 35] on button "Call to Customer" at bounding box center [526, 30] width 68 height 17
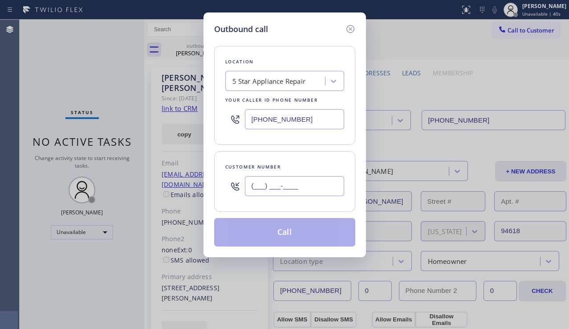
click at [250, 186] on input "(___) ___-____" at bounding box center [294, 186] width 99 height 20
paste input "831) 359-0706"
type input "[PHONE_NUMBER]"
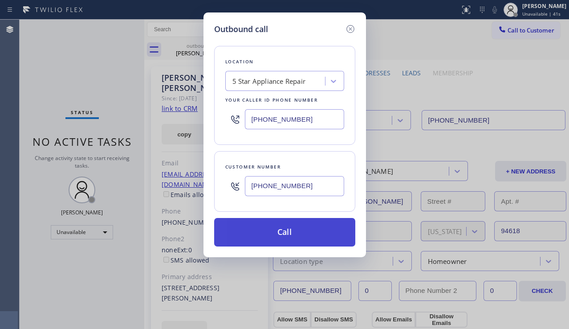
drag, startPoint x: 274, startPoint y: 226, endPoint x: 133, endPoint y: 114, distance: 179.7
click at [273, 226] on button "Call" at bounding box center [284, 232] width 141 height 29
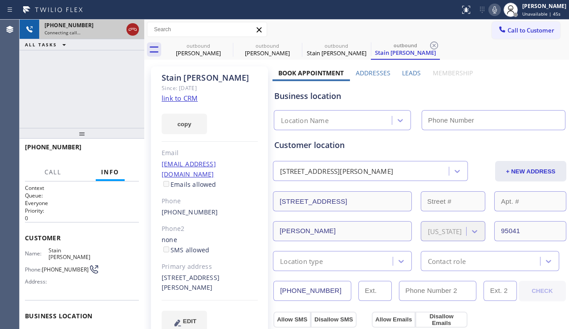
click at [134, 27] on icon at bounding box center [132, 29] width 11 height 11
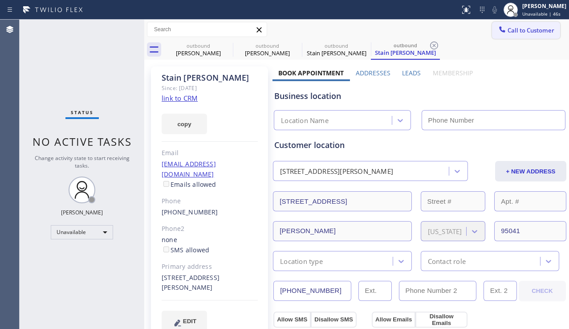
click at [508, 28] on span "Call to Customer" at bounding box center [531, 30] width 47 height 8
type input "[PHONE_NUMBER]"
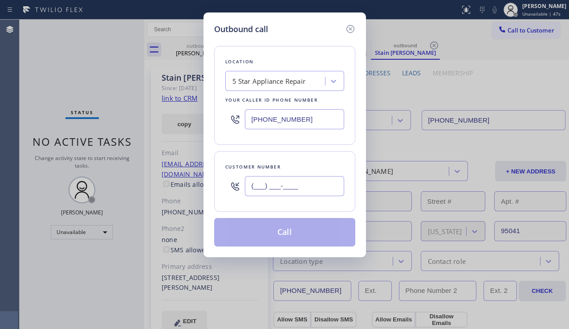
click at [279, 188] on input "(___) ___-____" at bounding box center [294, 186] width 99 height 20
paste input "630) 677-8033"
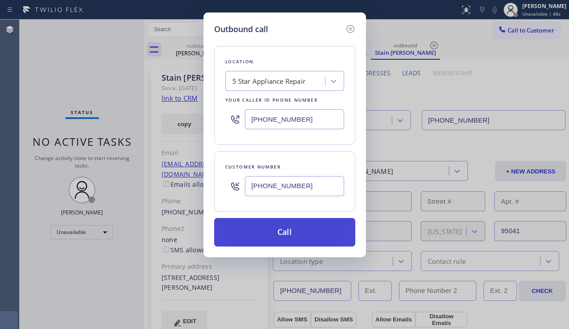
type input "[PHONE_NUMBER]"
drag, startPoint x: 281, startPoint y: 236, endPoint x: 270, endPoint y: 223, distance: 17.1
click at [281, 235] on button "Call" at bounding box center [284, 232] width 141 height 29
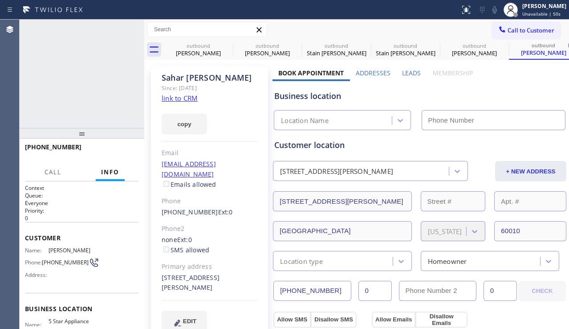
type input "[PHONE_NUMBER]"
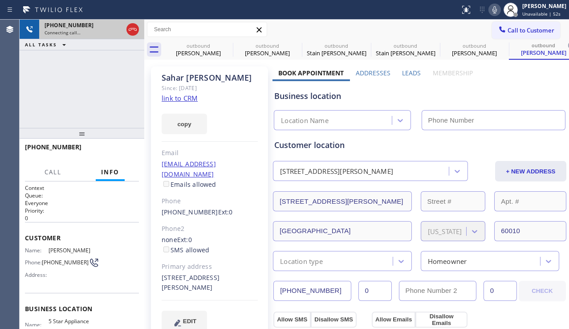
type input "[PHONE_NUMBER]"
click at [129, 26] on icon at bounding box center [132, 29] width 11 height 11
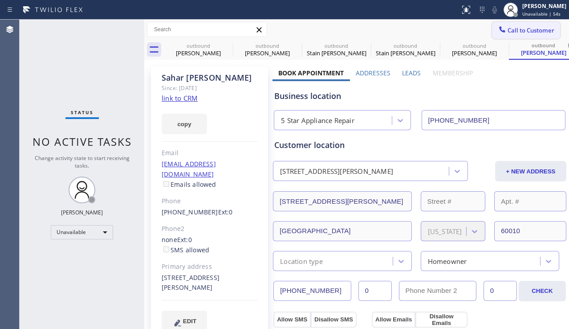
click at [492, 32] on button "Call to Customer" at bounding box center [526, 30] width 68 height 17
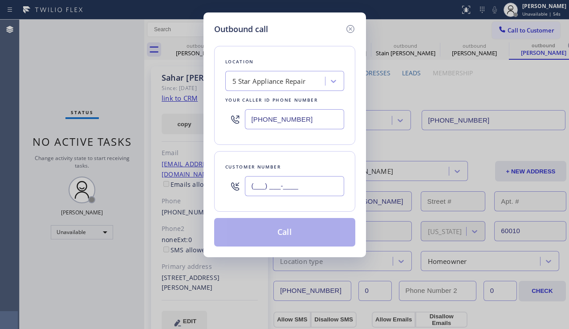
click at [299, 189] on input "(___) ___-____" at bounding box center [294, 186] width 99 height 20
paste input "248) 730-3330"
type input "[PHONE_NUMBER]"
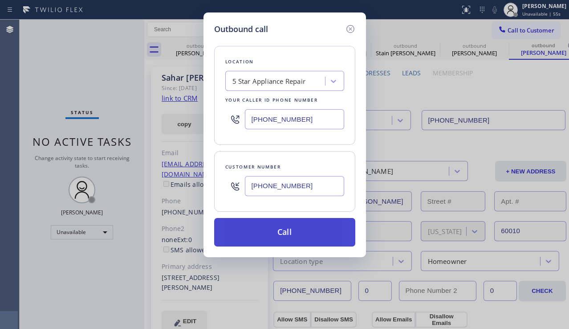
click at [287, 231] on button "Call" at bounding box center [284, 232] width 141 height 29
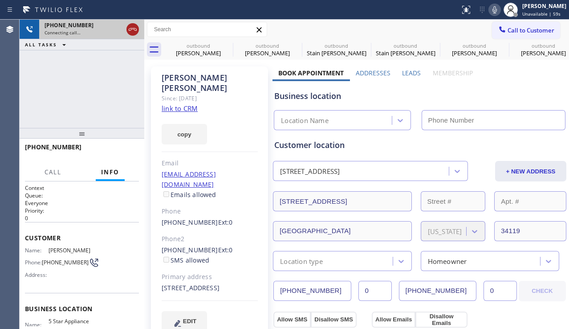
type input "[PHONE_NUMBER]"
click at [133, 29] on icon at bounding box center [132, 29] width 11 height 11
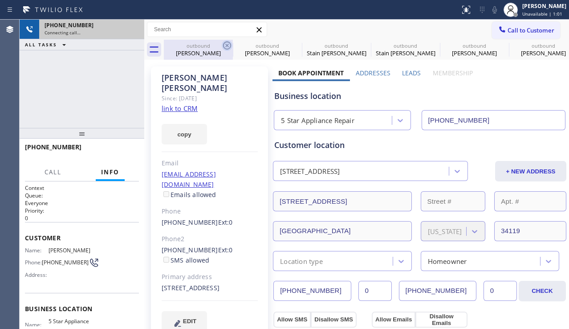
click at [230, 44] on icon at bounding box center [227, 45] width 11 height 11
click at [0, 0] on icon at bounding box center [0, 0] width 0 height 0
click at [360, 44] on icon at bounding box center [365, 45] width 11 height 11
click at [0, 0] on icon at bounding box center [0, 0] width 0 height 0
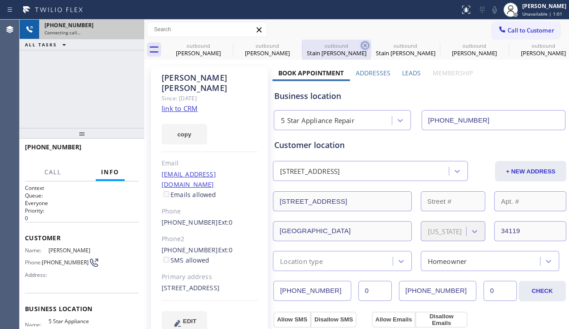
click at [0, 0] on icon at bounding box center [0, 0] width 0 height 0
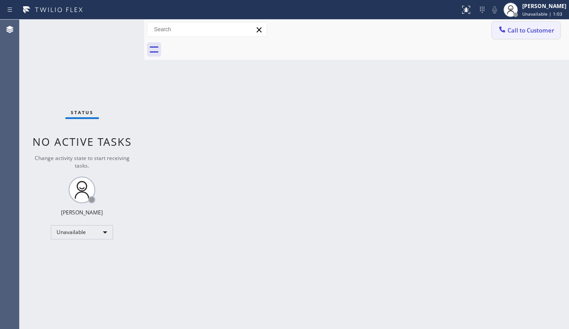
click at [515, 33] on span "Call to Customer" at bounding box center [531, 30] width 47 height 8
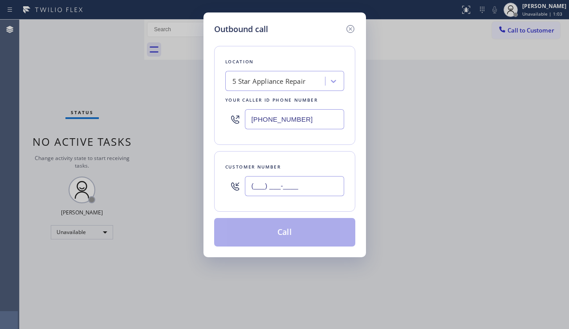
click at [276, 185] on input "(___) ___-____" at bounding box center [294, 186] width 99 height 20
paste input "410) 573-9876"
type input "[PHONE_NUMBER]"
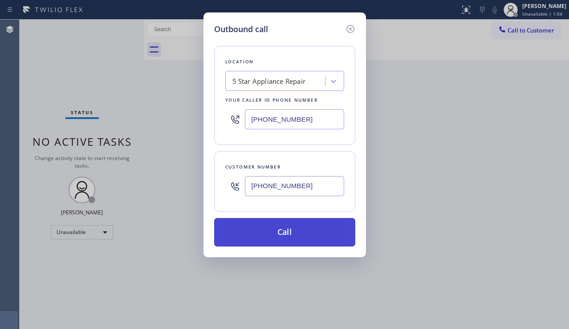
click at [281, 231] on button "Call" at bounding box center [284, 232] width 141 height 29
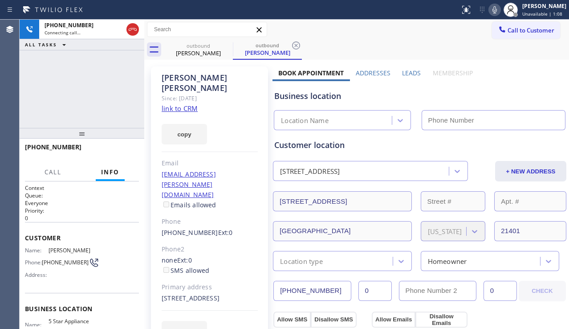
type input "[PHONE_NUMBER]"
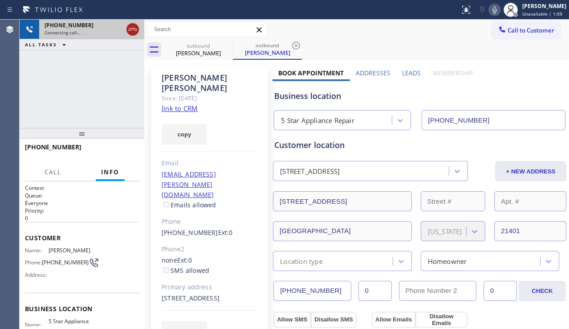
click at [134, 29] on icon at bounding box center [132, 29] width 11 height 11
click at [498, 33] on icon at bounding box center [502, 29] width 9 height 9
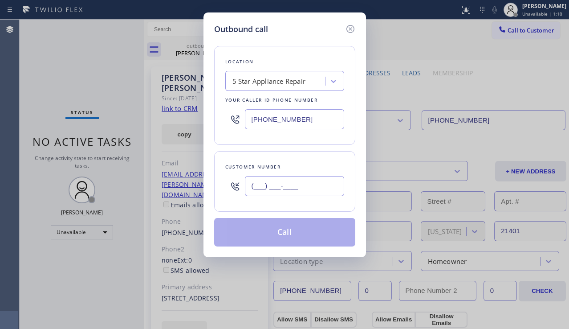
click at [310, 184] on input "(___) ___-____" at bounding box center [294, 186] width 99 height 20
paste input "310) 729-5067"
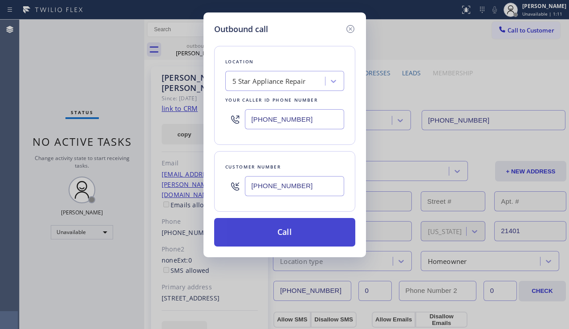
type input "[PHONE_NUMBER]"
click at [284, 227] on button "Call" at bounding box center [284, 232] width 141 height 29
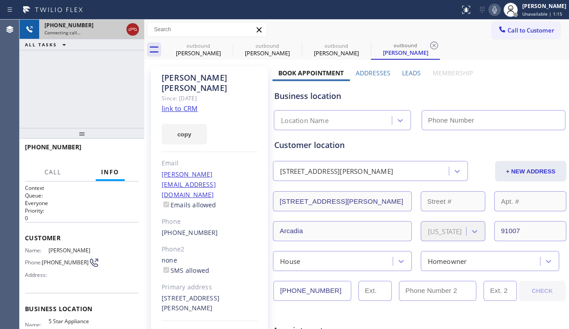
type input "[PHONE_NUMBER]"
click at [130, 28] on icon at bounding box center [132, 29] width 11 height 11
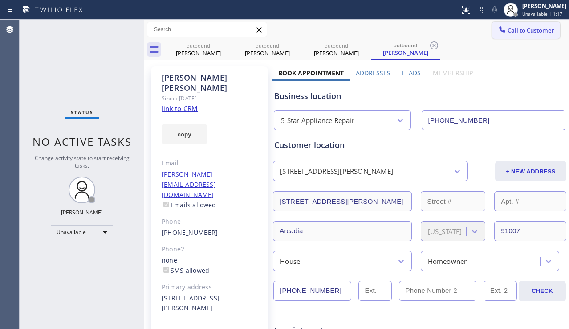
click at [497, 34] on div at bounding box center [502, 30] width 11 height 11
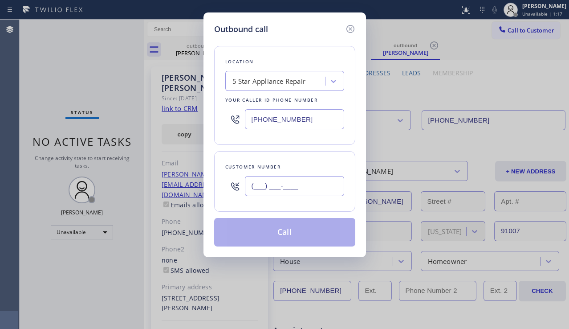
click at [303, 189] on input "(___) ___-____" at bounding box center [294, 186] width 99 height 20
paste input "970) 315-2280"
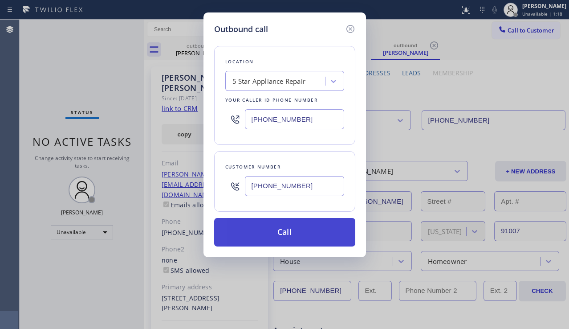
type input "[PHONE_NUMBER]"
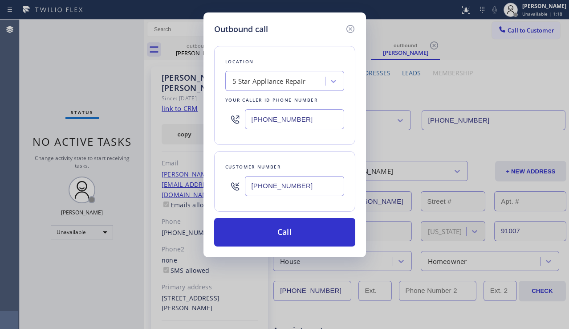
drag, startPoint x: 287, startPoint y: 231, endPoint x: 236, endPoint y: 182, distance: 70.6
click at [285, 231] on button "Call" at bounding box center [284, 232] width 141 height 29
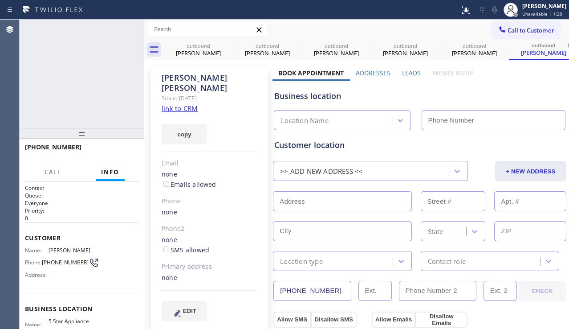
type input "[PHONE_NUMBER]"
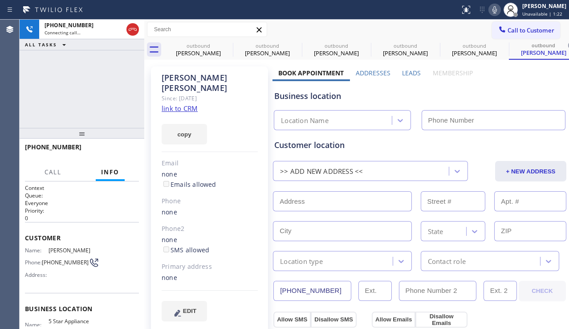
type input "[PHONE_NUMBER]"
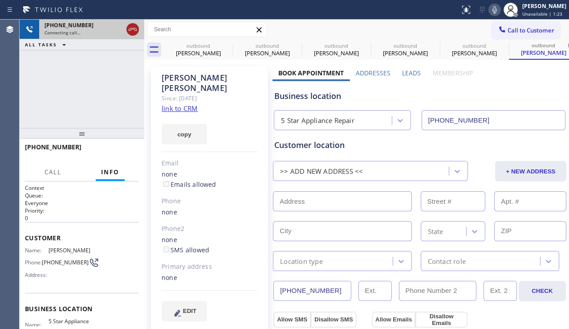
click at [132, 30] on icon at bounding box center [132, 29] width 11 height 11
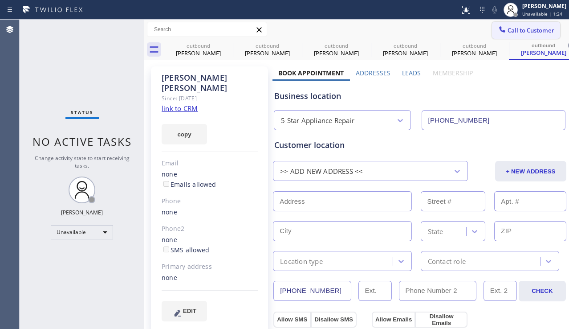
click at [498, 31] on icon at bounding box center [502, 29] width 9 height 9
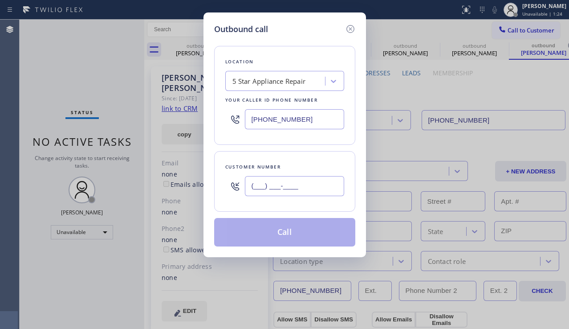
click at [292, 186] on input "(___) ___-____" at bounding box center [294, 186] width 99 height 20
paste input "404) 693-0838"
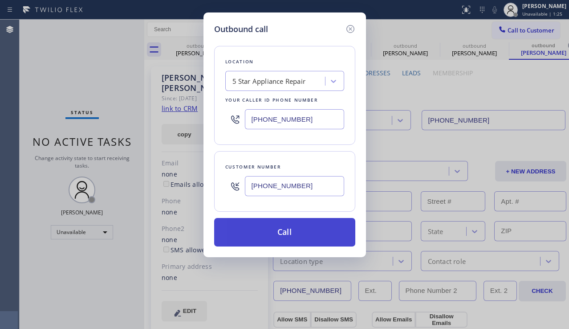
type input "[PHONE_NUMBER]"
click at [284, 229] on button "Call" at bounding box center [284, 232] width 141 height 29
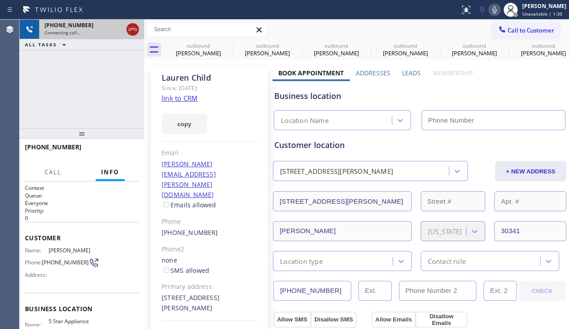
type input "[PHONE_NUMBER]"
click at [134, 30] on icon at bounding box center [132, 29] width 11 height 11
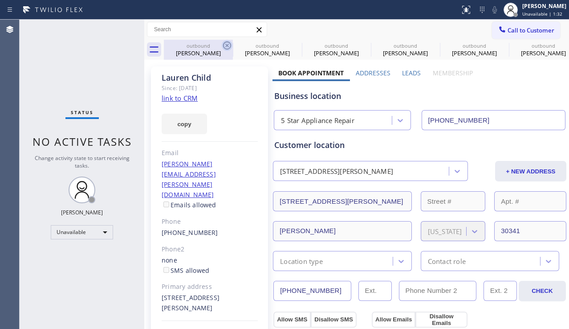
click at [227, 45] on icon at bounding box center [227, 45] width 8 height 8
click at [0, 0] on icon at bounding box center [0, 0] width 0 height 0
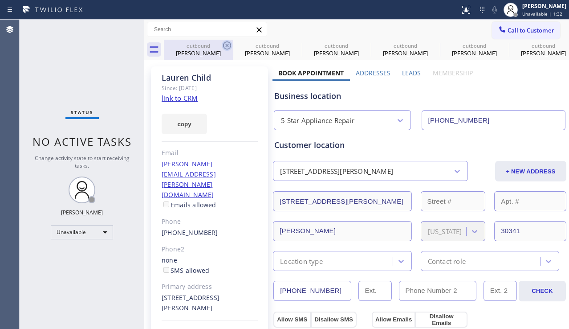
click at [0, 0] on icon at bounding box center [0, 0] width 0 height 0
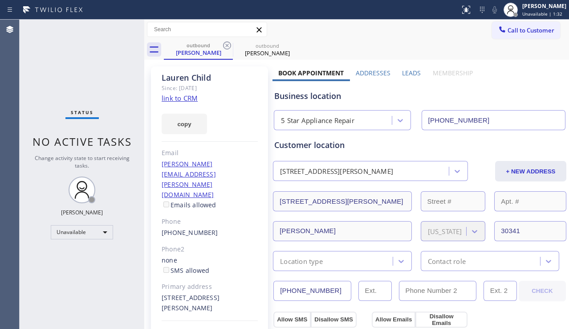
click at [227, 45] on icon at bounding box center [227, 45] width 8 height 8
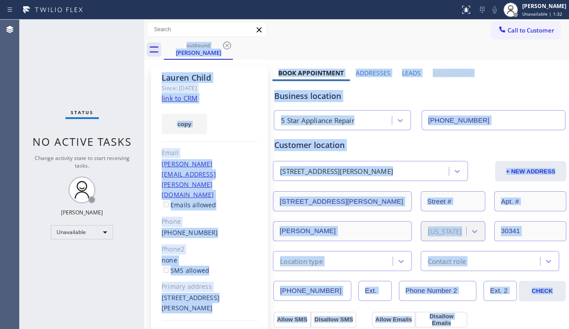
click at [227, 45] on div "outbound [PERSON_NAME]" at bounding box center [366, 50] width 405 height 20
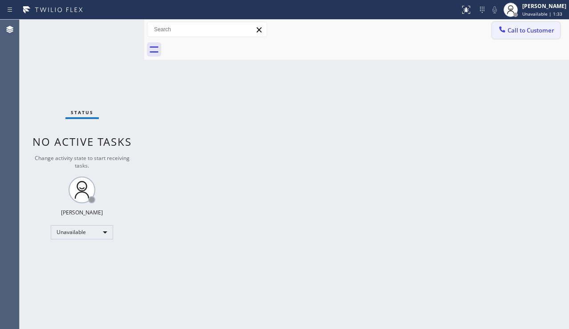
click at [503, 36] on button "Call to Customer" at bounding box center [526, 30] width 68 height 17
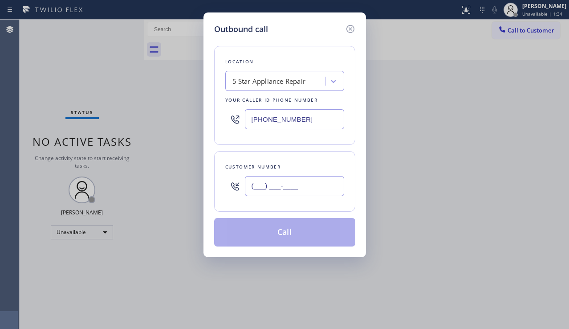
click at [286, 180] on input "(___) ___-____" at bounding box center [294, 186] width 99 height 20
paste input "404) 414-3770"
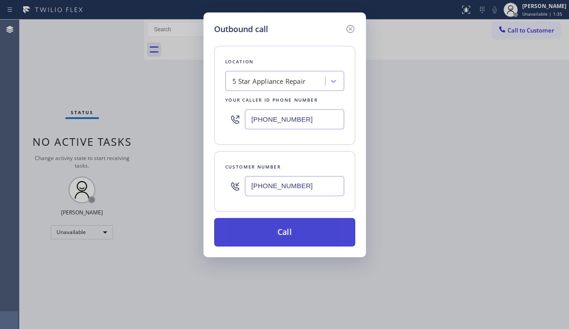
type input "[PHONE_NUMBER]"
click at [282, 230] on button "Call" at bounding box center [284, 232] width 141 height 29
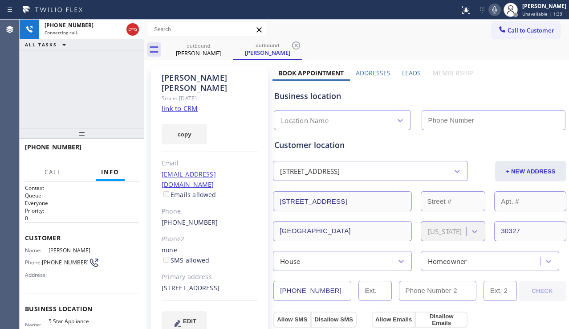
type input "[PHONE_NUMBER]"
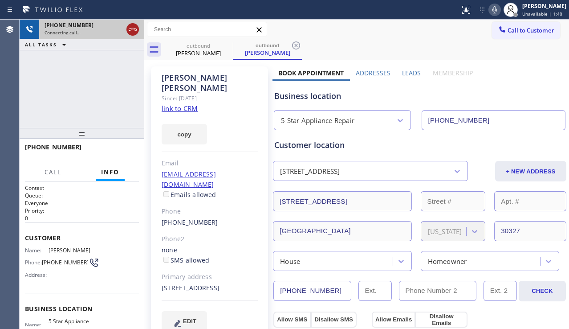
click at [134, 31] on icon at bounding box center [132, 29] width 11 height 11
click at [510, 34] on button "Call to Customer" at bounding box center [526, 30] width 68 height 17
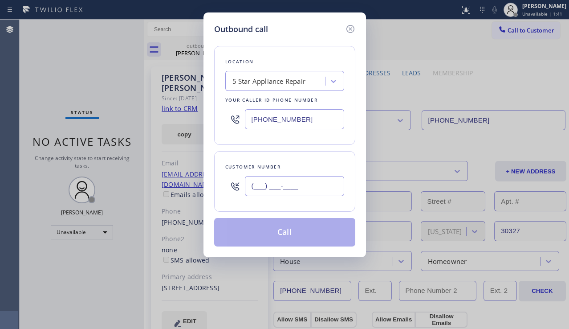
click at [289, 181] on input "(___) ___-____" at bounding box center [294, 186] width 99 height 20
paste input "706) 434-8908"
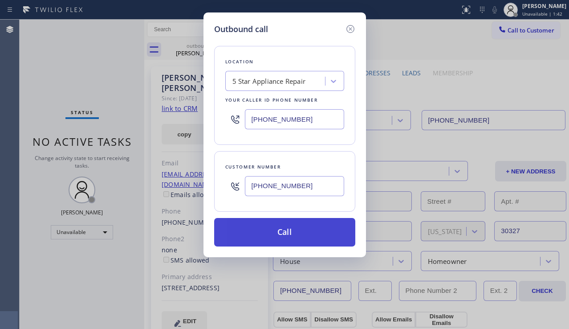
type input "[PHONE_NUMBER]"
click at [270, 235] on button "Call" at bounding box center [284, 232] width 141 height 29
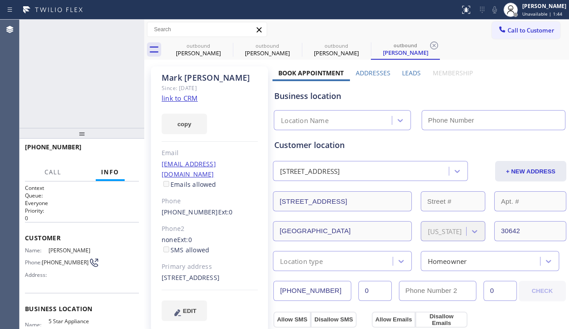
type input "[PHONE_NUMBER]"
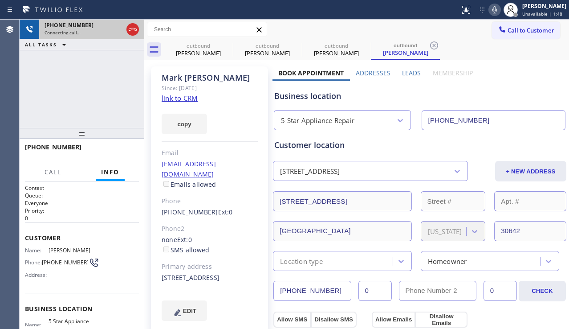
click at [134, 29] on icon at bounding box center [132, 29] width 11 height 11
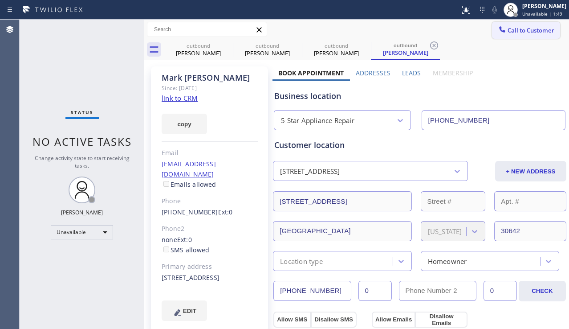
click at [526, 33] on span "Call to Customer" at bounding box center [531, 30] width 47 height 8
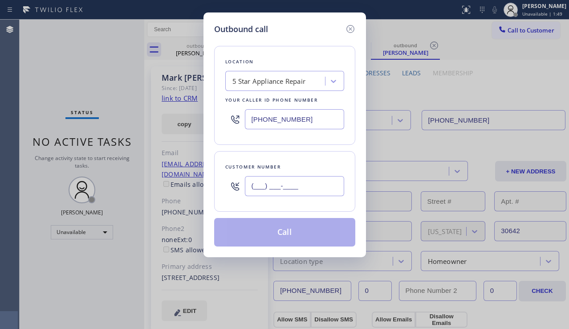
click at [298, 183] on input "(___) ___-____" at bounding box center [294, 186] width 99 height 20
paste input "717) 579-0861"
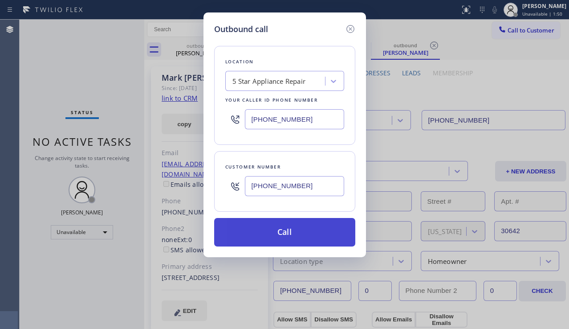
type input "[PHONE_NUMBER]"
click at [297, 229] on button "Call" at bounding box center [284, 232] width 141 height 29
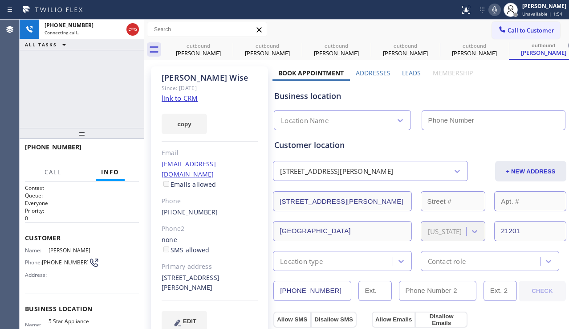
type input "[PHONE_NUMBER]"
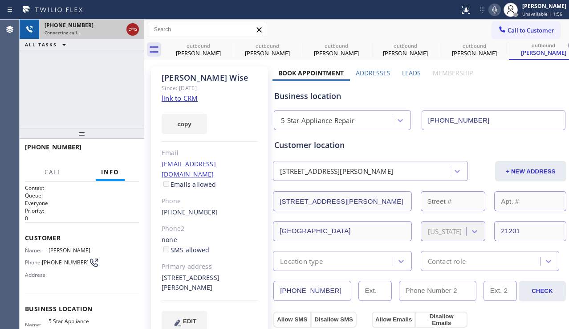
click at [134, 28] on icon at bounding box center [132, 29] width 11 height 11
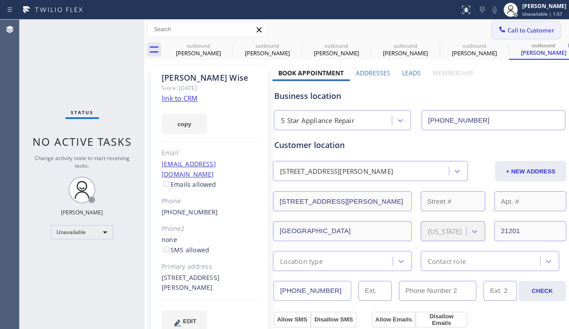
click at [518, 31] on span "Call to Customer" at bounding box center [531, 30] width 47 height 8
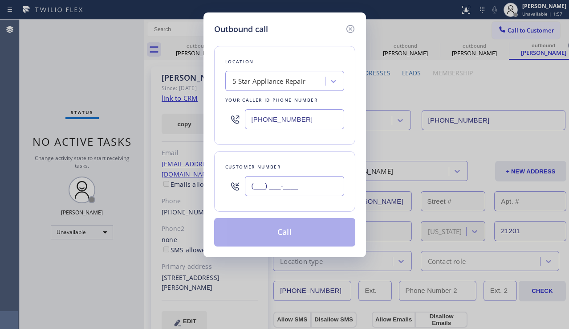
click at [274, 184] on input "(___) ___-____" at bounding box center [294, 186] width 99 height 20
paste input "202) 744-7255"
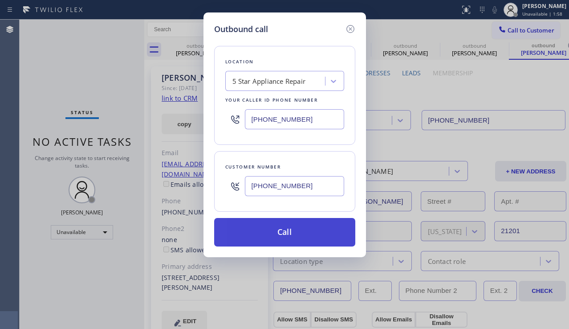
type input "[PHONE_NUMBER]"
click at [281, 229] on button "Call" at bounding box center [284, 232] width 141 height 29
click at [293, 228] on button "Call" at bounding box center [284, 232] width 141 height 29
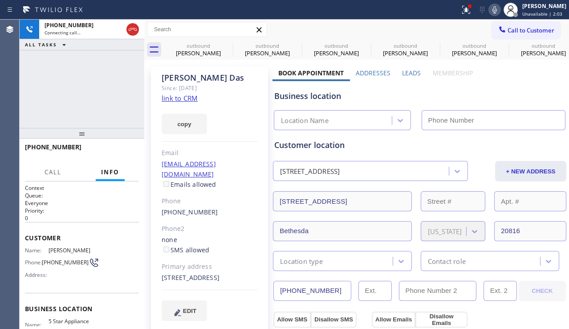
type input "[PHONE_NUMBER]"
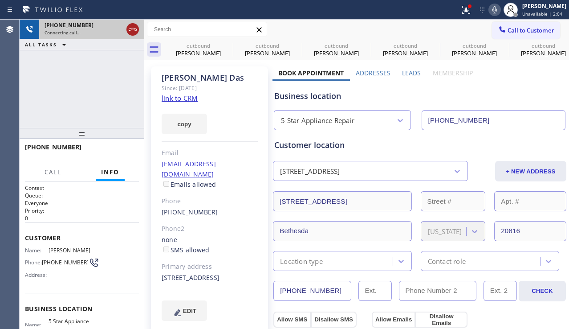
click at [130, 27] on icon at bounding box center [132, 29] width 11 height 11
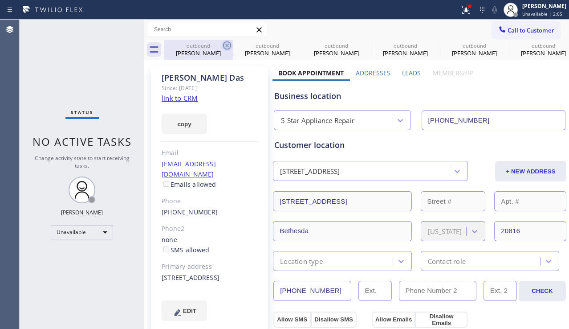
click at [224, 44] on icon at bounding box center [227, 45] width 8 height 8
click at [0, 0] on icon at bounding box center [0, 0] width 0 height 0
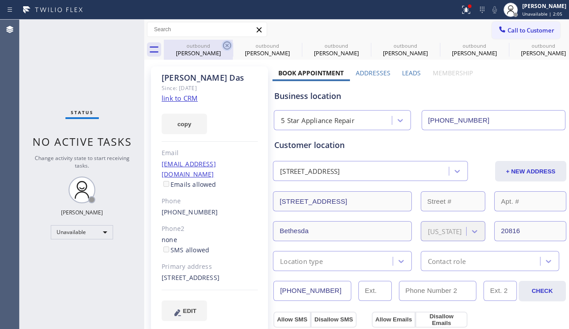
click at [0, 0] on icon at bounding box center [0, 0] width 0 height 0
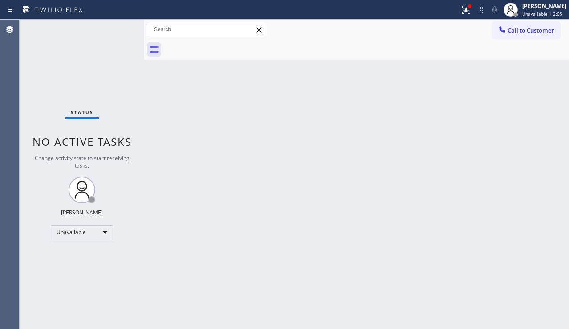
click at [224, 44] on div at bounding box center [366, 50] width 405 height 20
click at [502, 34] on div at bounding box center [502, 30] width 11 height 11
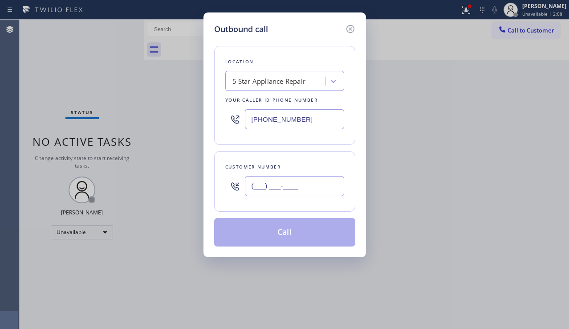
click at [301, 193] on input "(___) ___-____" at bounding box center [294, 186] width 99 height 20
paste input "617) 794-1336"
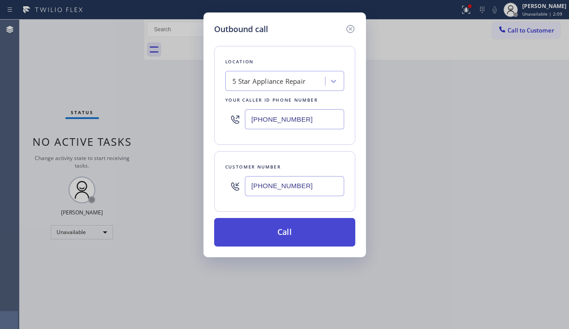
type input "[PHONE_NUMBER]"
click at [296, 229] on button "Call" at bounding box center [284, 232] width 141 height 29
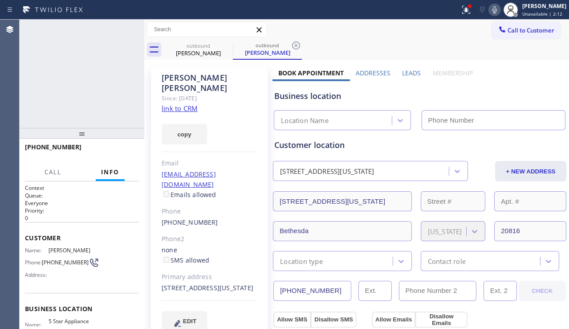
type input "[PHONE_NUMBER]"
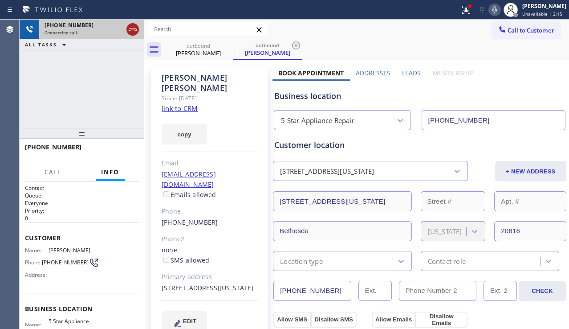
click at [132, 29] on icon at bounding box center [132, 29] width 11 height 11
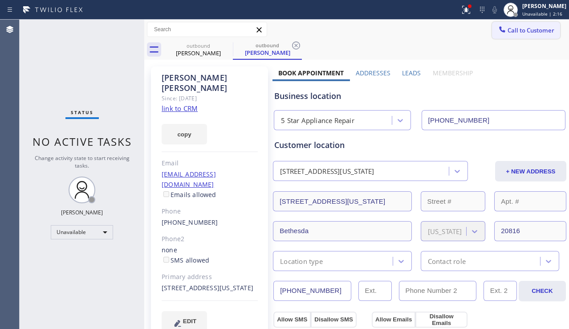
click at [498, 34] on div at bounding box center [502, 30] width 11 height 11
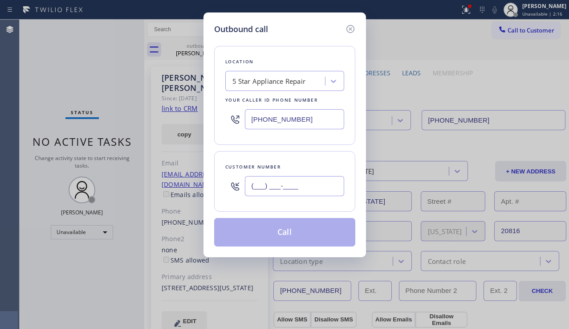
click at [273, 191] on input "(___) ___-____" at bounding box center [294, 186] width 99 height 20
paste input "305) 992-2550"
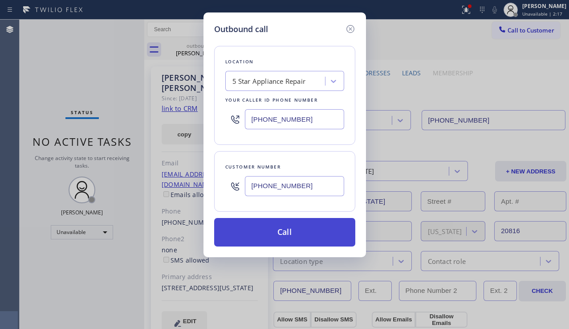
type input "[PHONE_NUMBER]"
click at [281, 236] on button "Call" at bounding box center [284, 232] width 141 height 29
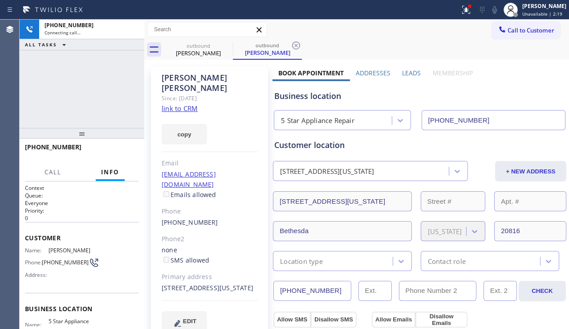
type input "[PHONE_NUMBER]"
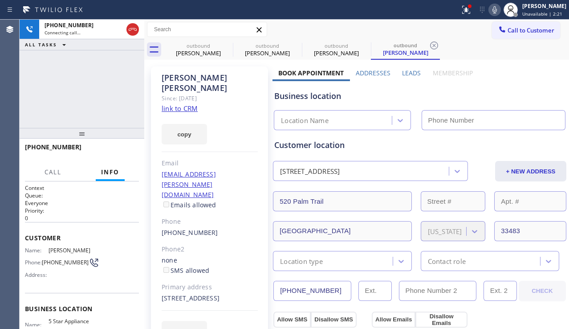
type input "[PHONE_NUMBER]"
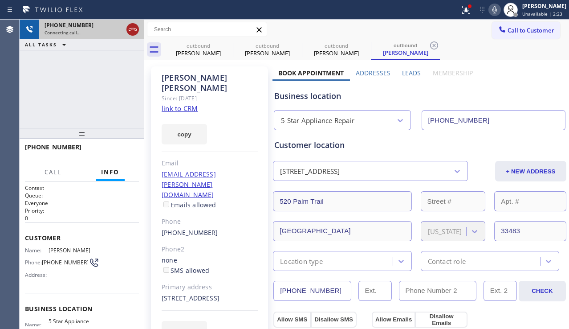
click at [132, 28] on icon at bounding box center [133, 29] width 8 height 3
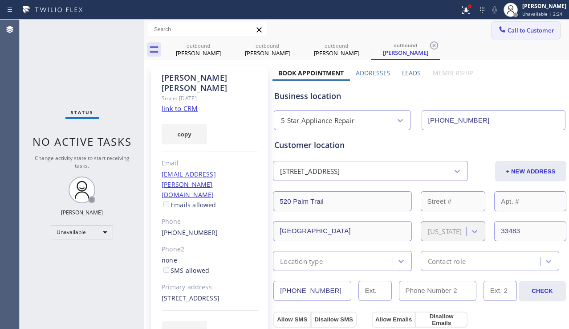
click at [523, 35] on button "Call to Customer" at bounding box center [526, 30] width 68 height 17
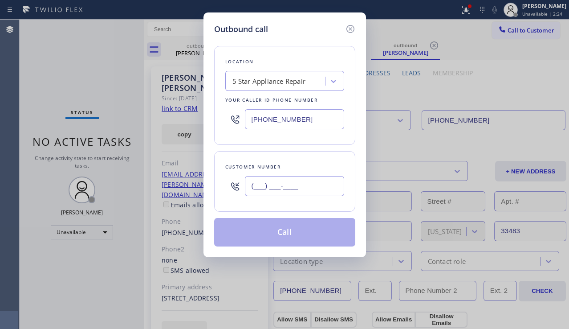
click at [248, 189] on input "(___) ___-____" at bounding box center [294, 186] width 99 height 20
paste input "978) 886-4020"
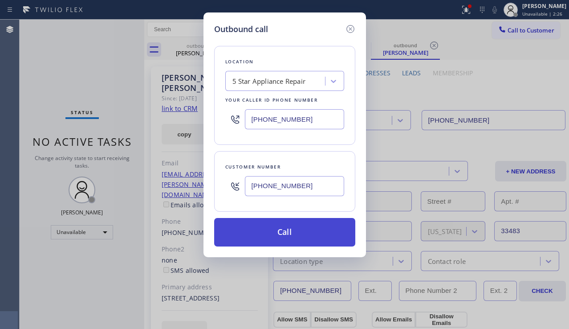
type input "[PHONE_NUMBER]"
click at [289, 226] on button "Call" at bounding box center [284, 232] width 141 height 29
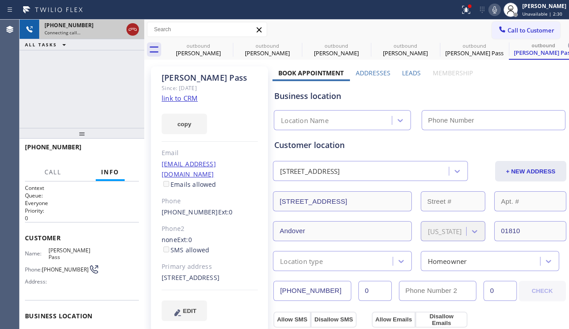
type input "[PHONE_NUMBER]"
click at [134, 26] on icon at bounding box center [132, 29] width 11 height 11
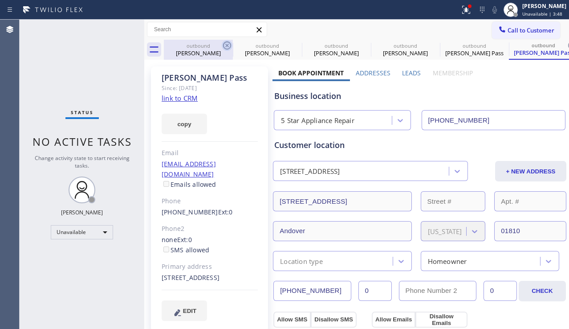
click at [230, 42] on icon at bounding box center [227, 45] width 11 height 11
click at [0, 0] on icon at bounding box center [0, 0] width 0 height 0
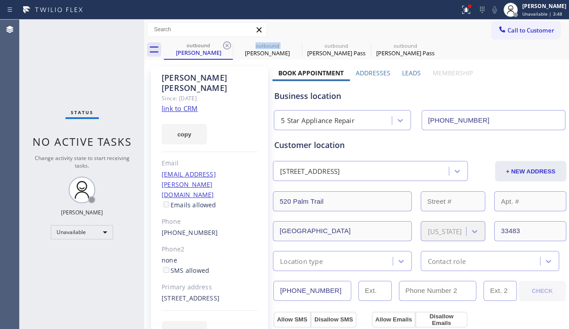
click at [230, 42] on icon at bounding box center [227, 45] width 11 height 11
click at [0, 0] on icon at bounding box center [0, 0] width 0 height 0
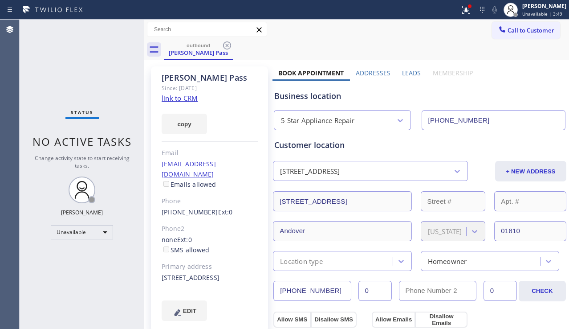
click at [230, 42] on icon at bounding box center [227, 45] width 11 height 11
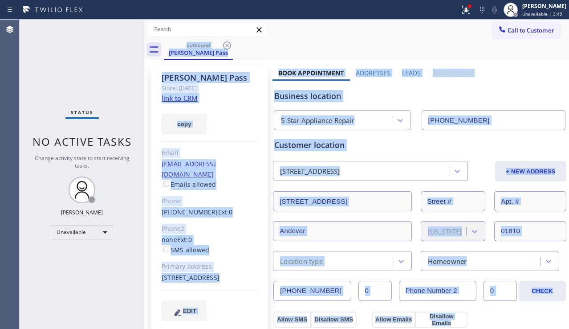
click at [230, 42] on div "outbound [PERSON_NAME] Pass" at bounding box center [366, 50] width 405 height 20
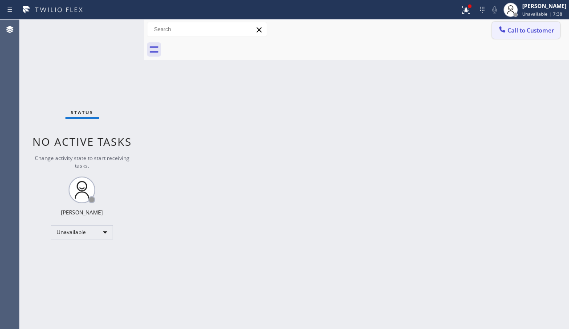
click at [520, 27] on span "Call to Customer" at bounding box center [531, 30] width 47 height 8
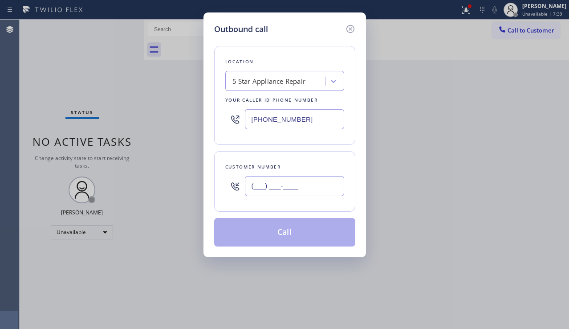
click at [267, 192] on input "(___) ___-____" at bounding box center [294, 186] width 99 height 20
paste input "305) 781-7738"
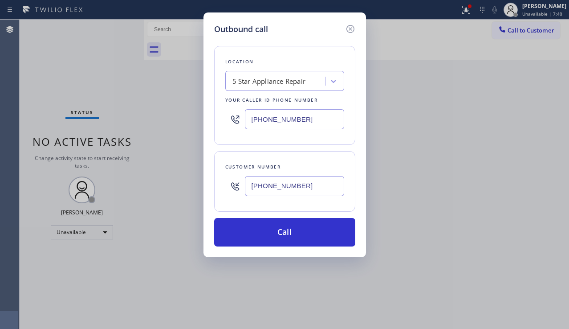
type input "[PHONE_NUMBER]"
drag, startPoint x: 312, startPoint y: 117, endPoint x: 240, endPoint y: 120, distance: 72.7
click at [240, 120] on div "[PHONE_NUMBER]" at bounding box center [284, 119] width 119 height 29
paste input "954) 787-0381"
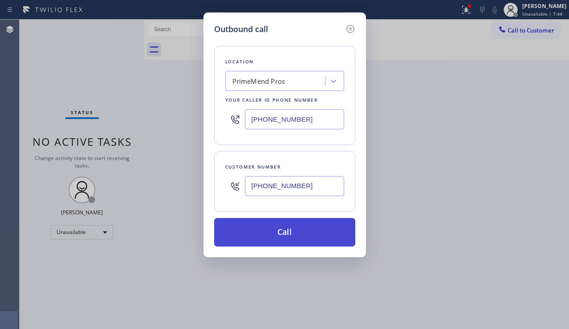
type input "[PHONE_NUMBER]"
click at [276, 226] on button "Call" at bounding box center [284, 232] width 141 height 29
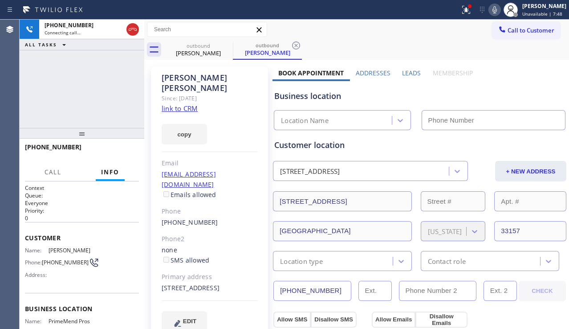
click at [403, 72] on label "Leads" at bounding box center [411, 73] width 19 height 8
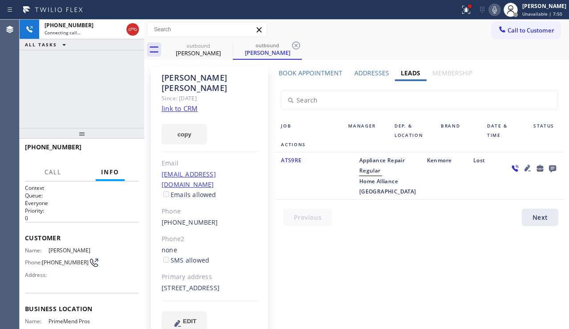
click at [547, 168] on icon at bounding box center [552, 168] width 11 height 11
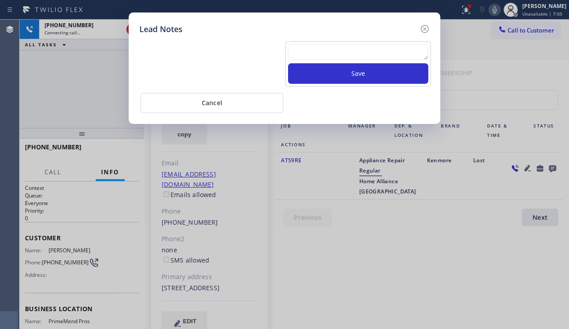
click at [346, 53] on textarea at bounding box center [358, 52] width 140 height 16
click at [303, 55] on textarea at bounding box center [358, 52] width 140 height 16
click at [304, 55] on textarea at bounding box center [358, 52] width 140 height 16
click at [303, 55] on textarea at bounding box center [358, 52] width 140 height 16
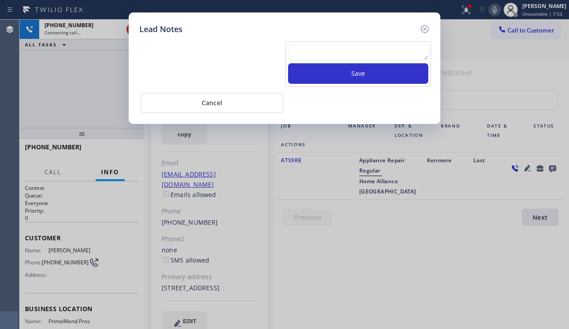
click at [303, 55] on textarea at bounding box center [358, 52] width 140 height 16
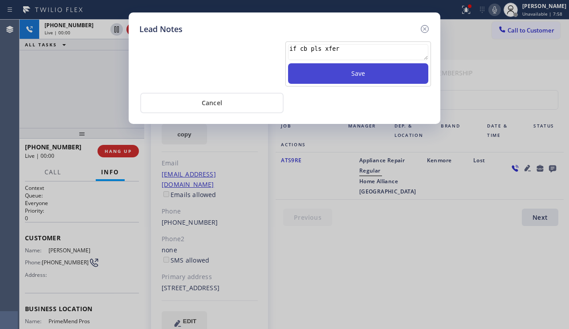
type textarea "if cb pls xfer"
click at [337, 72] on button "Save" at bounding box center [358, 73] width 140 height 20
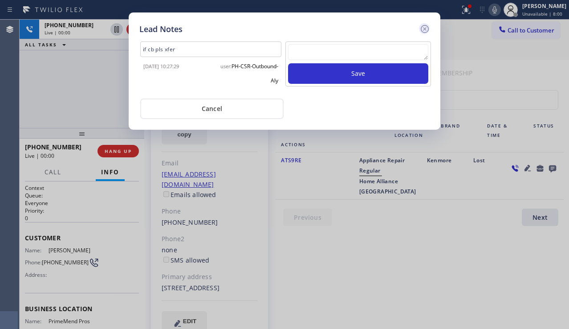
click at [426, 30] on icon at bounding box center [425, 29] width 8 height 8
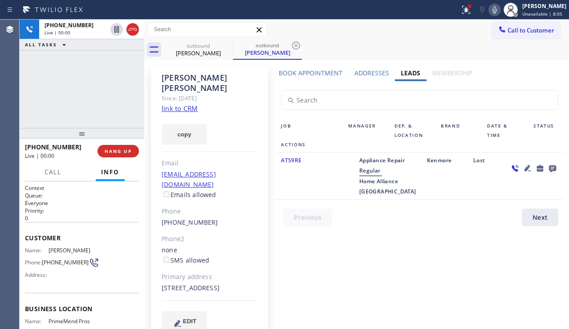
click at [525, 165] on icon at bounding box center [528, 168] width 6 height 6
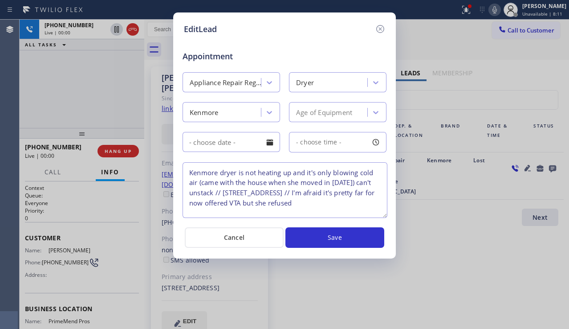
drag, startPoint x: 384, startPoint y: 203, endPoint x: 385, endPoint y: 216, distance: 13.4
click at [385, 216] on textarea "Kenmore dryer is not heating up and it's only blowing cold air (came with the h…" at bounding box center [285, 190] width 205 height 56
click at [379, 31] on icon at bounding box center [380, 29] width 11 height 11
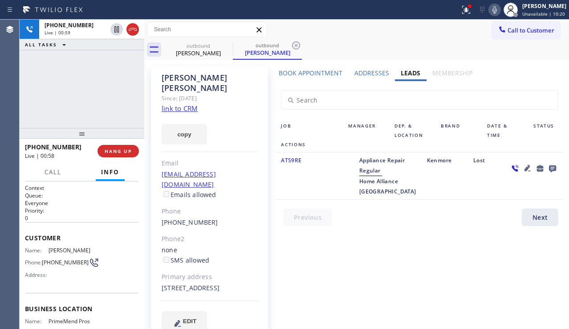
click at [525, 170] on icon at bounding box center [528, 168] width 6 height 6
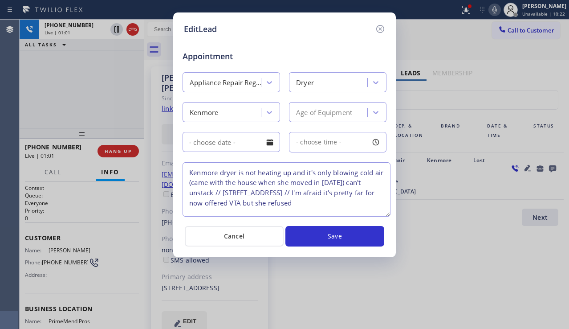
drag, startPoint x: 383, startPoint y: 199, endPoint x: 387, endPoint y: 212, distance: 13.1
click at [387, 212] on textarea "Kenmore dryer is not heating up and it's only blowing cold air (came with the h…" at bounding box center [287, 189] width 208 height 54
click at [379, 31] on icon at bounding box center [380, 29] width 11 height 11
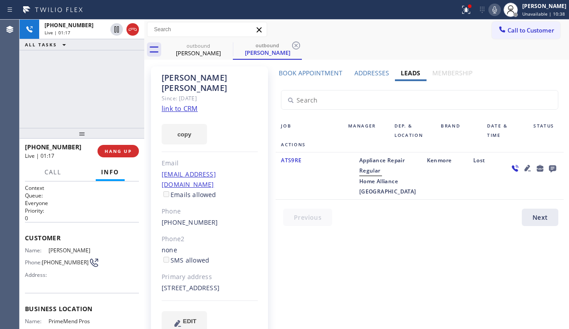
click at [183, 104] on link "link to CRM" at bounding box center [180, 108] width 36 height 9
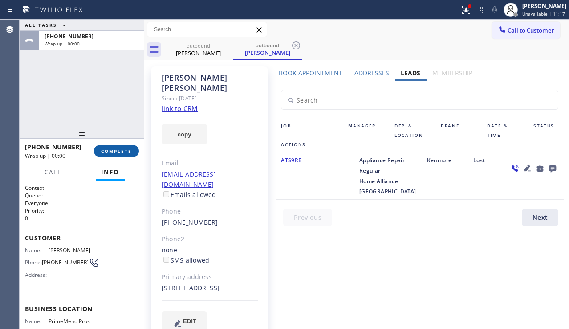
drag, startPoint x: 119, startPoint y: 147, endPoint x: 136, endPoint y: 150, distance: 17.2
click at [118, 147] on button "COMPLETE" at bounding box center [116, 151] width 45 height 12
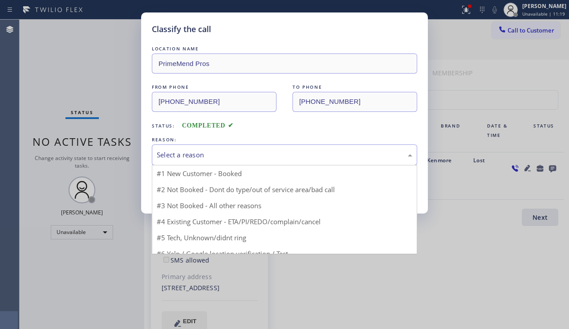
click at [229, 155] on div "Select a reason" at bounding box center [285, 155] width 256 height 10
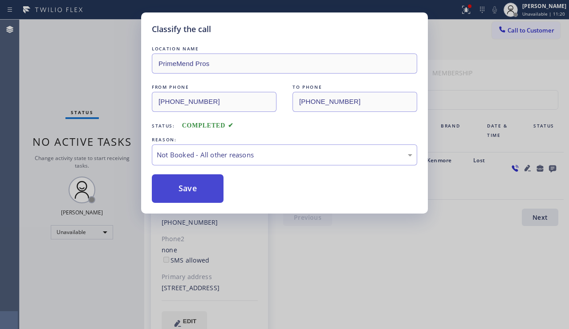
click at [195, 186] on button "Save" at bounding box center [188, 188] width 72 height 29
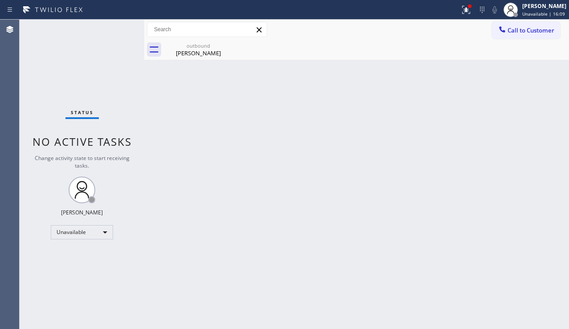
drag, startPoint x: 280, startPoint y: 223, endPoint x: 261, endPoint y: 230, distance: 20.4
click at [280, 223] on div "Back to Dashboard Change Sender ID Customers Technicians Select a contact Outbo…" at bounding box center [356, 174] width 425 height 309
drag, startPoint x: 547, startPoint y: 215, endPoint x: 532, endPoint y: 188, distance: 30.9
click at [547, 214] on div "Back to Dashboard Change Sender ID Customers Technicians Select a contact Outbo…" at bounding box center [356, 174] width 425 height 309
click at [457, 15] on button at bounding box center [467, 10] width 20 height 20
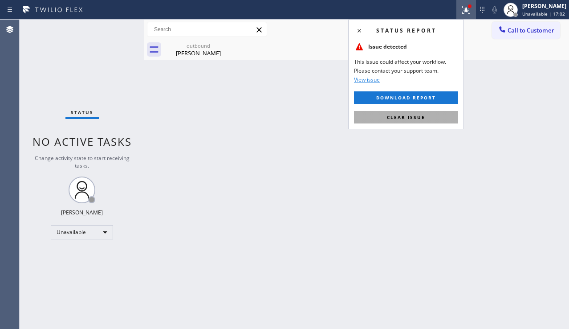
click at [408, 118] on span "Clear issue" at bounding box center [406, 117] width 38 height 6
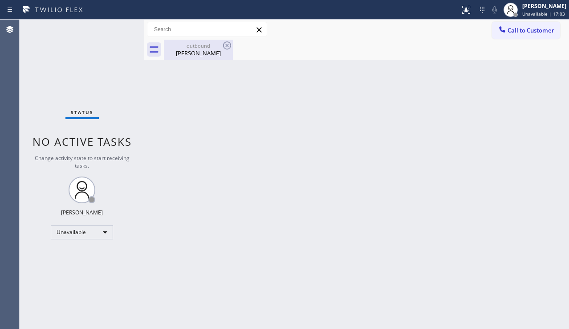
click at [215, 52] on div "[PERSON_NAME]" at bounding box center [198, 53] width 67 height 8
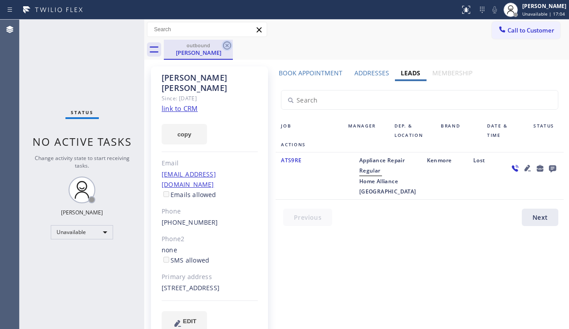
click at [230, 44] on icon at bounding box center [227, 45] width 8 height 8
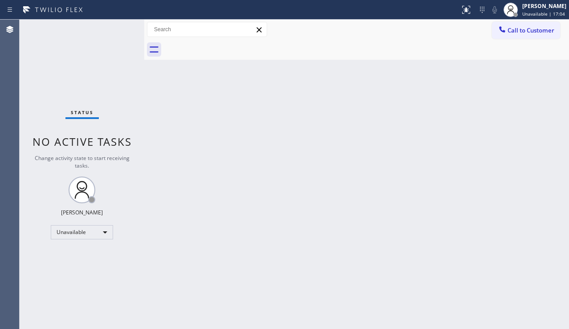
click at [317, 163] on div "Back to Dashboard Change Sender ID Customers Technicians Select a contact Outbo…" at bounding box center [356, 174] width 425 height 309
click at [539, 26] on span "Call to Customer" at bounding box center [531, 30] width 47 height 8
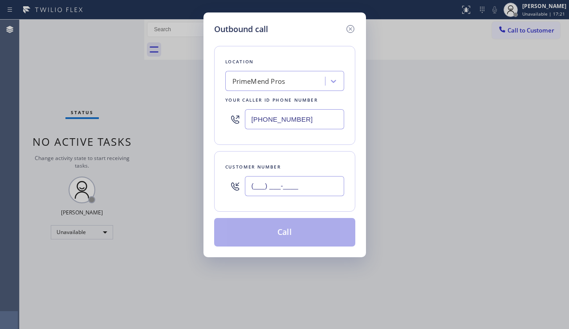
click at [268, 185] on input "(___) ___-____" at bounding box center [294, 186] width 99 height 20
paste input "888) 266-2278"
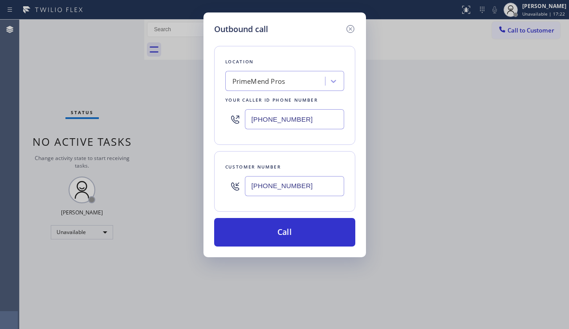
type input "[PHONE_NUMBER]"
drag, startPoint x: 315, startPoint y: 118, endPoint x: 222, endPoint y: 122, distance: 92.7
click at [222, 122] on div "Location PrimeMend Pros Your caller id phone number [PHONE_NUMBER]" at bounding box center [284, 95] width 141 height 99
paste input "253) 528-312"
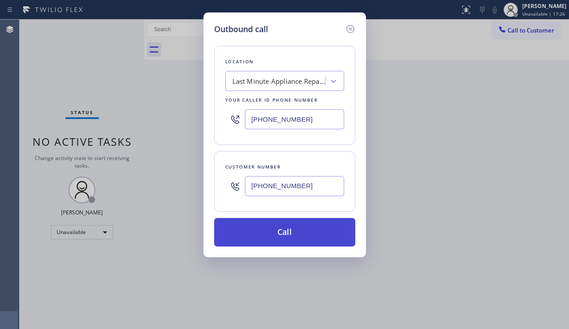
type input "[PHONE_NUMBER]"
click at [266, 227] on button "Call" at bounding box center [284, 232] width 141 height 29
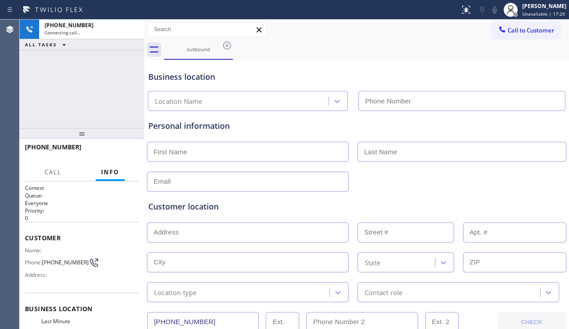
type input "[PHONE_NUMBER]"
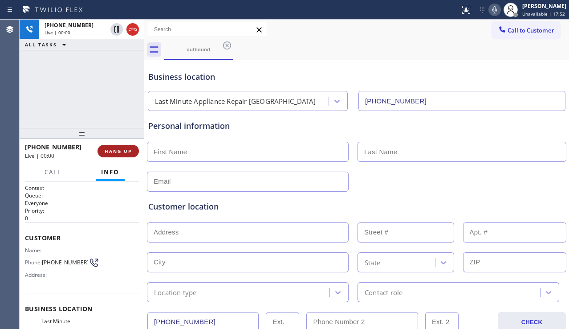
click at [124, 152] on span "HANG UP" at bounding box center [118, 151] width 27 height 6
click at [124, 151] on span "HANG UP" at bounding box center [118, 151] width 27 height 6
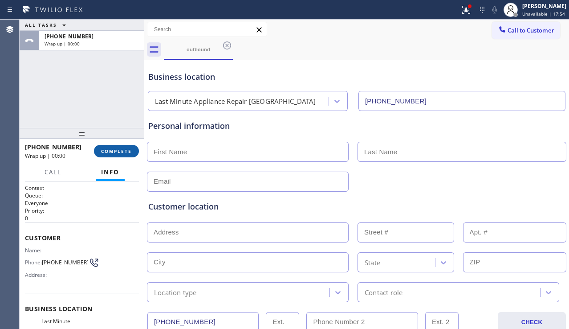
click at [129, 150] on span "COMPLETE" at bounding box center [116, 151] width 31 height 6
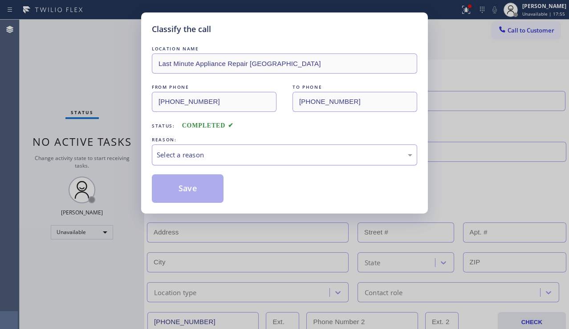
click at [240, 151] on div "Select a reason" at bounding box center [285, 155] width 256 height 10
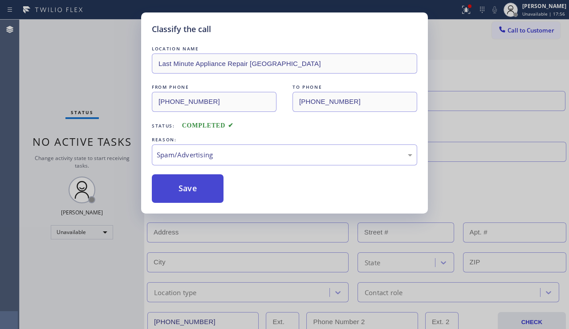
click at [184, 195] on button "Save" at bounding box center [188, 188] width 72 height 29
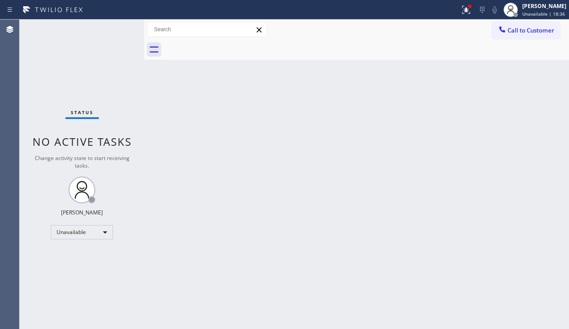
drag, startPoint x: 508, startPoint y: 28, endPoint x: 497, endPoint y: 33, distance: 12.0
click at [508, 28] on span "Call to Customer" at bounding box center [531, 30] width 47 height 8
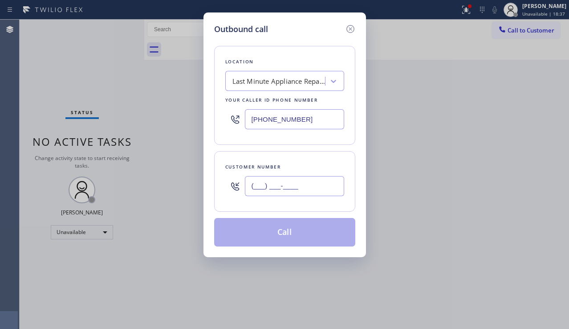
click at [285, 187] on input "(___) ___-____" at bounding box center [294, 186] width 99 height 20
paste input "714) 854-6413"
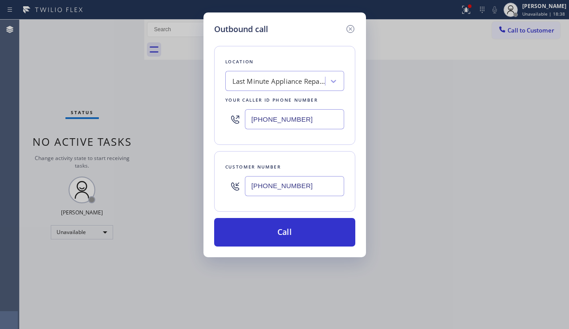
type input "[PHONE_NUMBER]"
drag, startPoint x: 313, startPoint y: 119, endPoint x: 218, endPoint y: 121, distance: 94.9
click at [218, 121] on div "Location Last Minute Appliance Repair [GEOGRAPHIC_DATA] Your caller id phone nu…" at bounding box center [284, 95] width 141 height 99
paste input "714) 942-131"
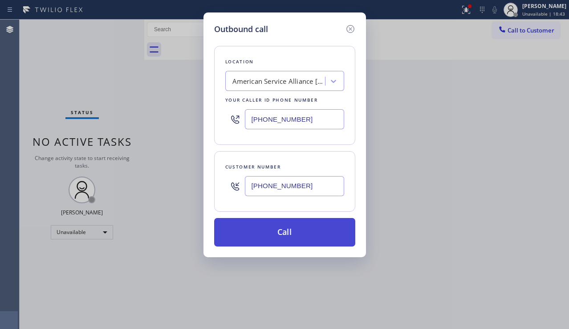
type input "[PHONE_NUMBER]"
click at [294, 227] on button "Call" at bounding box center [284, 232] width 141 height 29
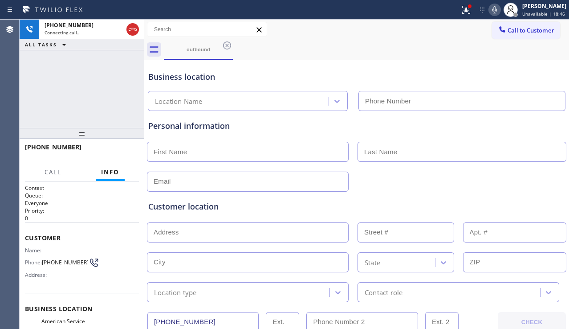
type input "[PHONE_NUMBER]"
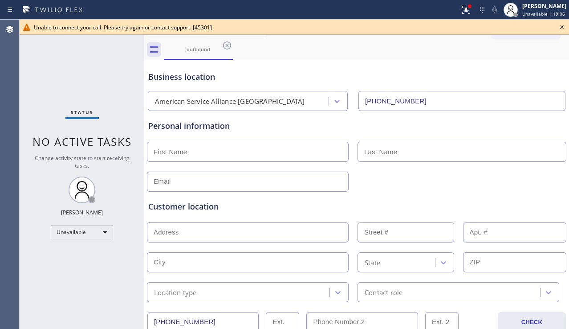
drag, startPoint x: 563, startPoint y: 27, endPoint x: 534, endPoint y: 37, distance: 30.7
click at [562, 27] on icon at bounding box center [562, 27] width 11 height 11
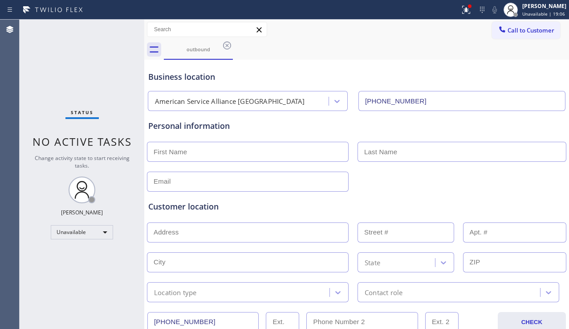
click at [527, 39] on div "Call to Customer Outbound call Location American Service Alliance [GEOGRAPHIC_D…" at bounding box center [356, 30] width 425 height 20
click at [512, 30] on span "Call to Customer" at bounding box center [531, 30] width 47 height 8
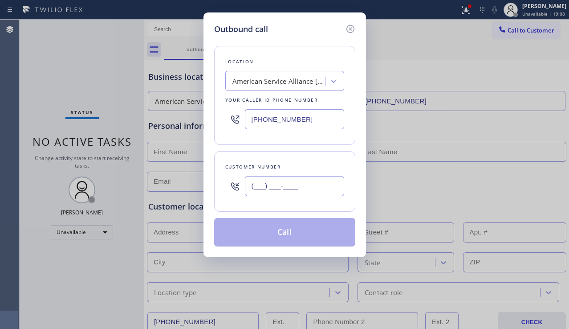
click at [251, 189] on input "(___) ___-____" at bounding box center [294, 186] width 99 height 20
paste input "470) 644-7865"
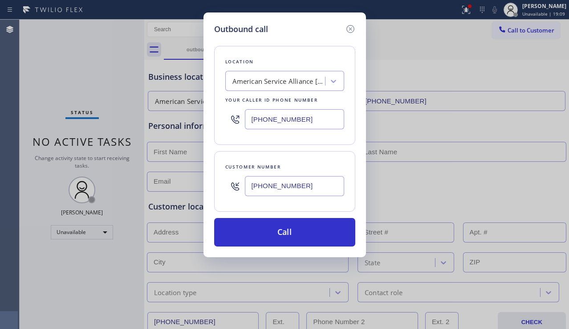
type input "[PHONE_NUMBER]"
drag, startPoint x: 331, startPoint y: 116, endPoint x: 227, endPoint y: 120, distance: 104.3
click at [227, 120] on div "[PHONE_NUMBER]" at bounding box center [284, 119] width 119 height 29
paste input "347) 448-2914"
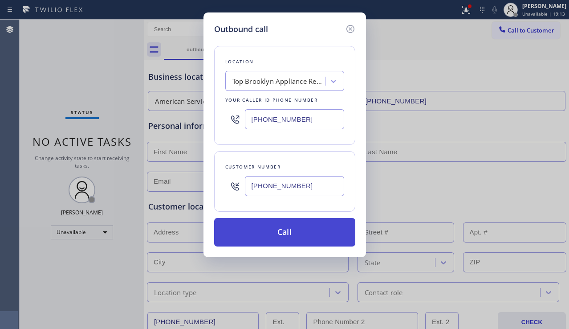
type input "[PHONE_NUMBER]"
click at [265, 230] on button "Call" at bounding box center [284, 232] width 141 height 29
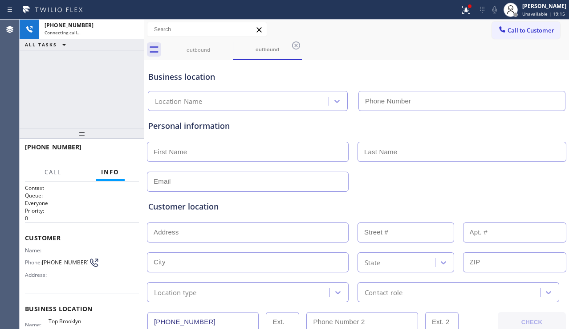
type input "[PHONE_NUMBER]"
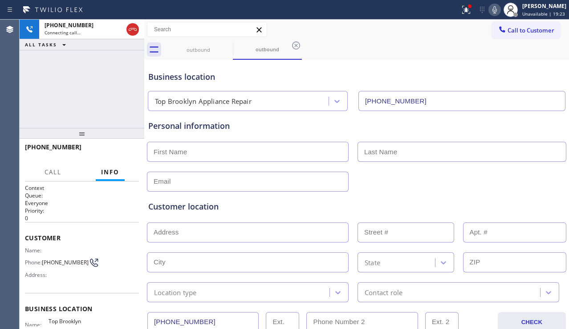
click at [536, 175] on div at bounding box center [356, 181] width 421 height 22
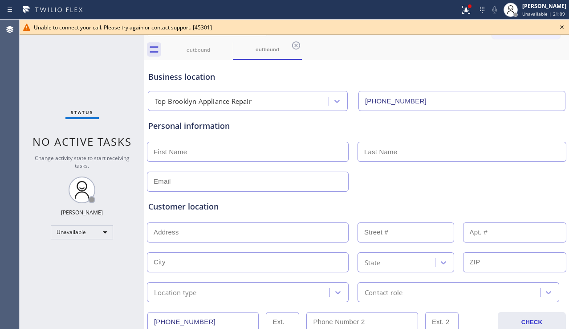
drag, startPoint x: 490, startPoint y: 182, endPoint x: 471, endPoint y: 187, distance: 20.1
click at [490, 182] on div at bounding box center [356, 181] width 421 height 22
click at [218, 145] on input "text" at bounding box center [248, 152] width 202 height 20
click at [556, 27] on div "Unable to connect your call. Please try again or contact support. [45301]" at bounding box center [295, 27] width 550 height 15
click at [230, 45] on icon at bounding box center [227, 45] width 11 height 11
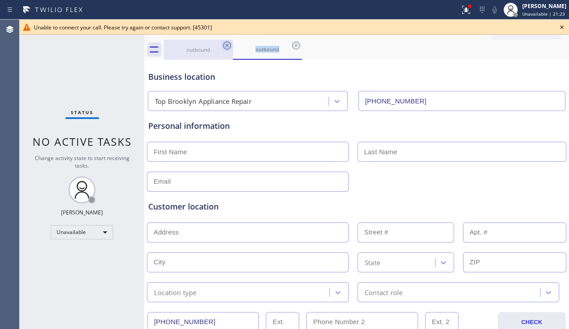
click at [230, 45] on icon at bounding box center [227, 45] width 11 height 11
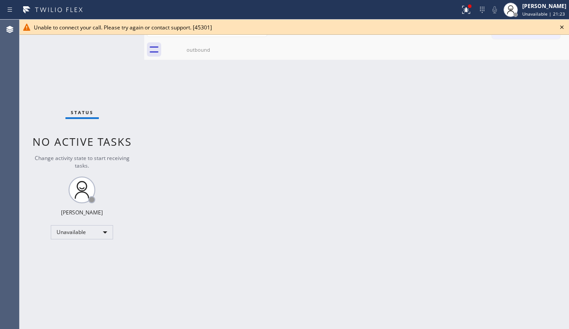
click at [0, 0] on icon at bounding box center [0, 0] width 0 height 0
click at [229, 45] on icon at bounding box center [227, 45] width 11 height 11
click at [228, 45] on icon at bounding box center [227, 45] width 8 height 8
click at [219, 51] on div "outbound" at bounding box center [198, 49] width 67 height 7
click at [564, 22] on icon at bounding box center [562, 27] width 11 height 11
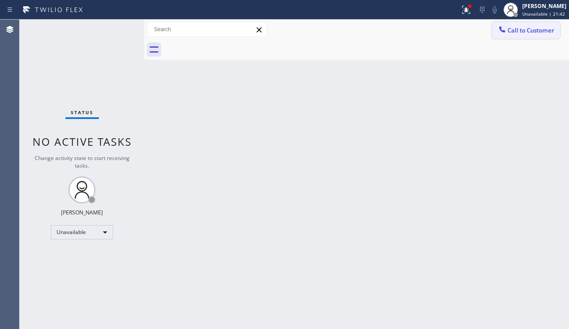
click at [514, 34] on span "Call to Customer" at bounding box center [531, 30] width 47 height 8
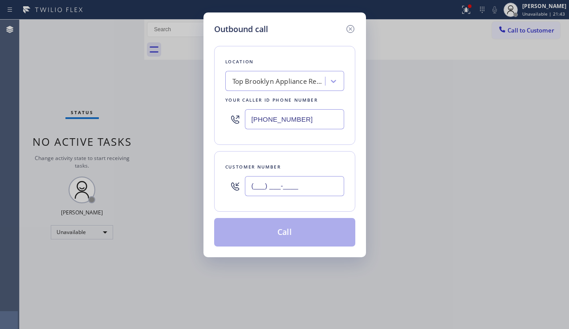
click at [265, 191] on input "(___) ___-____" at bounding box center [294, 186] width 99 height 20
paste input "347) 303-9170"
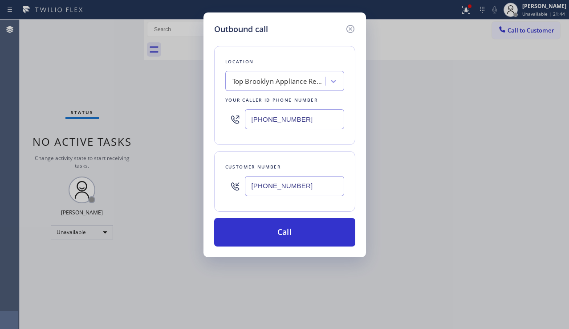
type input "[PHONE_NUMBER]"
drag, startPoint x: 329, startPoint y: 120, endPoint x: 229, endPoint y: 122, distance: 100.2
click at [229, 122] on div "[PHONE_NUMBER]" at bounding box center [284, 119] width 119 height 29
paste input "908) 734-9262"
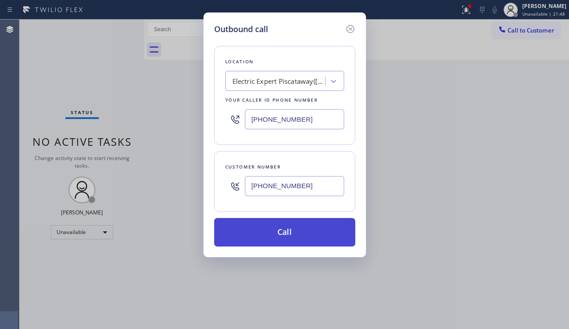
type input "[PHONE_NUMBER]"
click at [281, 230] on button "Call" at bounding box center [284, 232] width 141 height 29
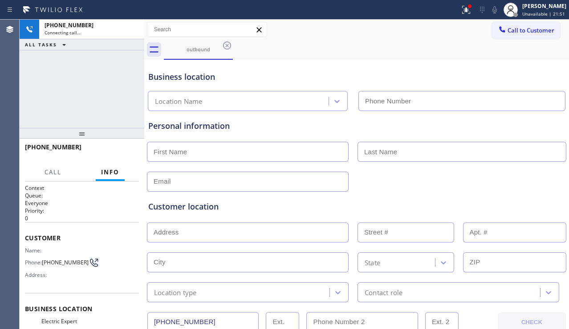
type input "[PHONE_NUMBER]"
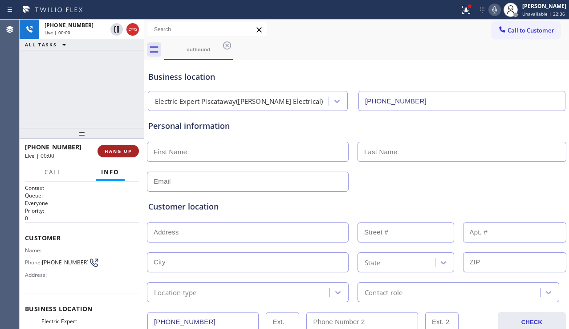
click at [124, 150] on span "HANG UP" at bounding box center [118, 151] width 27 height 6
click at [124, 146] on button "HANG UP" at bounding box center [118, 151] width 41 height 12
click at [124, 146] on button "COMPLETE" at bounding box center [116, 151] width 45 height 12
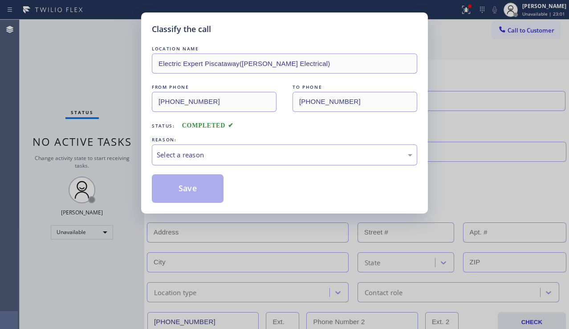
click at [136, 66] on div "Classify the call LOCATION NAME Electric Expert Piscataway([PERSON_NAME] Electr…" at bounding box center [284, 164] width 569 height 329
click at [254, 161] on div "Select a reason" at bounding box center [284, 154] width 265 height 21
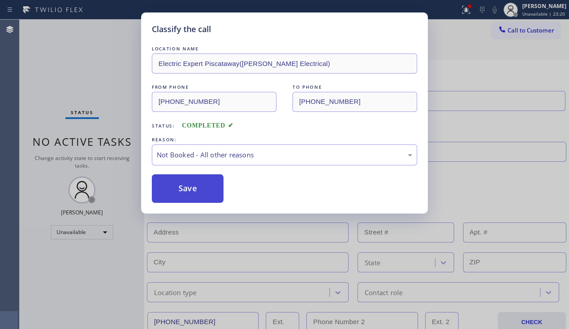
click at [195, 195] on button "Save" at bounding box center [188, 188] width 72 height 29
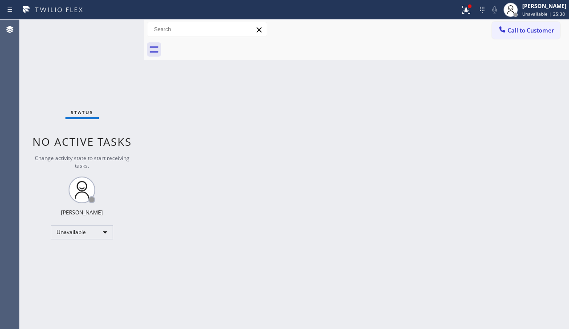
click at [524, 173] on div "Back to Dashboard Change Sender ID Customers Technicians Select a contact Outbo…" at bounding box center [356, 174] width 425 height 309
click at [460, 11] on div at bounding box center [467, 9] width 20 height 11
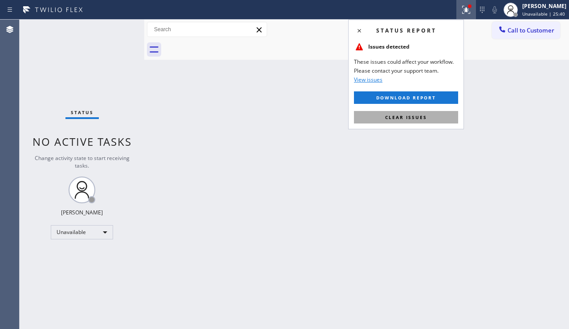
click at [430, 115] on button "Clear issues" at bounding box center [406, 117] width 104 height 12
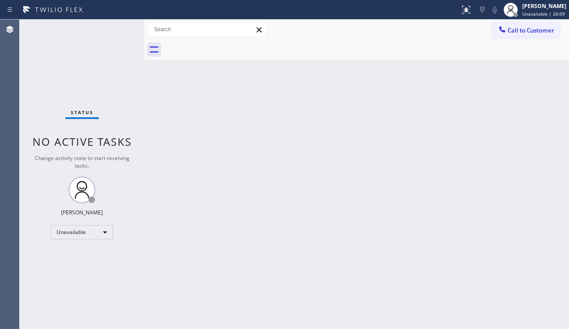
drag, startPoint x: 554, startPoint y: 216, endPoint x: 502, endPoint y: 84, distance: 141.8
click at [553, 212] on div "Back to Dashboard Change Sender ID Customers Technicians Select a contact Outbo…" at bounding box center [356, 174] width 425 height 309
click at [514, 32] on span "Call to Customer" at bounding box center [531, 30] width 47 height 8
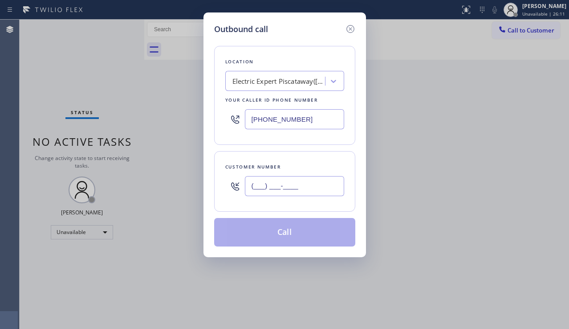
click at [285, 189] on input "(___) ___-____" at bounding box center [294, 186] width 99 height 20
paste input "305) 781-7738"
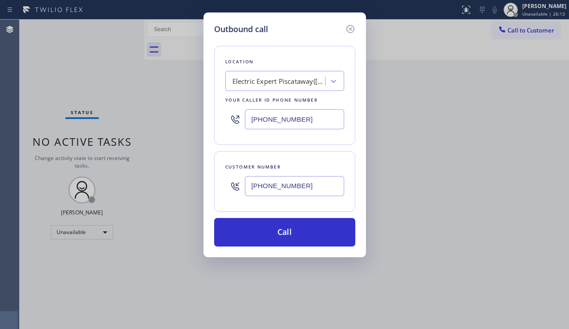
type input "[PHONE_NUMBER]"
click at [139, 232] on div "Outbound call Location Electric Expert Piscataway([PERSON_NAME] Electrical) You…" at bounding box center [284, 164] width 569 height 329
drag, startPoint x: 569, startPoint y: 219, endPoint x: 455, endPoint y: 190, distance: 117.3
click at [569, 219] on div "Outbound call Location Electric Expert Piscataway([PERSON_NAME] Electrical) You…" at bounding box center [284, 164] width 569 height 329
drag, startPoint x: 255, startPoint y: 119, endPoint x: 222, endPoint y: 121, distance: 33.0
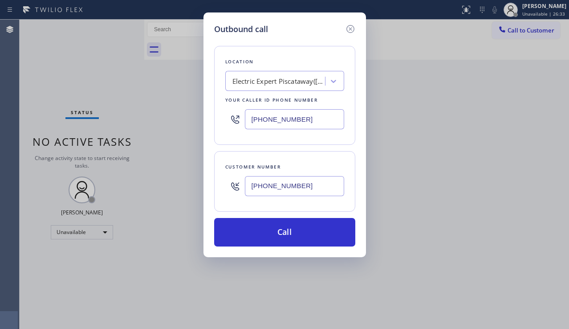
click at [222, 121] on div "Location Electric Expert Piscataway([PERSON_NAME] Electrical) Your caller id ph…" at bounding box center [284, 95] width 141 height 99
paste input "54) 787-0381"
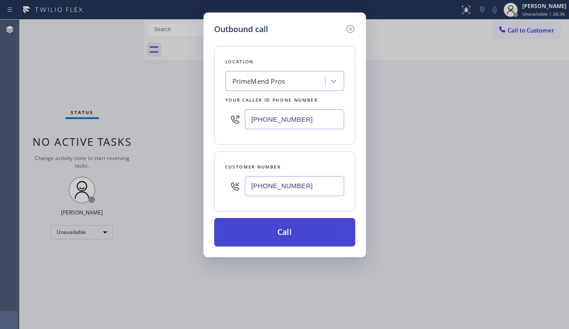
type input "[PHONE_NUMBER]"
click at [281, 233] on button "Call" at bounding box center [284, 232] width 141 height 29
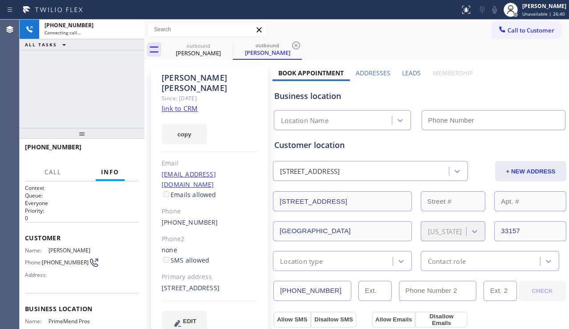
type input "[PHONE_NUMBER]"
click at [510, 102] on div "Business location" at bounding box center [419, 96] width 291 height 12
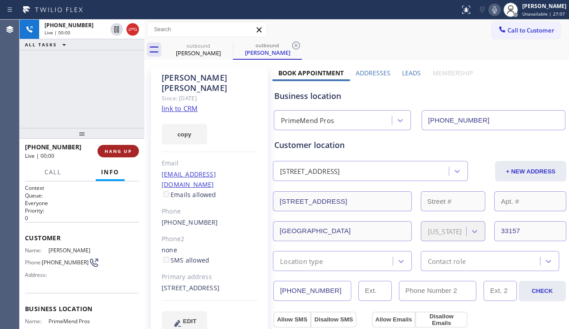
click at [125, 151] on span "HANG UP" at bounding box center [118, 151] width 27 height 6
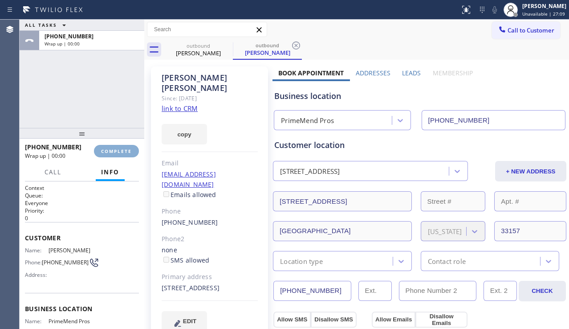
click at [125, 151] on span "COMPLETE" at bounding box center [116, 151] width 31 height 6
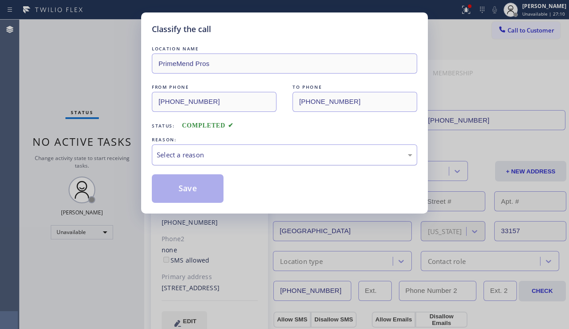
click at [237, 154] on div "Select a reason" at bounding box center [285, 155] width 256 height 10
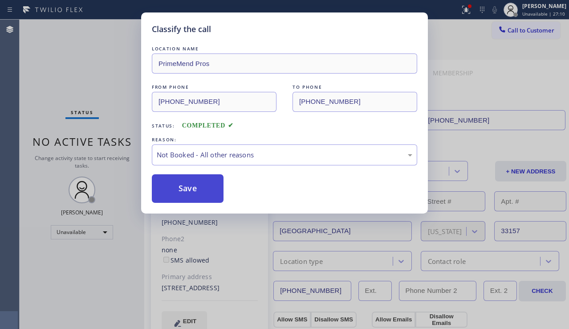
click at [177, 194] on button "Save" at bounding box center [188, 188] width 72 height 29
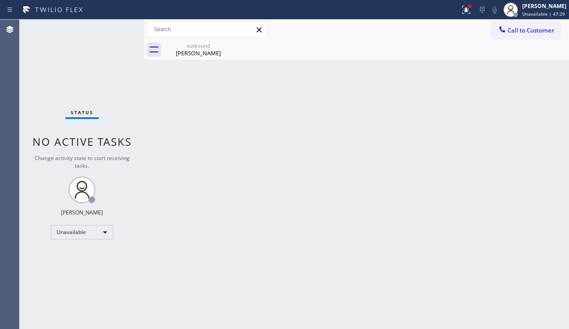
click at [268, 138] on div "Back to Dashboard Change Sender ID Customers Technicians Select a contact Outbo…" at bounding box center [356, 174] width 425 height 309
drag, startPoint x: 569, startPoint y: 120, endPoint x: 507, endPoint y: 57, distance: 88.2
click at [567, 118] on div "Back to Dashboard Change Sender ID Customers Technicians Select a contact Outbo…" at bounding box center [356, 174] width 425 height 309
click at [508, 36] on button "Call to Customer" at bounding box center [526, 30] width 68 height 17
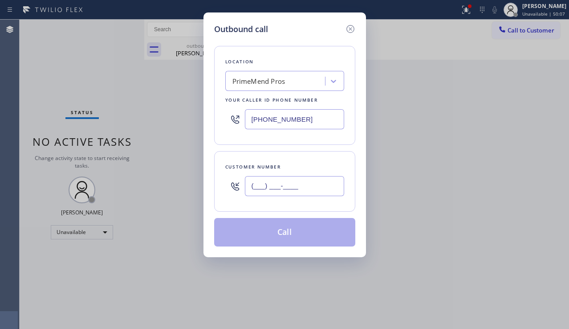
click at [275, 180] on input "(___) ___-____" at bounding box center [294, 186] width 99 height 20
paste input "309) 531-4219"
type input "[PHONE_NUMBER]"
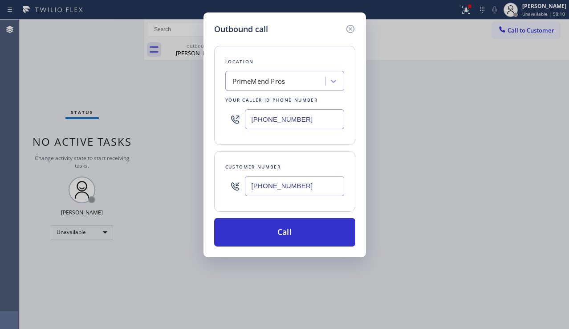
drag, startPoint x: 315, startPoint y: 120, endPoint x: 228, endPoint y: 118, distance: 87.3
click at [228, 118] on div "[PHONE_NUMBER]" at bounding box center [284, 119] width 119 height 29
paste input "888) 859-4448"
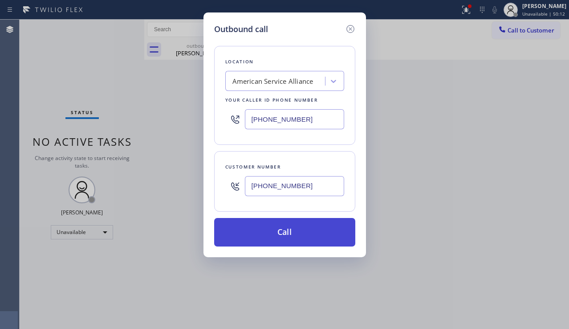
type input "[PHONE_NUMBER]"
click at [272, 237] on button "Call" at bounding box center [284, 232] width 141 height 29
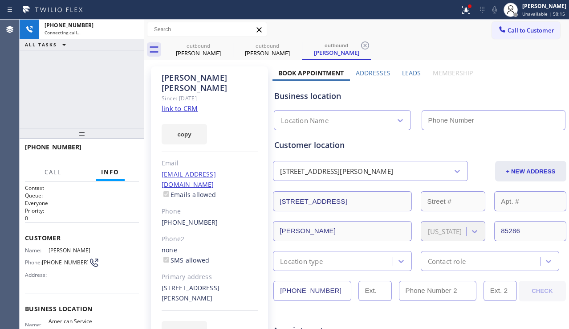
click at [406, 70] on label "Leads" at bounding box center [411, 73] width 19 height 8
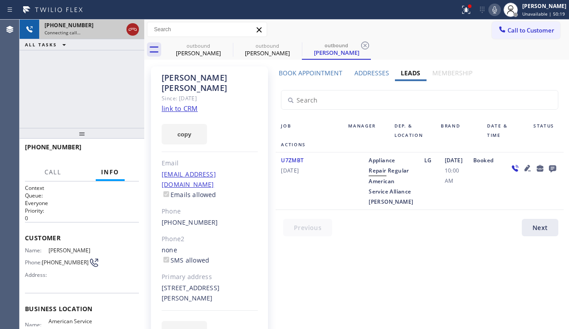
click at [135, 30] on icon at bounding box center [133, 29] width 8 height 3
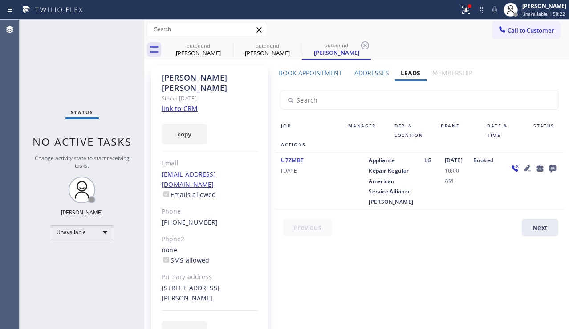
click at [549, 165] on icon at bounding box center [552, 168] width 7 height 7
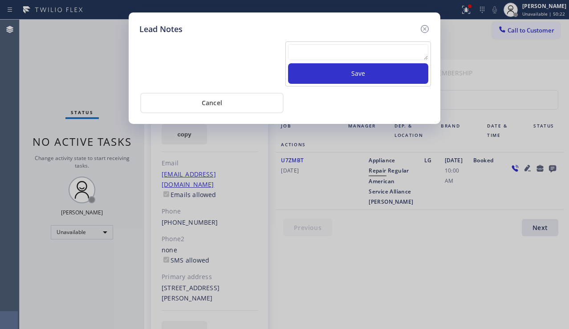
click at [318, 47] on textarea at bounding box center [358, 52] width 140 height 16
click at [424, 31] on icon at bounding box center [425, 29] width 11 height 11
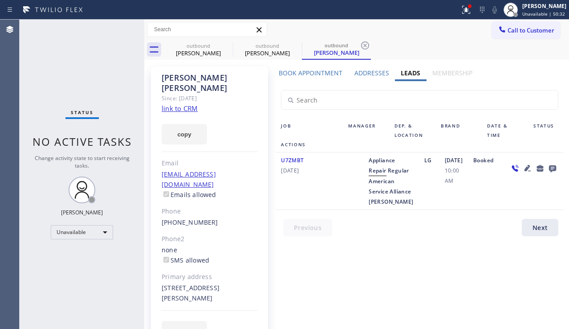
click at [171, 158] on div "Email" at bounding box center [210, 163] width 96 height 10
drag, startPoint x: 365, startPoint y: 45, endPoint x: 298, endPoint y: 43, distance: 67.7
click at [364, 45] on icon at bounding box center [365, 45] width 11 height 11
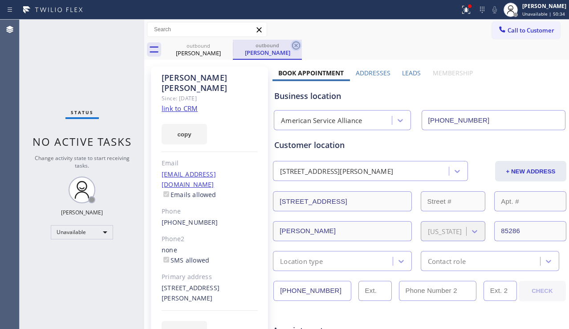
click at [299, 43] on icon at bounding box center [296, 45] width 8 height 8
type input "[PHONE_NUMBER]"
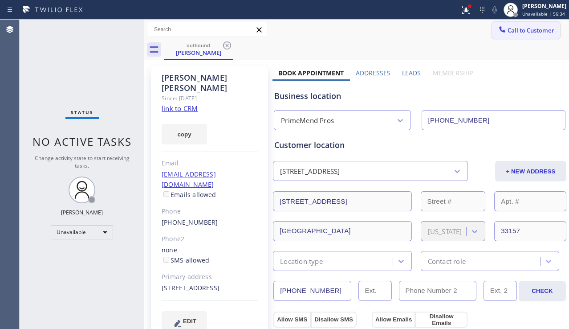
click at [499, 31] on icon at bounding box center [502, 29] width 6 height 6
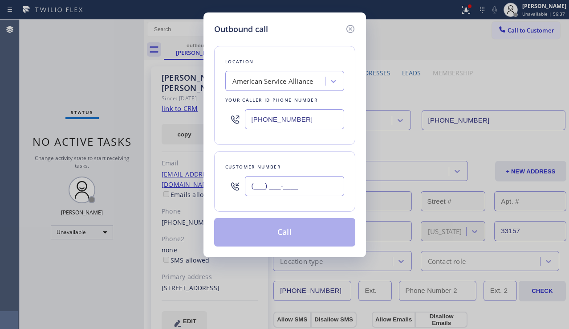
click at [265, 190] on input "(___) ___-____" at bounding box center [294, 186] width 99 height 20
paste input "929) 539-0162"
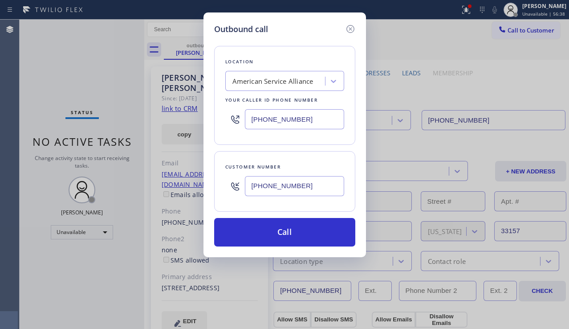
type input "[PHONE_NUMBER]"
drag, startPoint x: 303, startPoint y: 119, endPoint x: 226, endPoint y: 120, distance: 77.1
click at [226, 120] on div "[PHONE_NUMBER]" at bounding box center [284, 119] width 119 height 29
paste input "929) 416-6649"
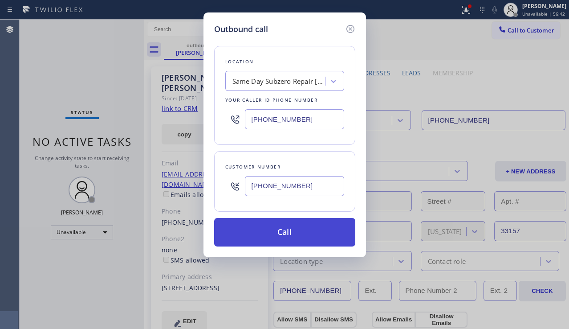
type input "[PHONE_NUMBER]"
click at [294, 228] on button "Call" at bounding box center [284, 232] width 141 height 29
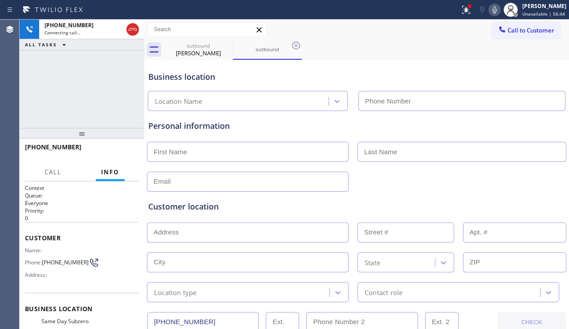
type input "[PHONE_NUMBER]"
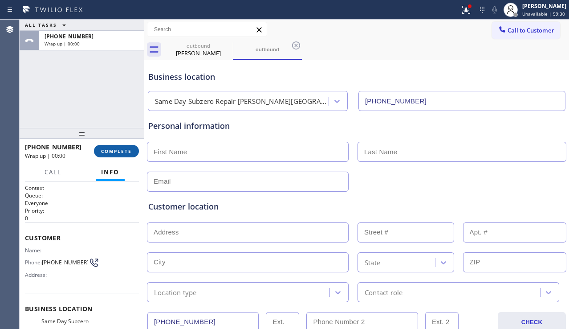
click at [127, 152] on span "COMPLETE" at bounding box center [116, 151] width 31 height 6
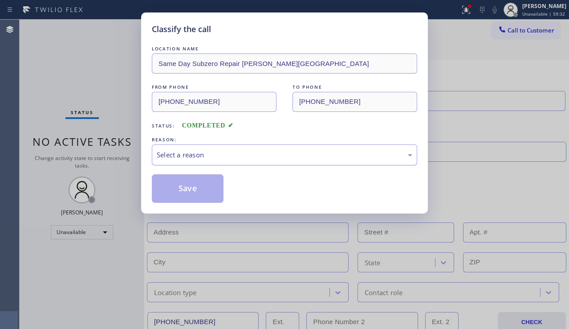
click at [219, 155] on div "Select a reason" at bounding box center [285, 155] width 256 height 10
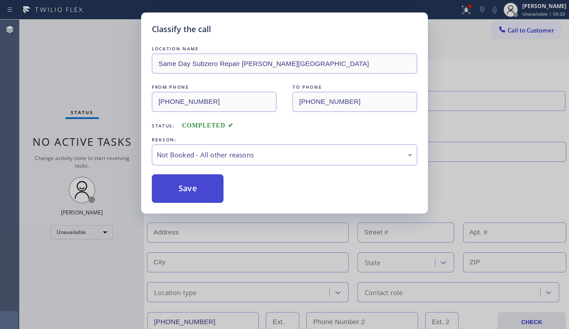
click at [189, 187] on button "Save" at bounding box center [188, 188] width 72 height 29
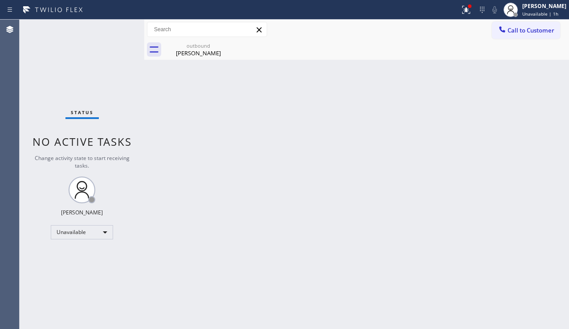
click at [506, 239] on div "Back to Dashboard Change Sender ID Customers Technicians Select a contact Outbo…" at bounding box center [356, 174] width 425 height 309
click at [523, 37] on button "Call to Customer" at bounding box center [526, 30] width 68 height 17
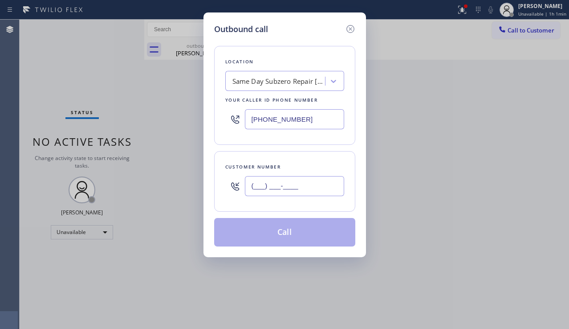
click at [264, 186] on input "(___) ___-____" at bounding box center [294, 186] width 99 height 20
paste input "718) 757-5906"
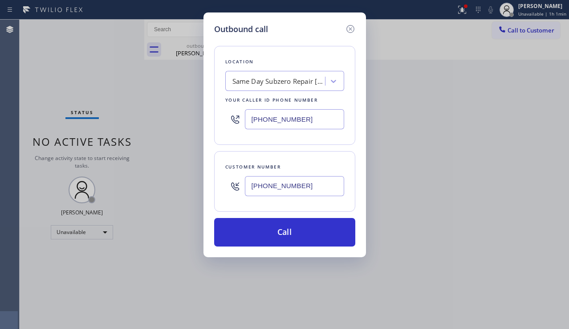
type input "[PHONE_NUMBER]"
drag, startPoint x: 317, startPoint y: 121, endPoint x: 236, endPoint y: 122, distance: 80.6
click at [236, 122] on div "[PHONE_NUMBER]" at bounding box center [284, 119] width 119 height 29
paste input "650) 397-9810"
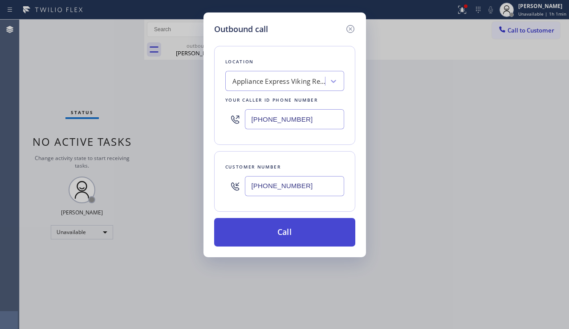
type input "[PHONE_NUMBER]"
click at [270, 226] on button "Call" at bounding box center [284, 232] width 141 height 29
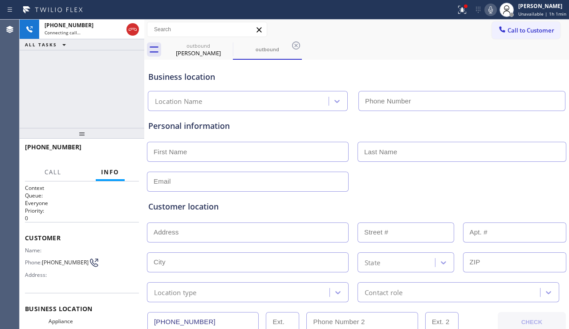
type input "[PHONE_NUMBER]"
click at [523, 182] on div at bounding box center [356, 181] width 421 height 22
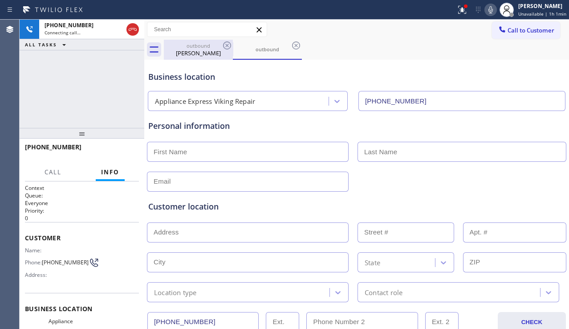
click at [188, 51] on div "[PERSON_NAME]" at bounding box center [198, 53] width 67 height 8
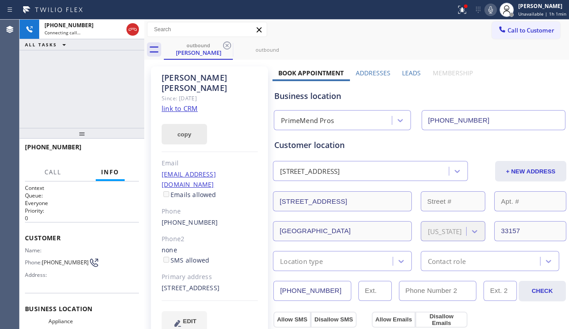
click at [190, 127] on button "copy" at bounding box center [184, 134] width 45 height 20
click at [531, 84] on div "Business location PrimeMend Pros [PHONE_NUMBER]" at bounding box center [420, 105] width 294 height 49
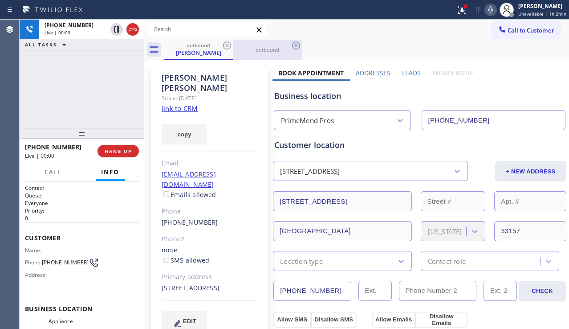
click at [253, 47] on div "outbound" at bounding box center [267, 49] width 67 height 7
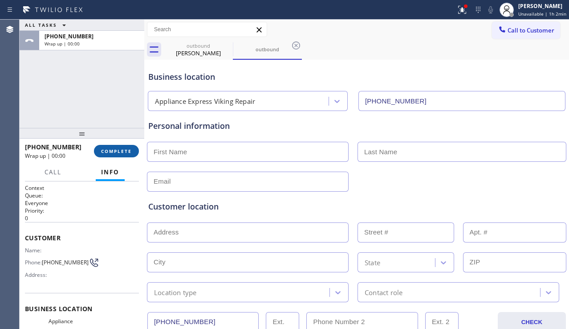
click at [124, 155] on button "COMPLETE" at bounding box center [116, 151] width 45 height 12
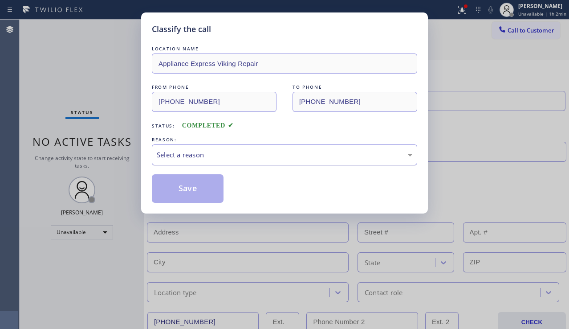
click at [235, 157] on div "Select a reason" at bounding box center [285, 155] width 256 height 10
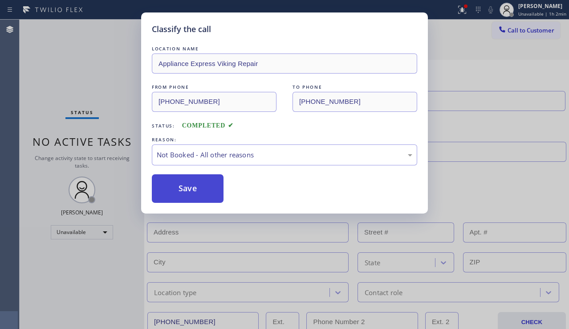
click at [190, 189] on button "Save" at bounding box center [188, 188] width 72 height 29
type input "[PHONE_NUMBER]"
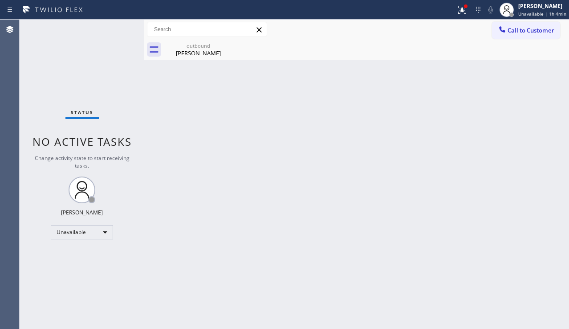
click at [497, 231] on div "Back to Dashboard Change Sender ID Customers Technicians Select a contact Outbo…" at bounding box center [356, 174] width 425 height 309
click at [203, 55] on div "[PERSON_NAME]" at bounding box center [198, 53] width 67 height 8
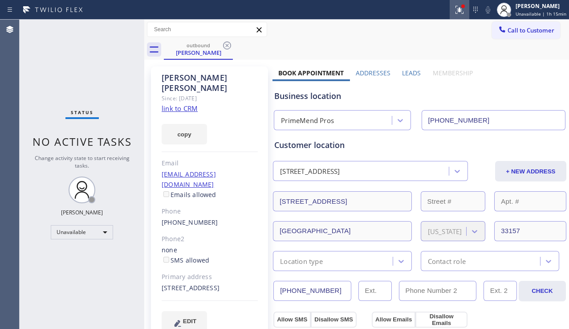
click at [454, 11] on icon at bounding box center [459, 9] width 11 height 11
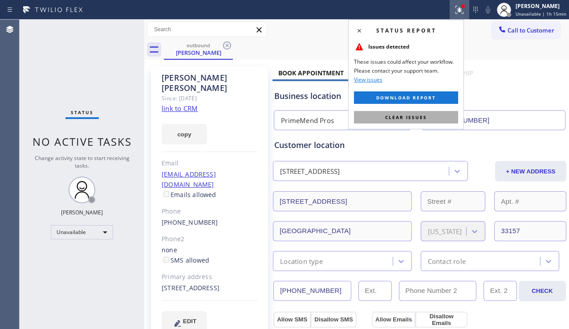
click at [407, 114] on span "Clear issues" at bounding box center [406, 117] width 42 height 6
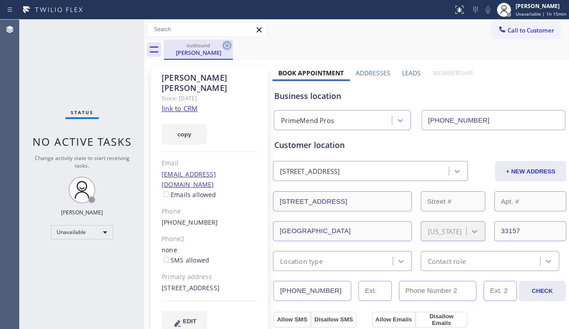
click at [228, 42] on icon at bounding box center [227, 45] width 8 height 8
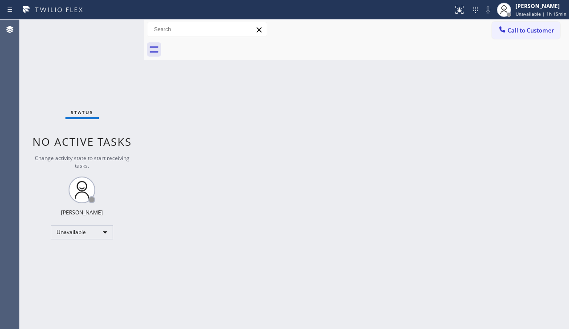
click at [249, 95] on div "Back to Dashboard Change Sender ID Customers Technicians Select a contact Outbo…" at bounding box center [356, 174] width 425 height 309
click at [527, 33] on span "Call to Customer" at bounding box center [531, 30] width 47 height 8
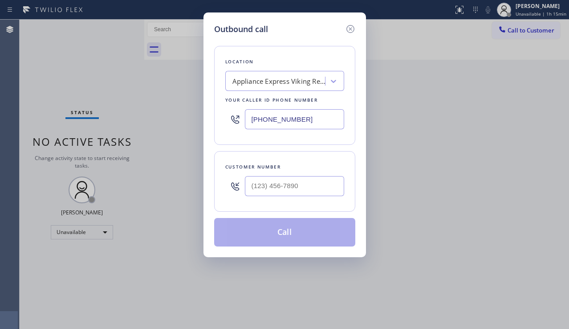
click at [276, 79] on div "Appliance Express Viking Repair" at bounding box center [279, 81] width 94 height 10
type input "5 star appliance repair"
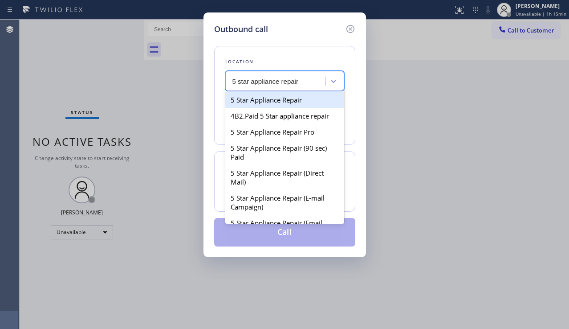
click at [278, 98] on div "5 Star Appliance Repair" at bounding box center [284, 100] width 119 height 16
type input "[PHONE_NUMBER]"
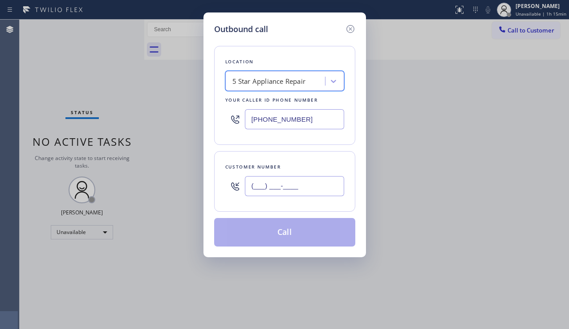
click at [279, 182] on input "(___) ___-____" at bounding box center [294, 186] width 99 height 20
paste input "949) 306-6444"
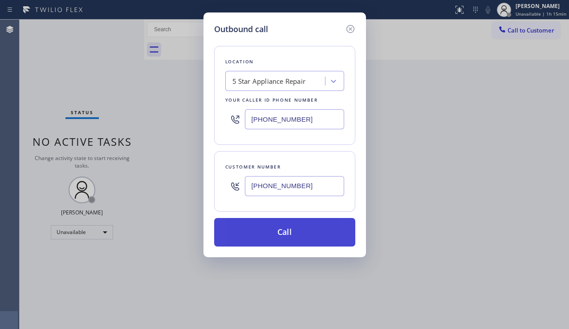
type input "[PHONE_NUMBER]"
click at [297, 228] on button "Call" at bounding box center [284, 232] width 141 height 29
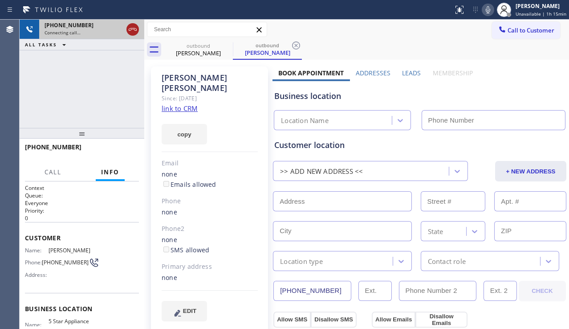
type input "[PHONE_NUMBER]"
click at [130, 29] on icon at bounding box center [133, 29] width 8 height 3
click at [532, 28] on span "Call to Customer" at bounding box center [531, 30] width 47 height 8
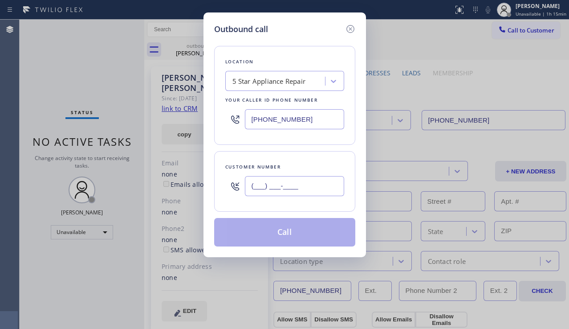
click at [298, 182] on input "(___) ___-____" at bounding box center [294, 186] width 99 height 20
paste input "312) 504-5442"
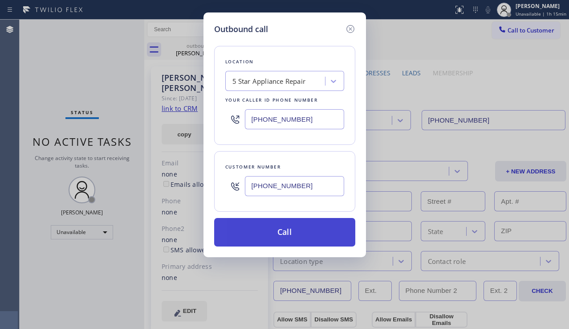
type input "[PHONE_NUMBER]"
click at [282, 235] on button "Call" at bounding box center [284, 232] width 141 height 29
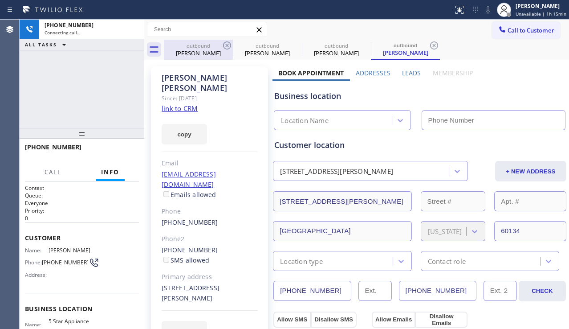
type input "[PHONE_NUMBER]"
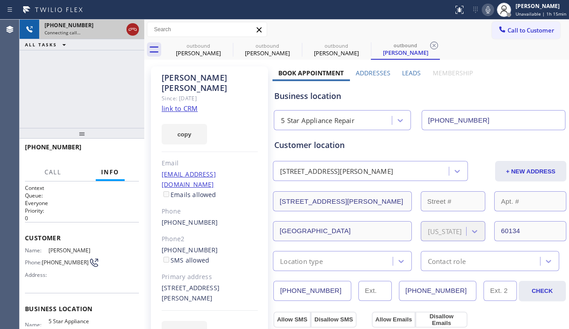
click at [133, 29] on icon at bounding box center [132, 29] width 11 height 11
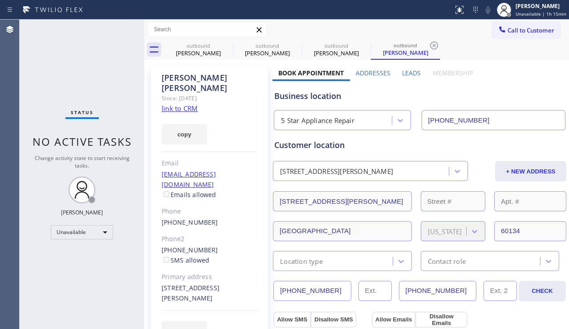
click at [508, 33] on span "Call to Customer" at bounding box center [531, 30] width 47 height 8
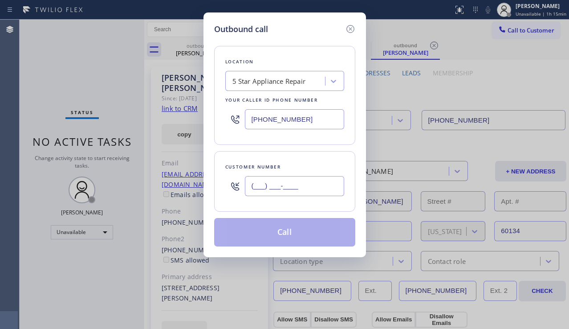
click at [281, 182] on input "(___) ___-____" at bounding box center [294, 186] width 99 height 20
paste input "708) 738-1787"
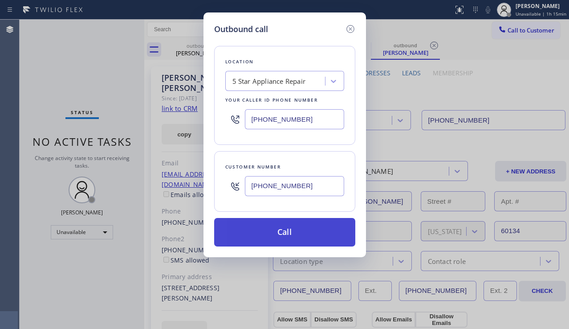
type input "[PHONE_NUMBER]"
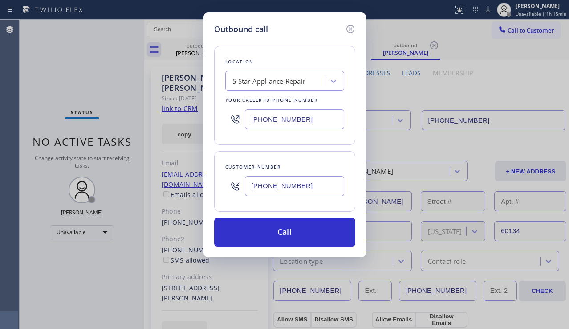
drag, startPoint x: 280, startPoint y: 238, endPoint x: 188, endPoint y: 149, distance: 127.9
click at [279, 234] on button "Call" at bounding box center [284, 232] width 141 height 29
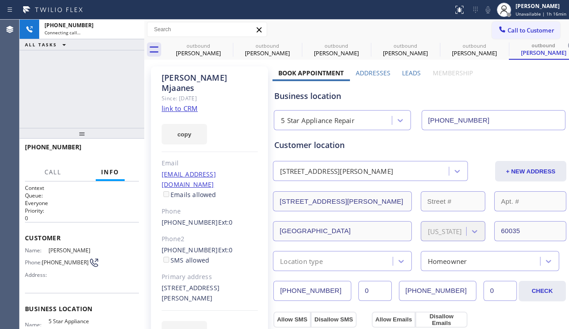
type input "[PHONE_NUMBER]"
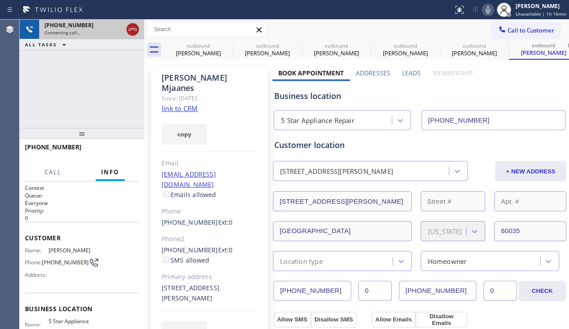
click at [135, 29] on icon at bounding box center [132, 29] width 11 height 11
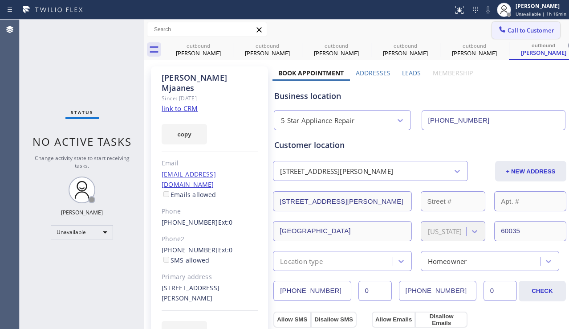
click at [508, 31] on span "Call to Customer" at bounding box center [531, 30] width 47 height 8
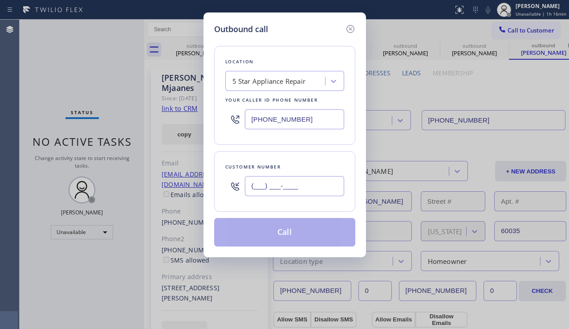
click at [268, 179] on input "(___) ___-____" at bounding box center [294, 186] width 99 height 20
paste input "734) 945-2299"
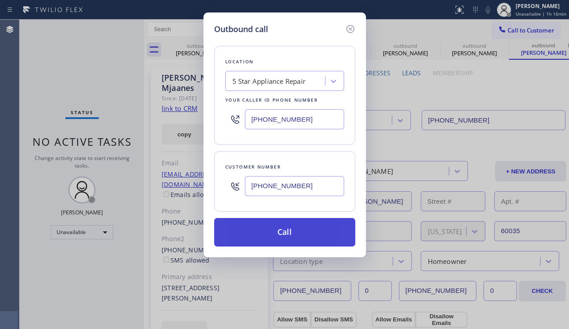
type input "[PHONE_NUMBER]"
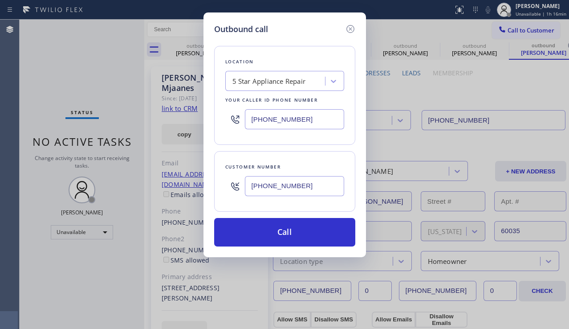
drag, startPoint x: 288, startPoint y: 237, endPoint x: 219, endPoint y: 168, distance: 97.9
click at [288, 236] on button "Call" at bounding box center [284, 232] width 141 height 29
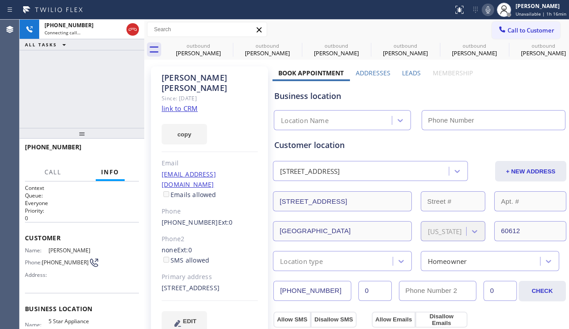
type input "[PHONE_NUMBER]"
click at [50, 93] on div "[PHONE_NUMBER] Connecting call… ALL TASKS ALL TASKS ACTIVE TASKS TASKS IN WRAP …" at bounding box center [82, 74] width 125 height 108
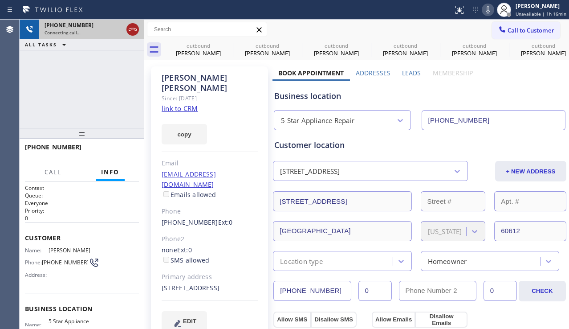
click at [132, 28] on icon at bounding box center [132, 29] width 11 height 11
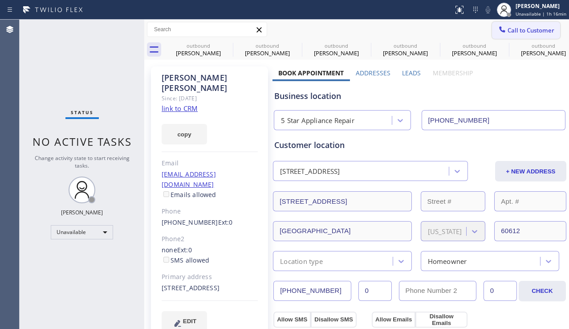
click at [521, 33] on span "Call to Customer" at bounding box center [531, 30] width 47 height 8
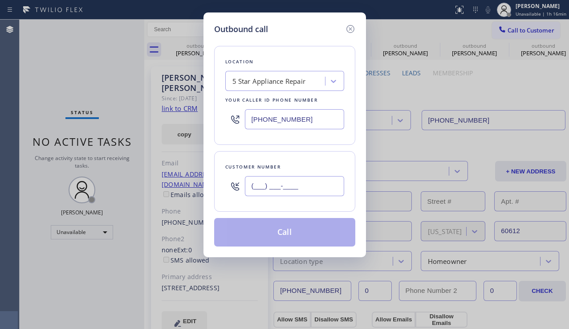
click at [283, 184] on input "(___) ___-____" at bounding box center [294, 186] width 99 height 20
paste input "503) 883-3188"
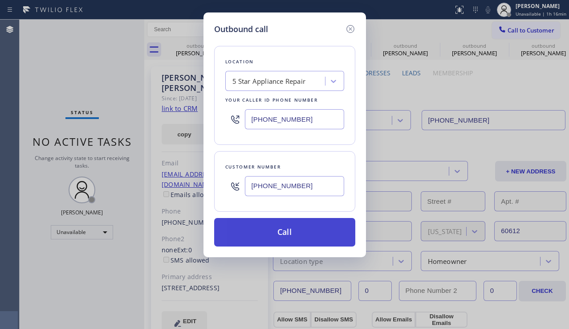
type input "[PHONE_NUMBER]"
click at [294, 234] on button "Call" at bounding box center [284, 232] width 141 height 29
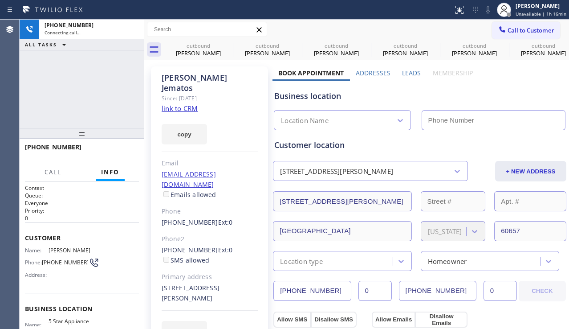
type input "[PHONE_NUMBER]"
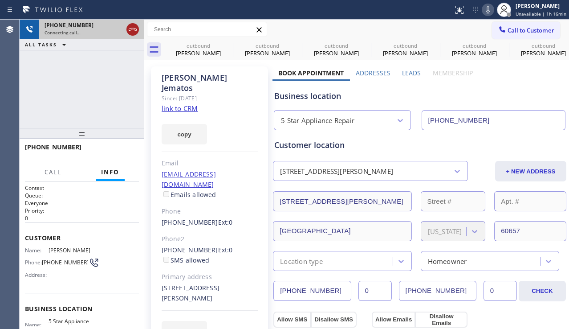
click at [135, 30] on icon at bounding box center [133, 29] width 8 height 3
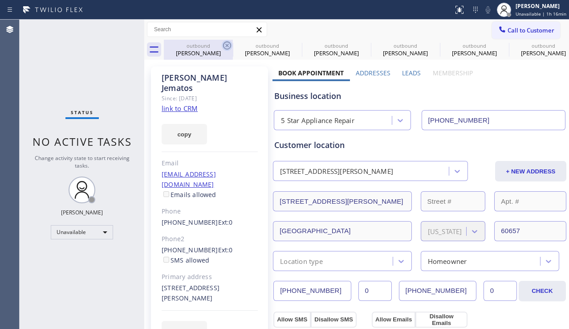
click at [225, 42] on icon at bounding box center [227, 45] width 8 height 8
click at [0, 0] on icon at bounding box center [0, 0] width 0 height 0
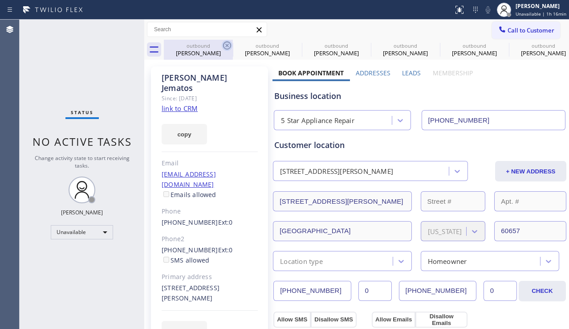
click at [0, 0] on icon at bounding box center [0, 0] width 0 height 0
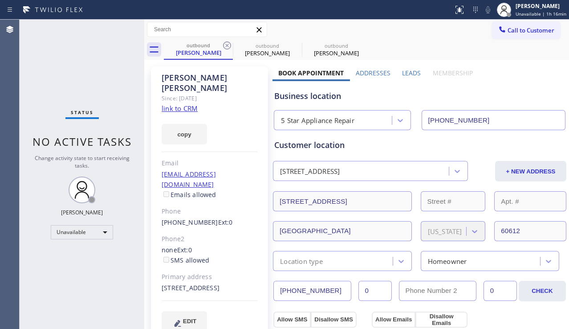
click at [225, 42] on icon at bounding box center [227, 45] width 8 height 8
click at [0, 0] on icon at bounding box center [0, 0] width 0 height 0
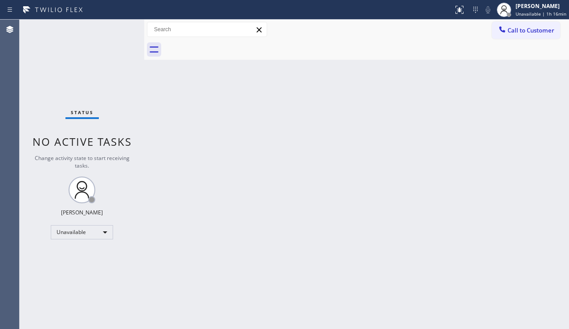
click at [225, 42] on div at bounding box center [366, 50] width 405 height 20
click at [528, 32] on span "Call to Customer" at bounding box center [531, 30] width 47 height 8
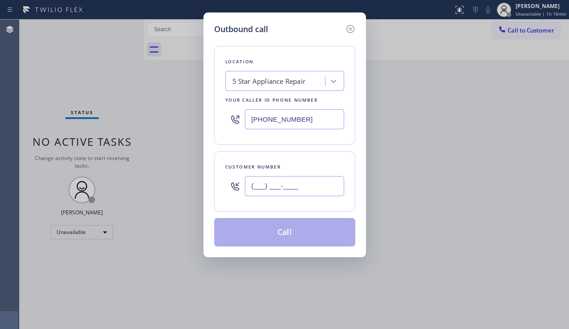
click at [288, 188] on input "(___) ___-____" at bounding box center [294, 186] width 99 height 20
paste input "214) 549-7755"
type input "[PHONE_NUMBER]"
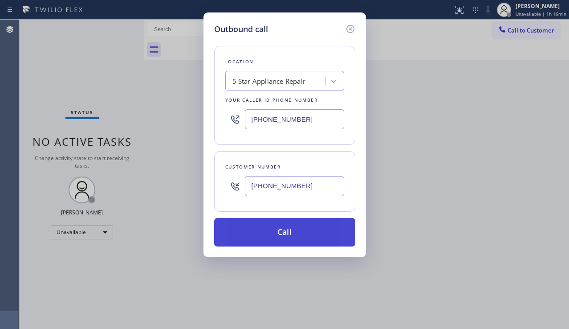
click at [272, 236] on button "Call" at bounding box center [284, 232] width 141 height 29
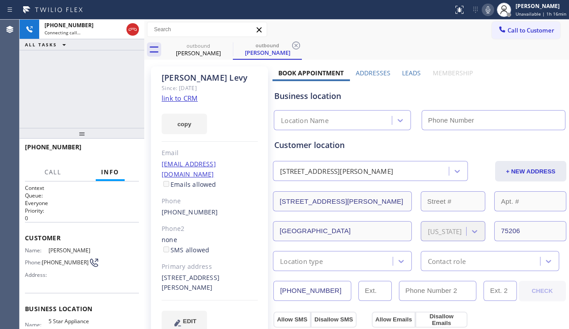
type input "[PHONE_NUMBER]"
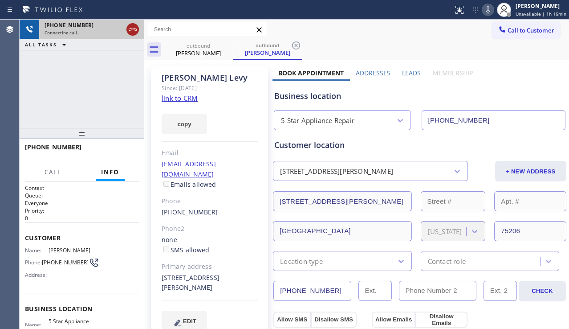
click at [135, 31] on icon at bounding box center [132, 29] width 11 height 11
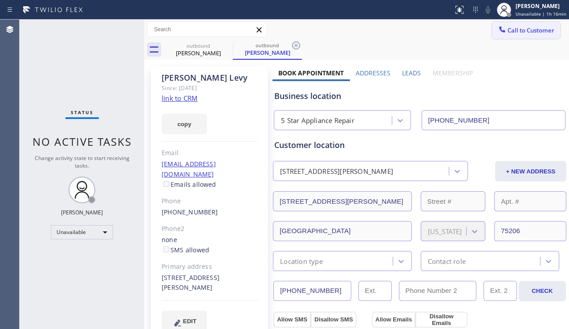
click at [518, 30] on span "Call to Customer" at bounding box center [531, 30] width 47 height 8
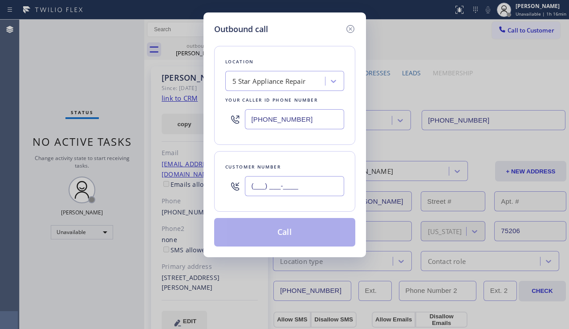
click at [289, 179] on input "(___) ___-____" at bounding box center [294, 186] width 99 height 20
paste input "303) 803-4558"
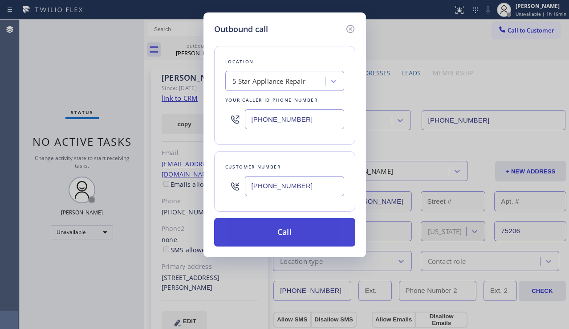
type input "[PHONE_NUMBER]"
click at [289, 228] on button "Call" at bounding box center [284, 232] width 141 height 29
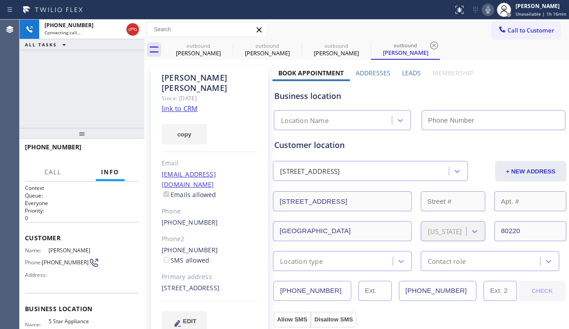
type input "[PHONE_NUMBER]"
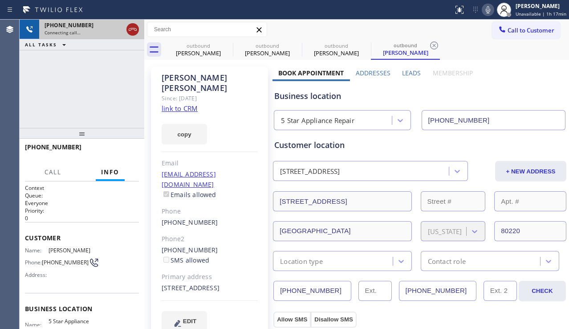
click at [131, 28] on icon at bounding box center [132, 29] width 11 height 11
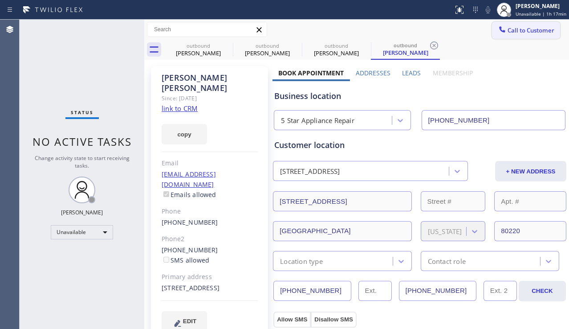
click at [522, 33] on span "Call to Customer" at bounding box center [531, 30] width 47 height 8
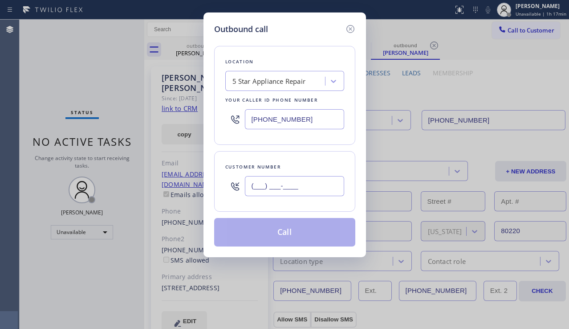
click at [276, 176] on input "(___) ___-____" at bounding box center [294, 186] width 99 height 20
paste input "760) 403-8022"
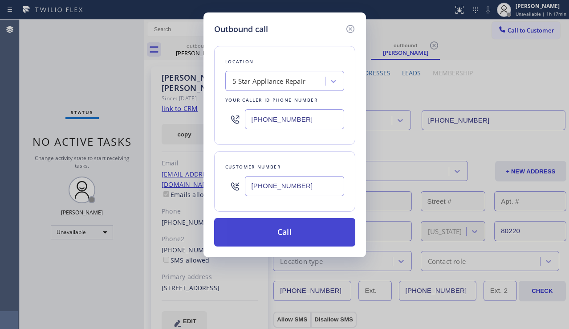
type input "[PHONE_NUMBER]"
click at [298, 229] on button "Call" at bounding box center [284, 232] width 141 height 29
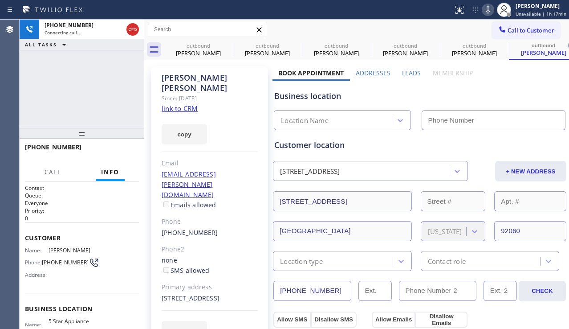
type input "[PHONE_NUMBER]"
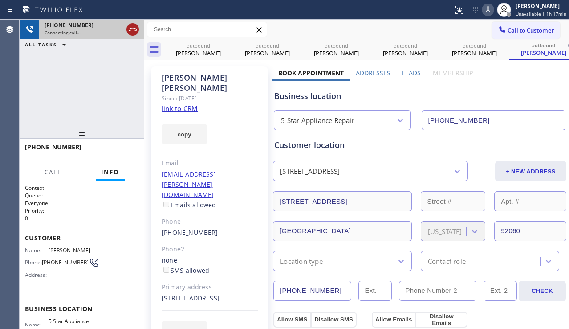
click at [135, 29] on icon at bounding box center [132, 29] width 11 height 11
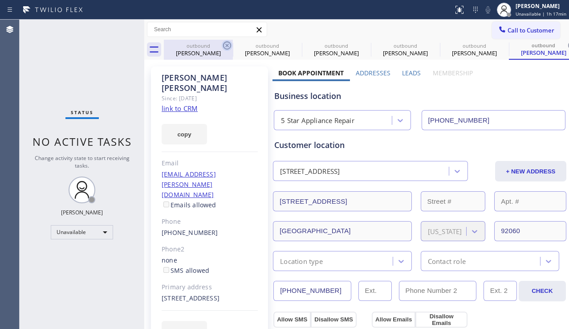
click at [230, 45] on icon at bounding box center [227, 45] width 11 height 11
click at [0, 0] on icon at bounding box center [0, 0] width 0 height 0
click at [360, 45] on icon at bounding box center [365, 45] width 11 height 11
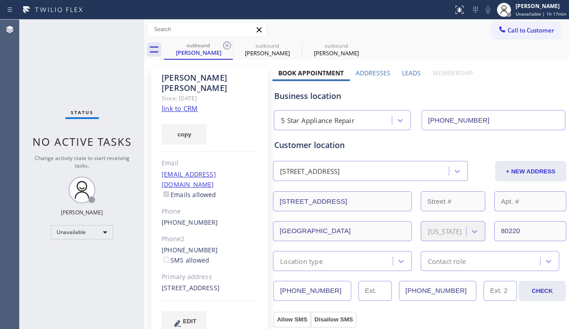
click at [230, 45] on icon at bounding box center [227, 45] width 11 height 11
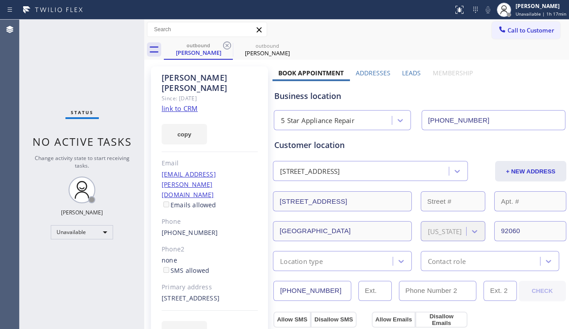
click at [230, 45] on icon at bounding box center [227, 45] width 11 height 11
click at [0, 0] on icon at bounding box center [0, 0] width 0 height 0
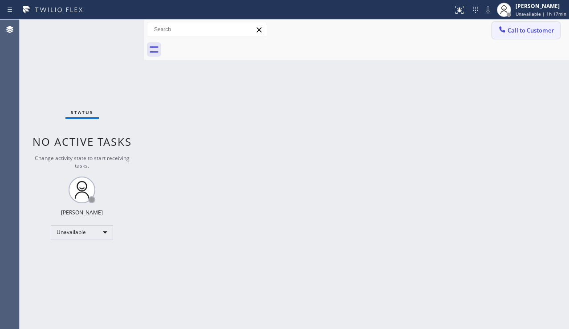
click at [504, 30] on icon at bounding box center [502, 29] width 9 height 9
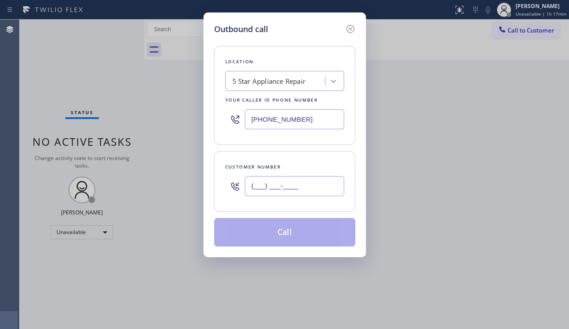
click at [273, 194] on input "(___) ___-____" at bounding box center [294, 186] width 99 height 20
paste input "847) 226-2639"
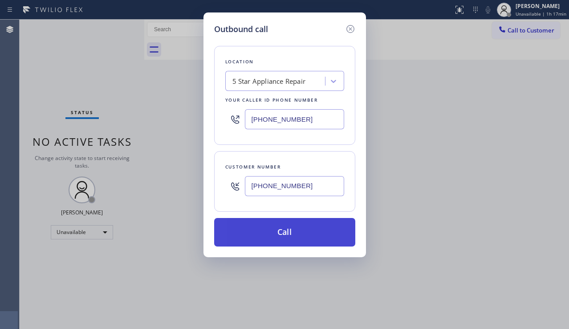
type input "[PHONE_NUMBER]"
click at [289, 235] on button "Call" at bounding box center [284, 232] width 141 height 29
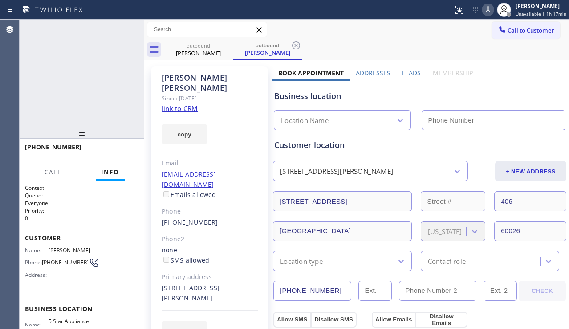
type input "[PHONE_NUMBER]"
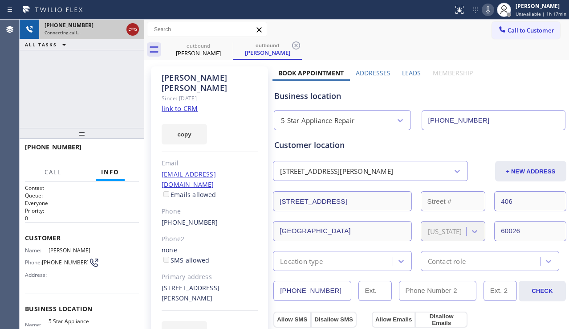
click at [133, 27] on icon at bounding box center [132, 29] width 11 height 11
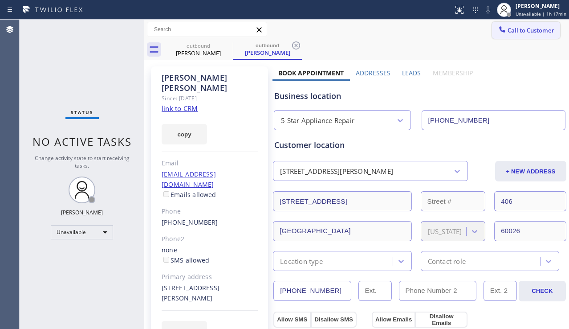
click at [520, 33] on span "Call to Customer" at bounding box center [531, 30] width 47 height 8
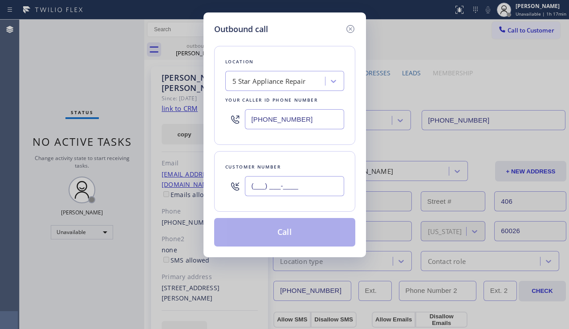
click at [277, 182] on input "(___) ___-____" at bounding box center [294, 186] width 99 height 20
paste input "954) 632-4356"
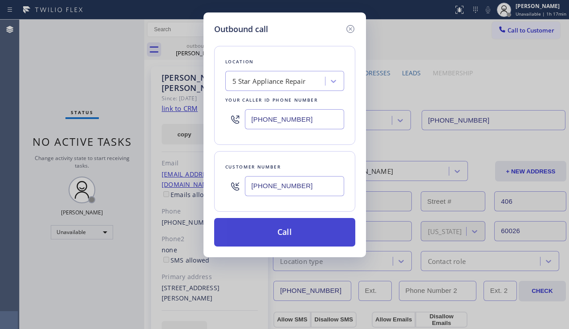
type input "[PHONE_NUMBER]"
click at [292, 226] on button "Call" at bounding box center [284, 232] width 141 height 29
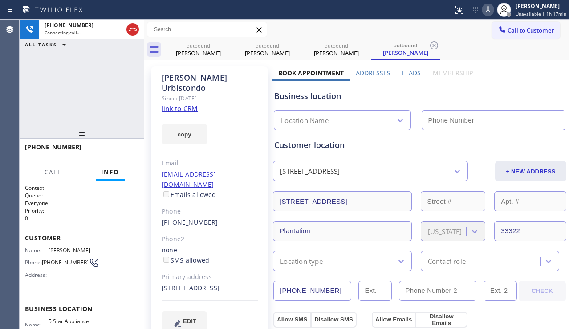
type input "[PHONE_NUMBER]"
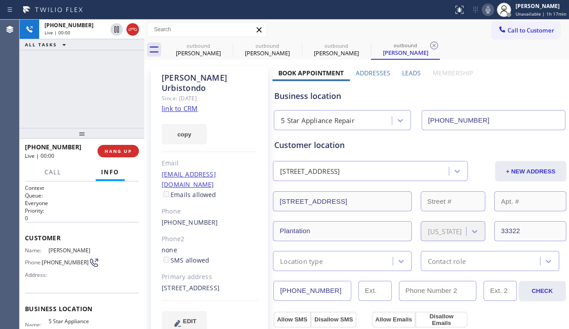
click at [127, 143] on div "[PHONE_NUMBER] Live | 00:00 HANG UP" at bounding box center [82, 150] width 114 height 23
click at [123, 149] on span "HANG UP" at bounding box center [118, 151] width 27 height 6
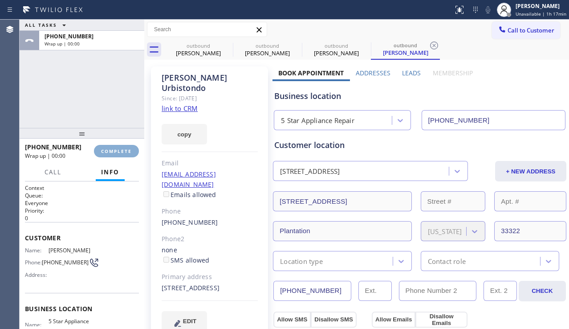
click at [123, 151] on span "COMPLETE" at bounding box center [116, 151] width 31 height 6
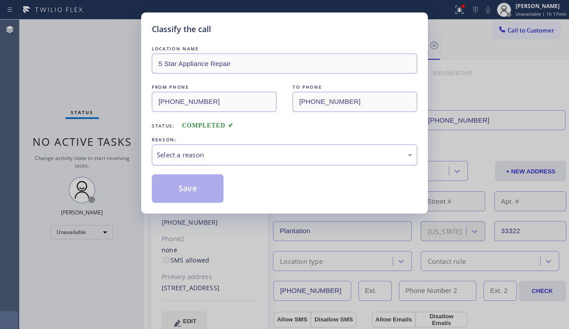
click at [230, 155] on div "Select a reason" at bounding box center [285, 155] width 256 height 10
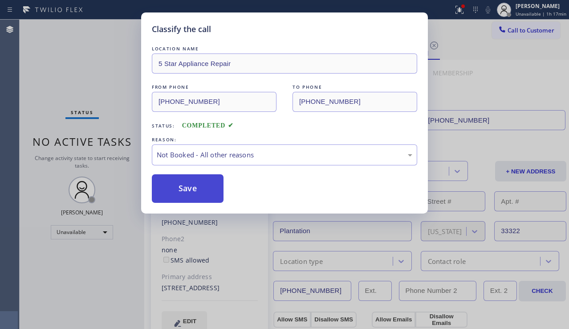
click at [189, 188] on button "Save" at bounding box center [188, 188] width 72 height 29
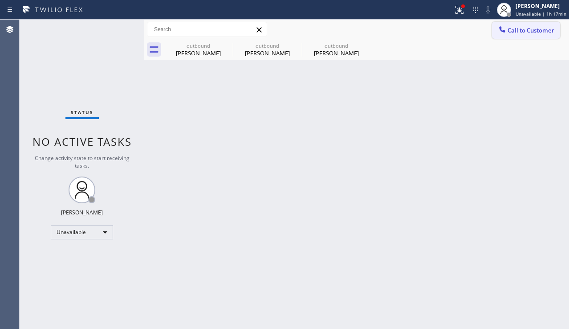
click at [505, 31] on icon at bounding box center [502, 29] width 6 height 6
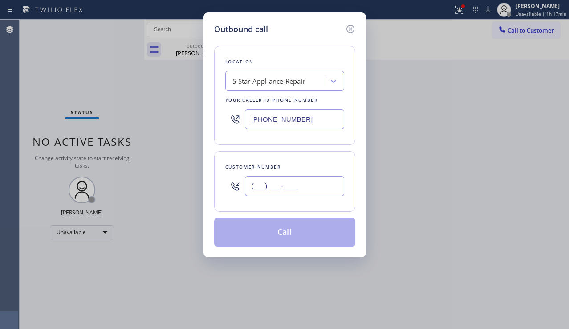
click at [278, 192] on input "(___) ___-____" at bounding box center [294, 186] width 99 height 20
paste input "954) 232-4439"
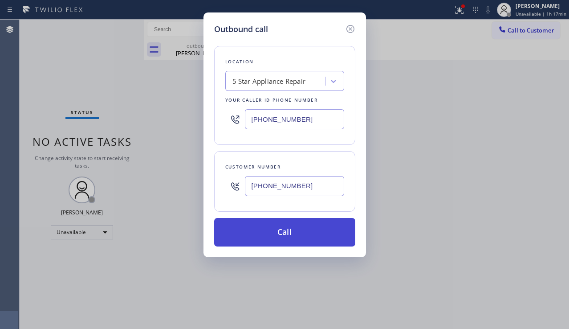
type input "[PHONE_NUMBER]"
click at [295, 225] on button "Call" at bounding box center [284, 232] width 141 height 29
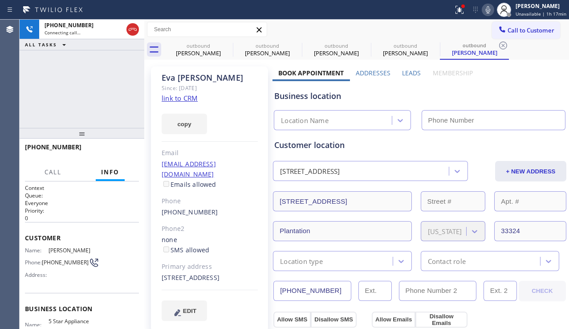
type input "[PHONE_NUMBER]"
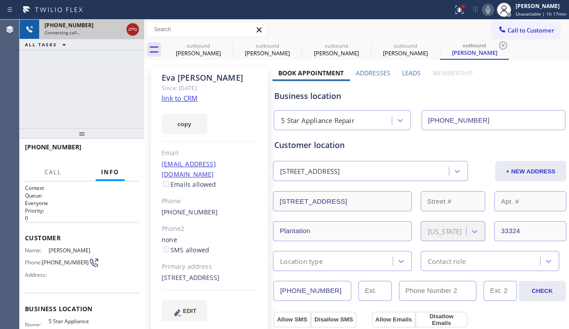
click at [134, 29] on icon at bounding box center [132, 29] width 11 height 11
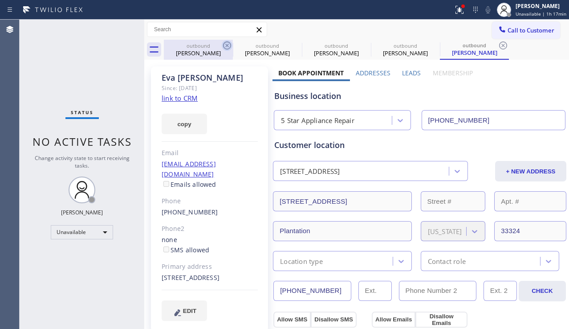
click at [224, 41] on icon at bounding box center [227, 45] width 11 height 11
click at [0, 0] on icon at bounding box center [0, 0] width 0 height 0
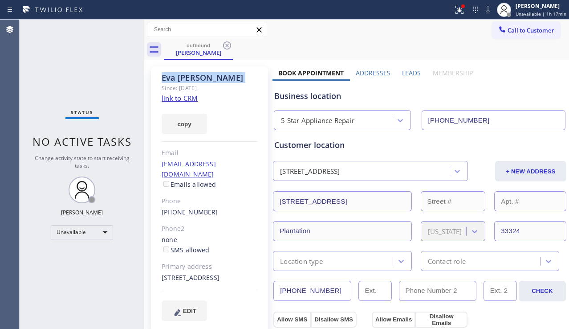
click at [224, 41] on icon at bounding box center [227, 45] width 11 height 11
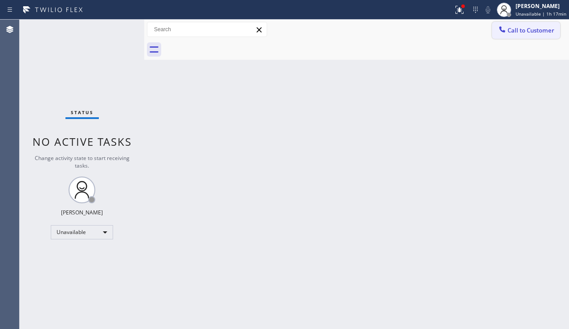
click at [506, 36] on button "Call to Customer" at bounding box center [526, 30] width 68 height 17
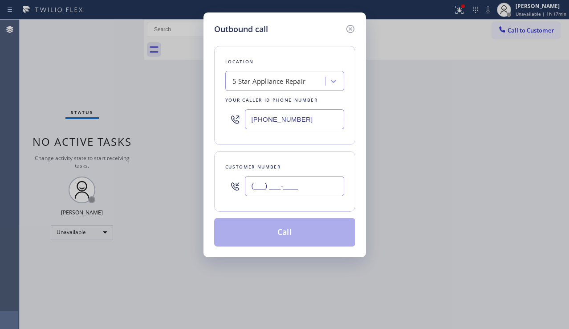
click at [314, 176] on input "(___) ___-____" at bounding box center [294, 186] width 99 height 20
paste input "703) 508-2726"
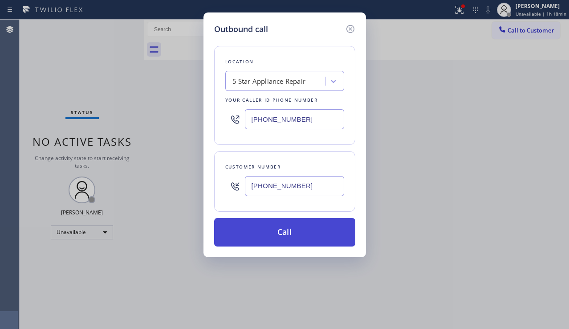
type input "[PHONE_NUMBER]"
click at [269, 239] on button "Call" at bounding box center [284, 232] width 141 height 29
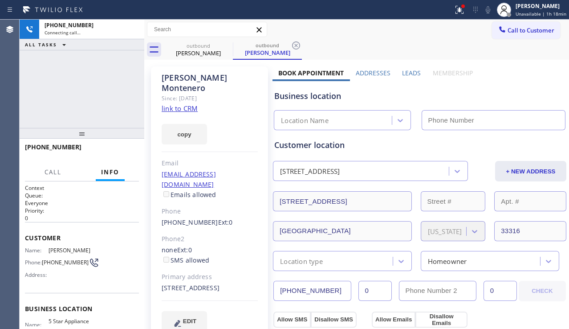
type input "[PHONE_NUMBER]"
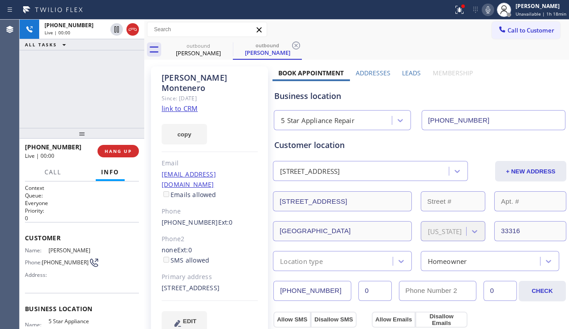
click at [515, 83] on div "Business location 5 Star Appliance Repair [PHONE_NUMBER]" at bounding box center [420, 105] width 294 height 49
click at [403, 71] on label "Leads" at bounding box center [411, 73] width 19 height 8
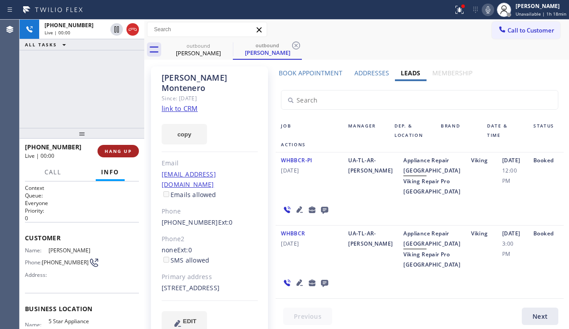
click at [125, 150] on span "HANG UP" at bounding box center [118, 151] width 27 height 6
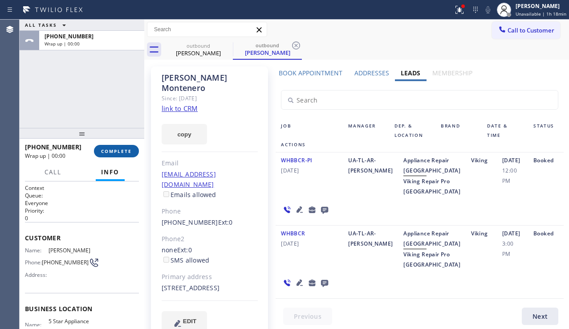
click at [125, 150] on span "COMPLETE" at bounding box center [116, 151] width 31 height 6
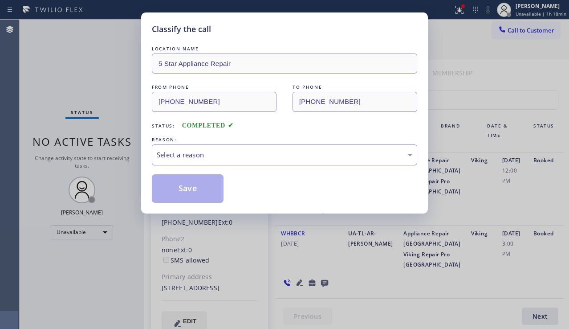
click at [200, 148] on div "Select a reason" at bounding box center [284, 154] width 265 height 21
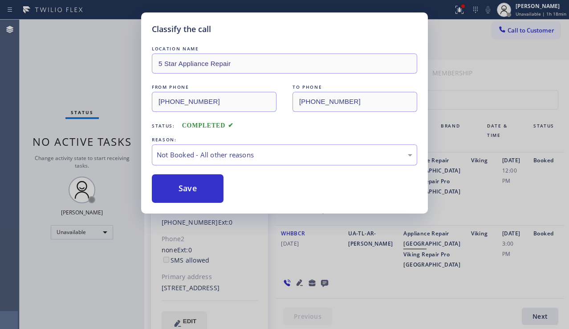
drag, startPoint x: 195, startPoint y: 190, endPoint x: 281, endPoint y: 180, distance: 86.1
click at [194, 191] on button "Save" at bounding box center [188, 188] width 72 height 29
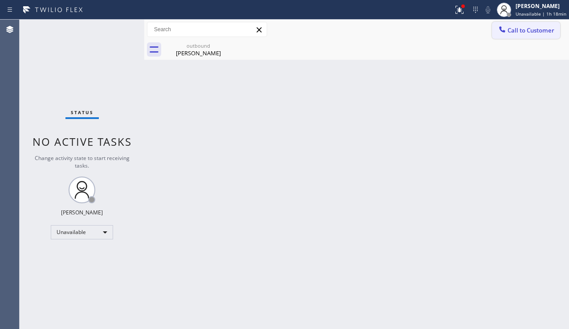
click at [512, 34] on button "Call to Customer" at bounding box center [526, 30] width 68 height 17
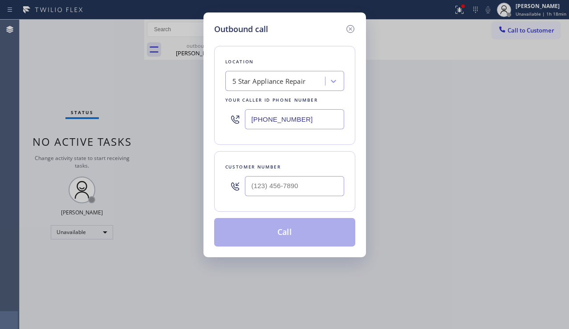
click at [285, 196] on div at bounding box center [294, 185] width 99 height 29
click at [286, 187] on input "(___) ___-____" at bounding box center [294, 186] width 99 height 20
paste input "704) 301-0766"
type input "[PHONE_NUMBER]"
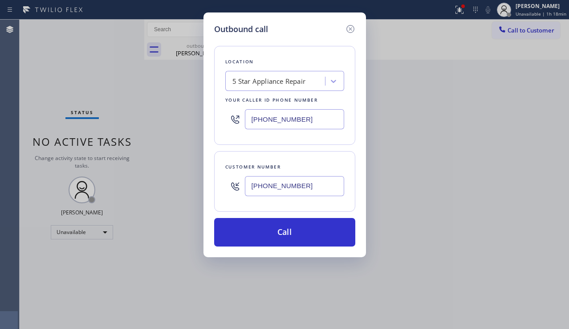
drag, startPoint x: 298, startPoint y: 230, endPoint x: 155, endPoint y: 109, distance: 187.8
click at [298, 230] on button "Call" at bounding box center [284, 232] width 141 height 29
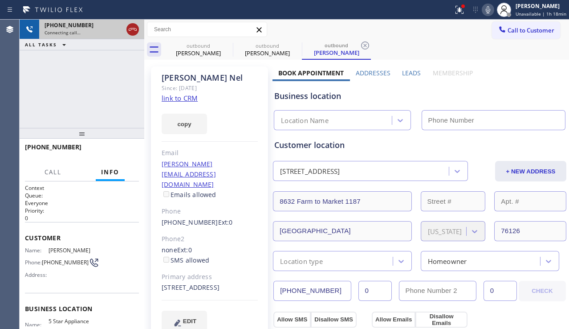
type input "[PHONE_NUMBER]"
click at [136, 28] on icon at bounding box center [132, 29] width 11 height 11
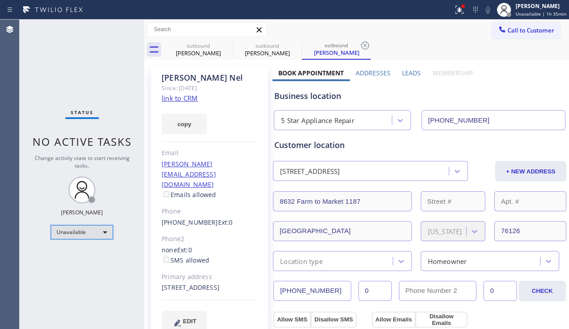
click at [104, 230] on div "Unavailable" at bounding box center [82, 232] width 62 height 14
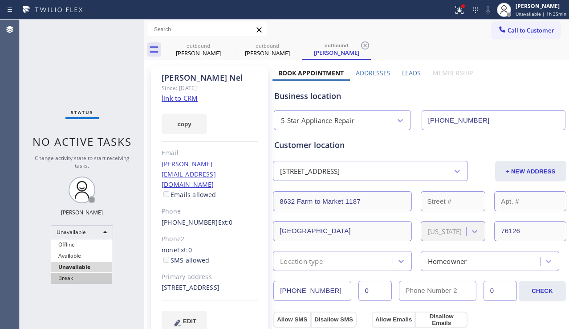
click at [89, 279] on li "Break" at bounding box center [81, 278] width 61 height 11
